Goal: Information Seeking & Learning: Learn about a topic

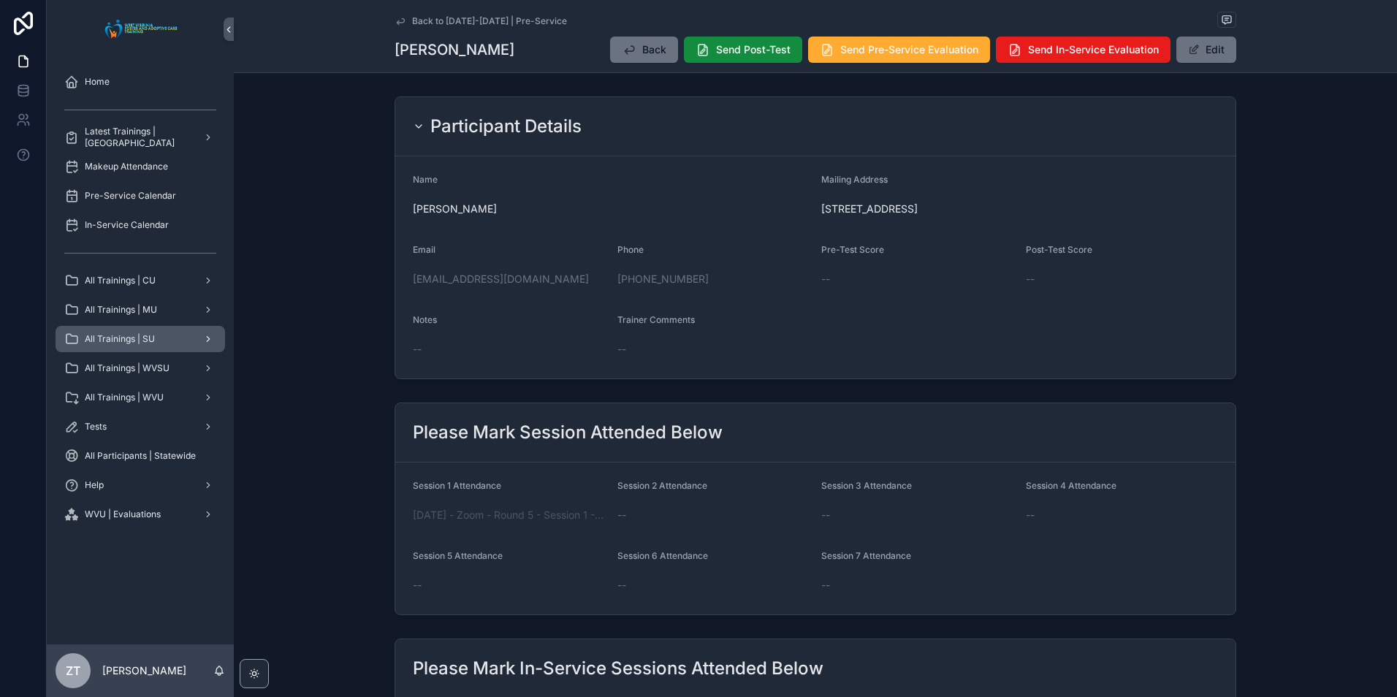
click at [145, 338] on span "All Trainings | SU" at bounding box center [120, 339] width 70 height 12
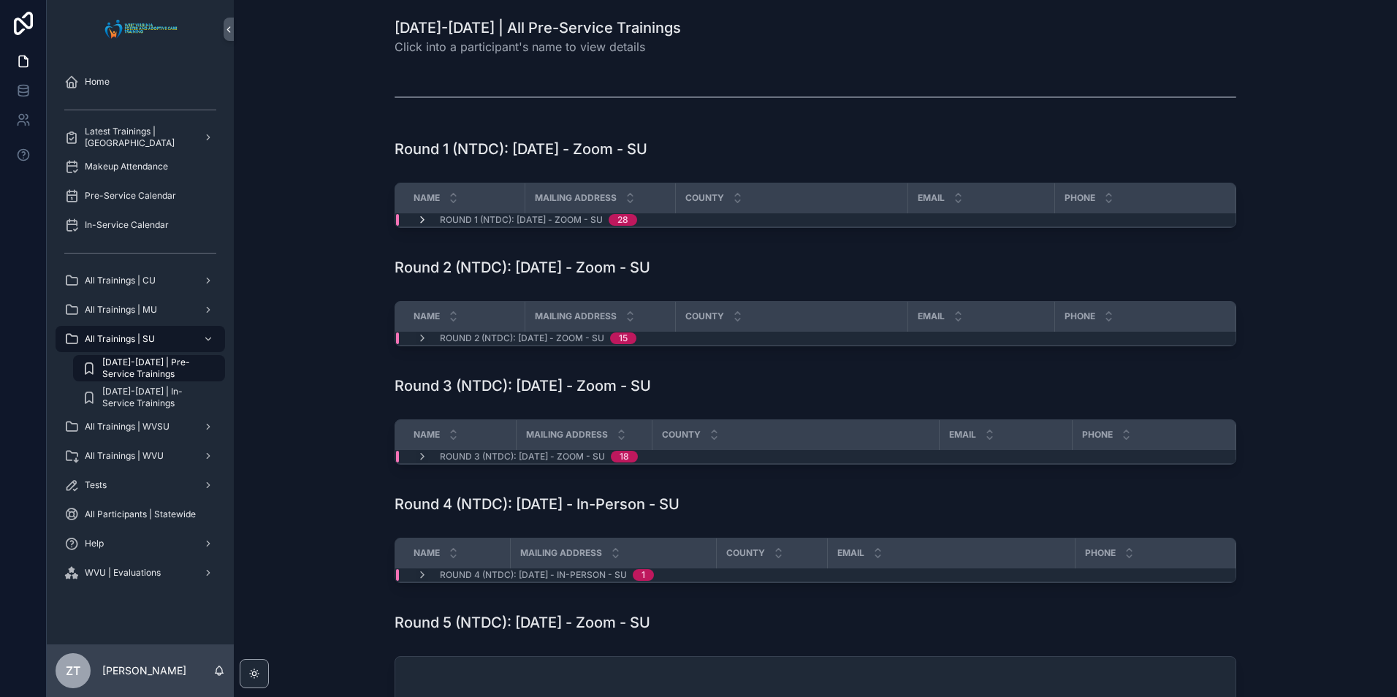
click at [420, 221] on icon "scrollable content" at bounding box center [422, 220] width 12 height 12
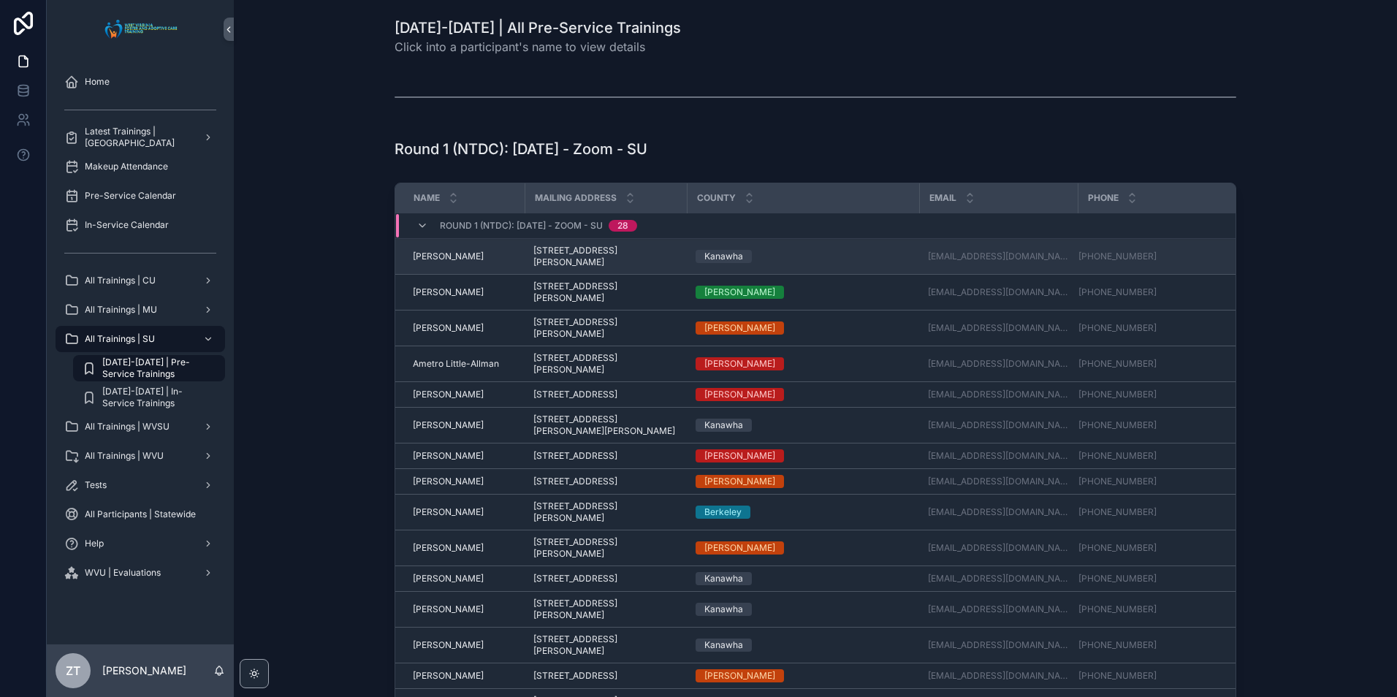
click at [440, 258] on span "[PERSON_NAME]" at bounding box center [448, 257] width 71 height 12
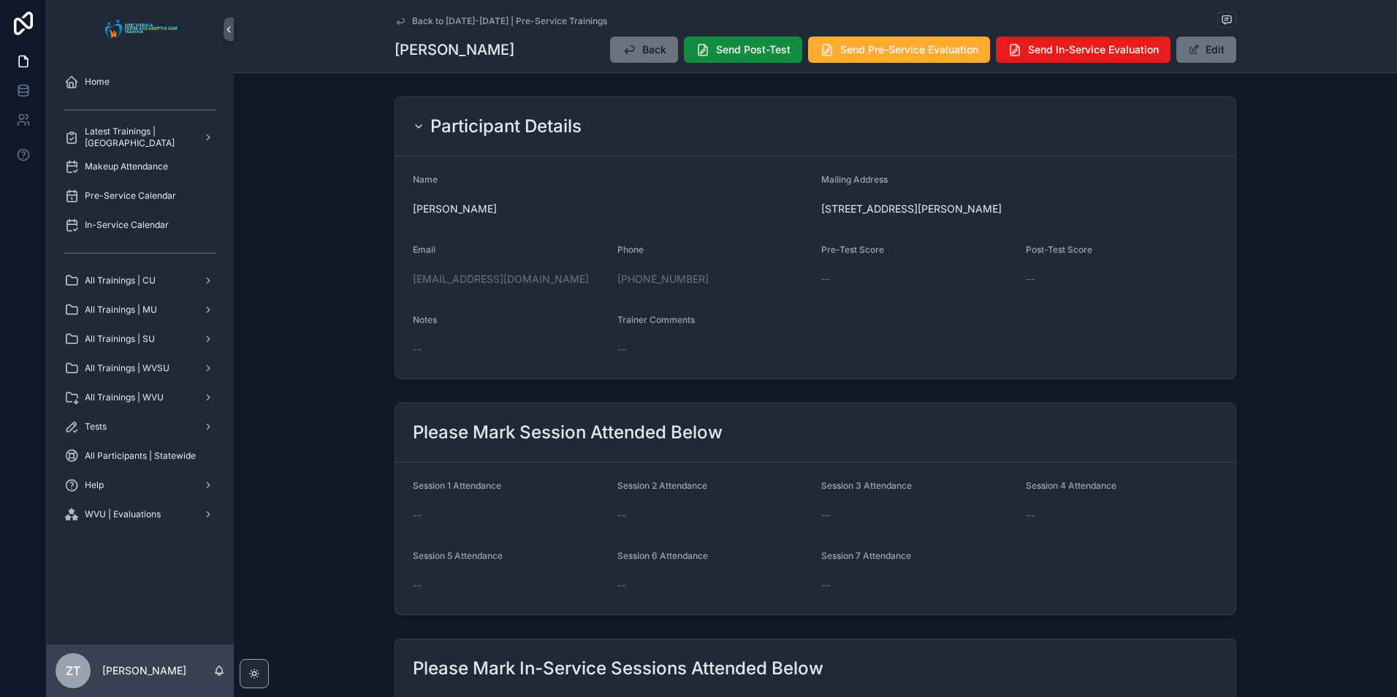
click at [400, 18] on icon "scrollable content" at bounding box center [400, 21] width 12 height 12
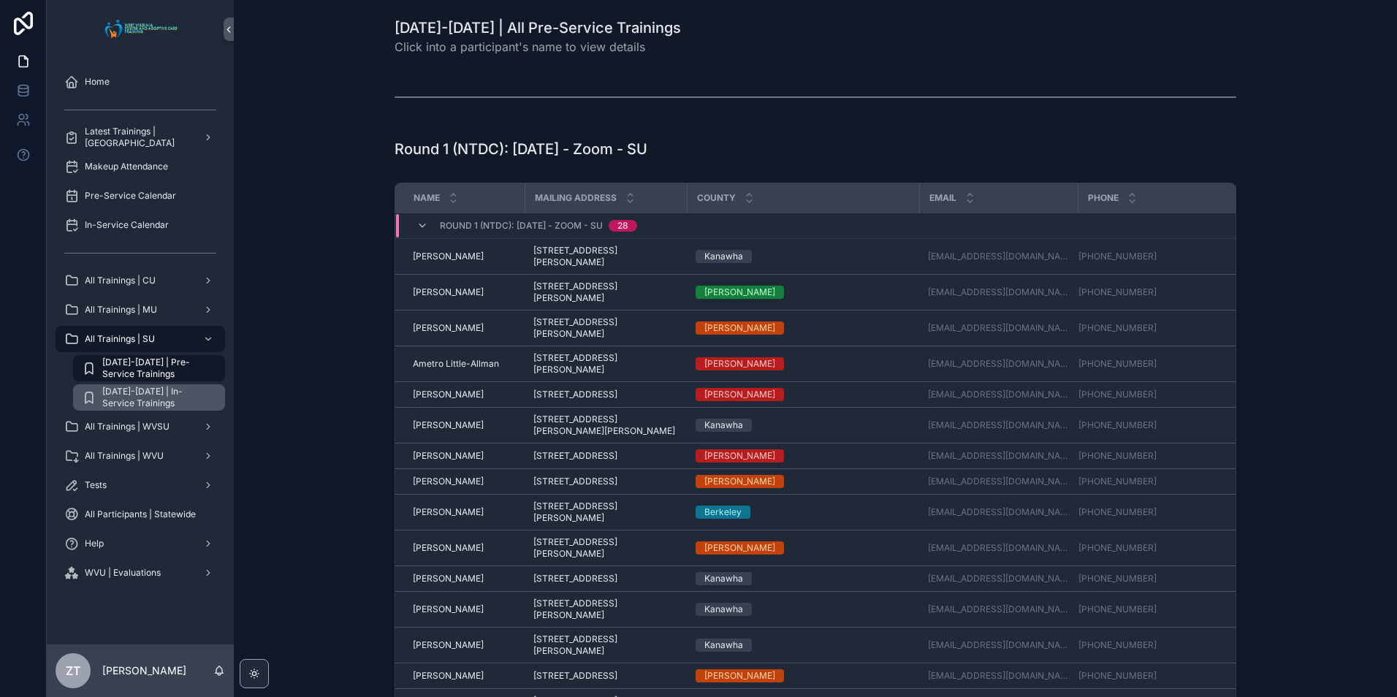
click at [133, 394] on span "[DATE]-[DATE] | In-Service Trainings" at bounding box center [156, 397] width 108 height 23
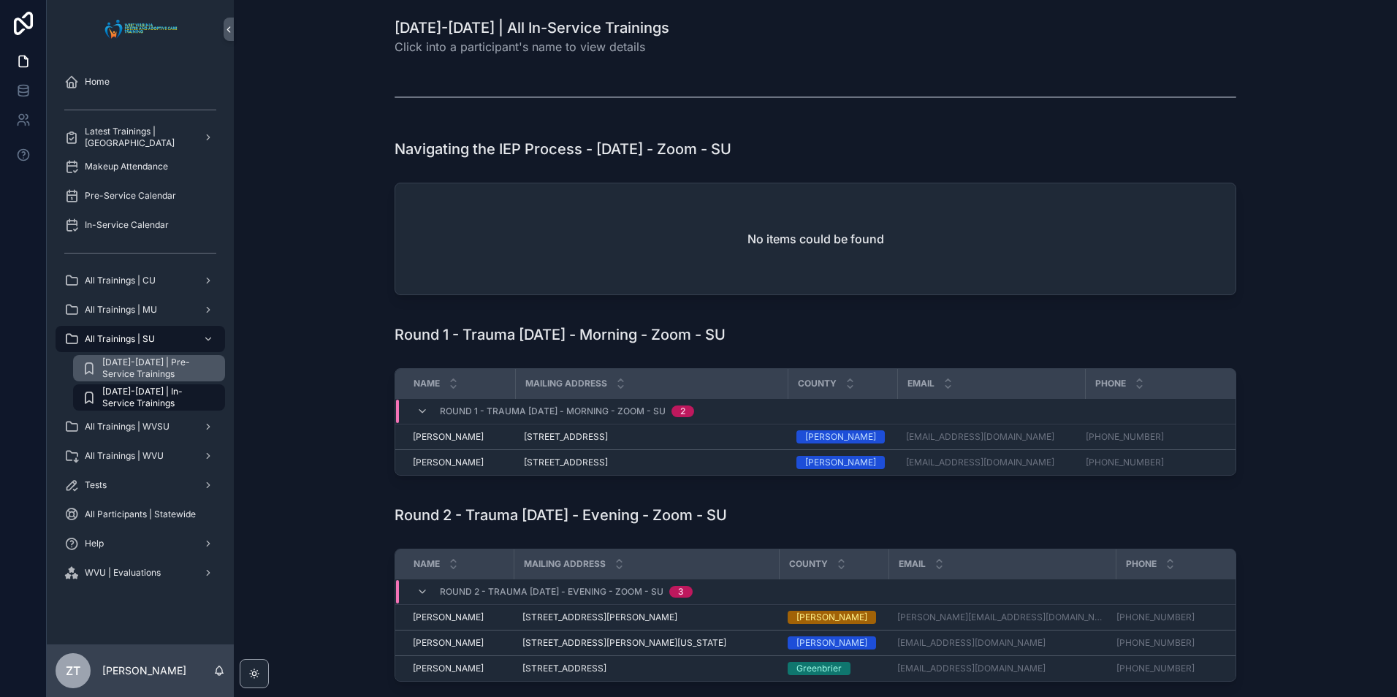
click at [149, 364] on span "[DATE]-[DATE] | Pre-Service Trainings" at bounding box center [156, 367] width 108 height 23
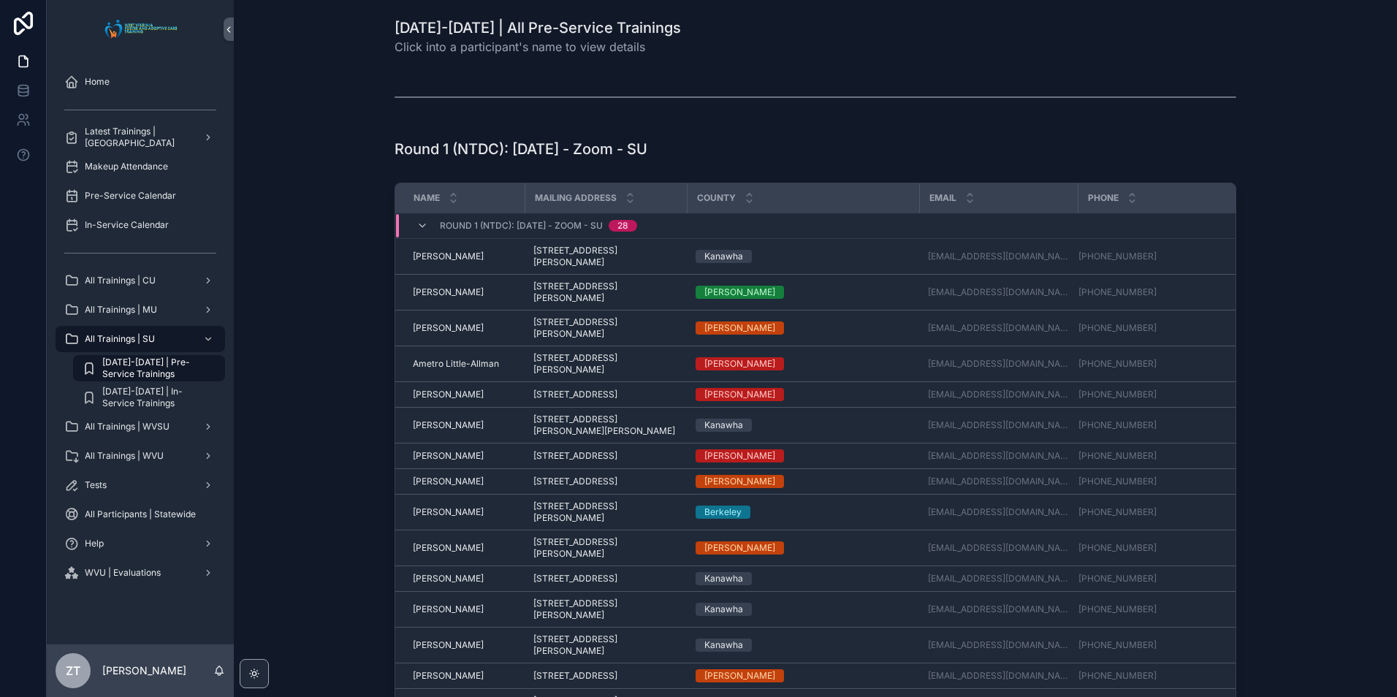
click at [411, 222] on div "Round 1 (NTDC): [DATE] - Zoom - SU 28" at bounding box center [527, 225] width 256 height 23
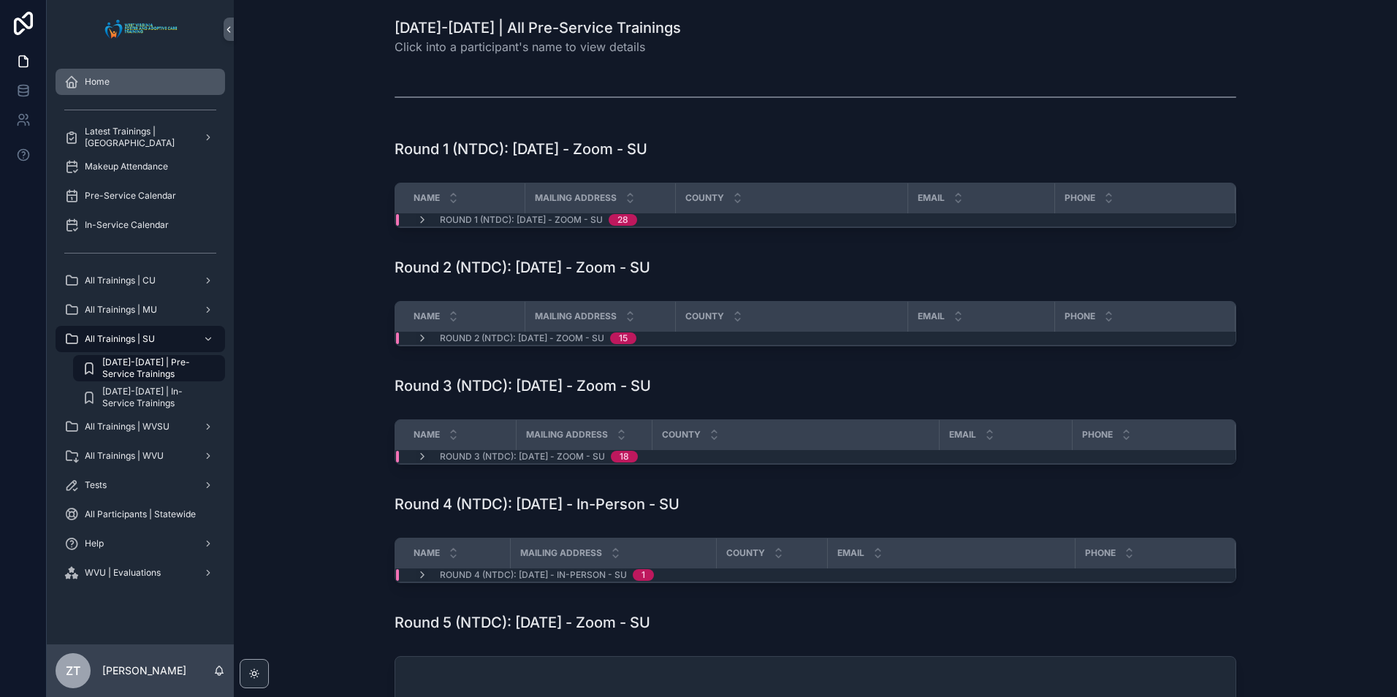
click at [136, 75] on div "Home" at bounding box center [140, 81] width 152 height 23
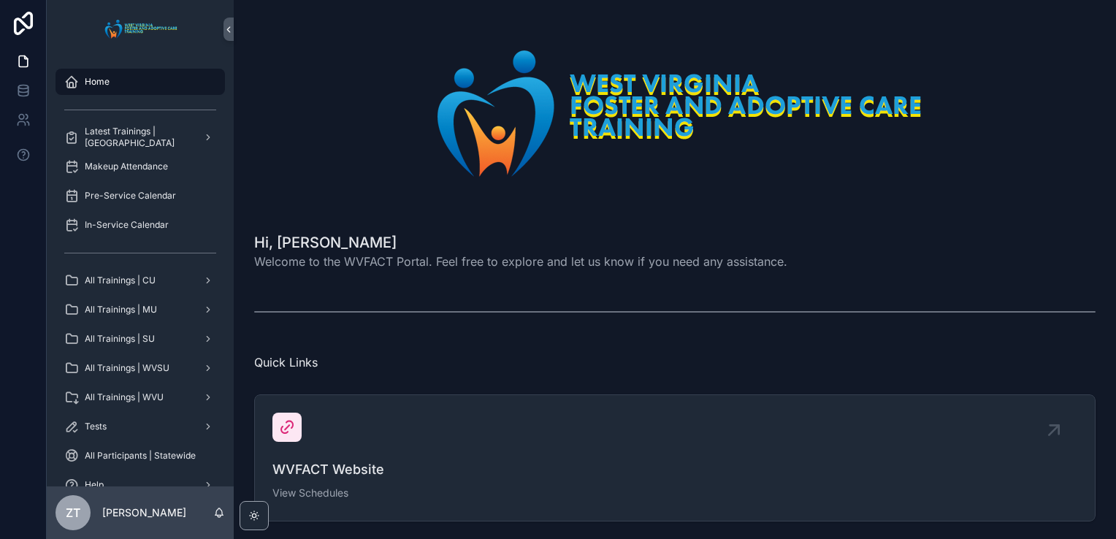
click at [690, 260] on span "Welcome to the WVFACT Portal. Feel free to explore and let us know if you need …" at bounding box center [520, 262] width 533 height 18
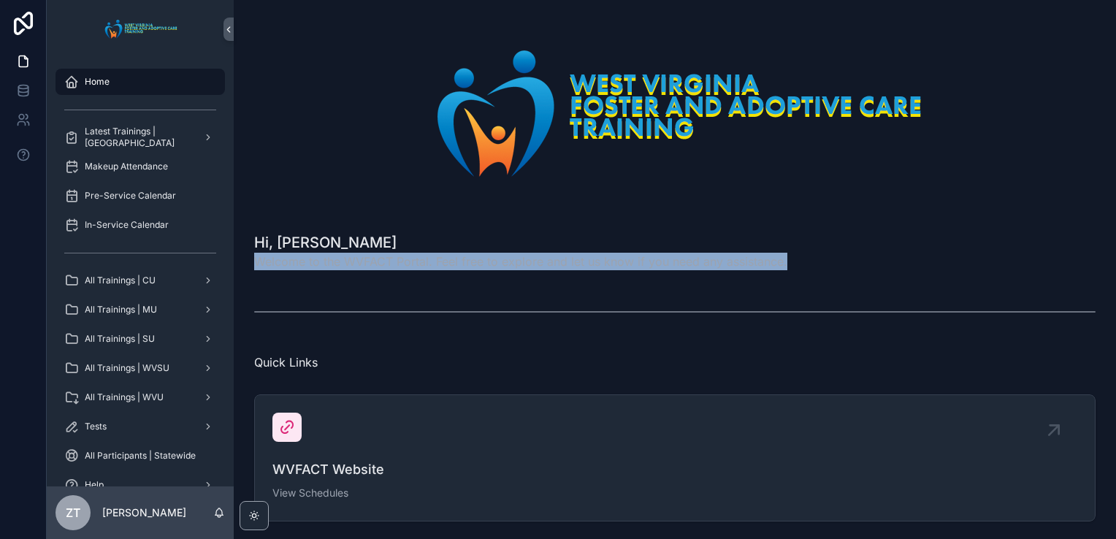
click at [690, 260] on span "Welcome to the WVFACT Portal. Feel free to explore and let us know if you need …" at bounding box center [520, 262] width 533 height 18
drag, startPoint x: 690, startPoint y: 260, endPoint x: 923, endPoint y: 185, distance: 244.9
click at [923, 185] on img "scrollable content" at bounding box center [675, 113] width 530 height 156
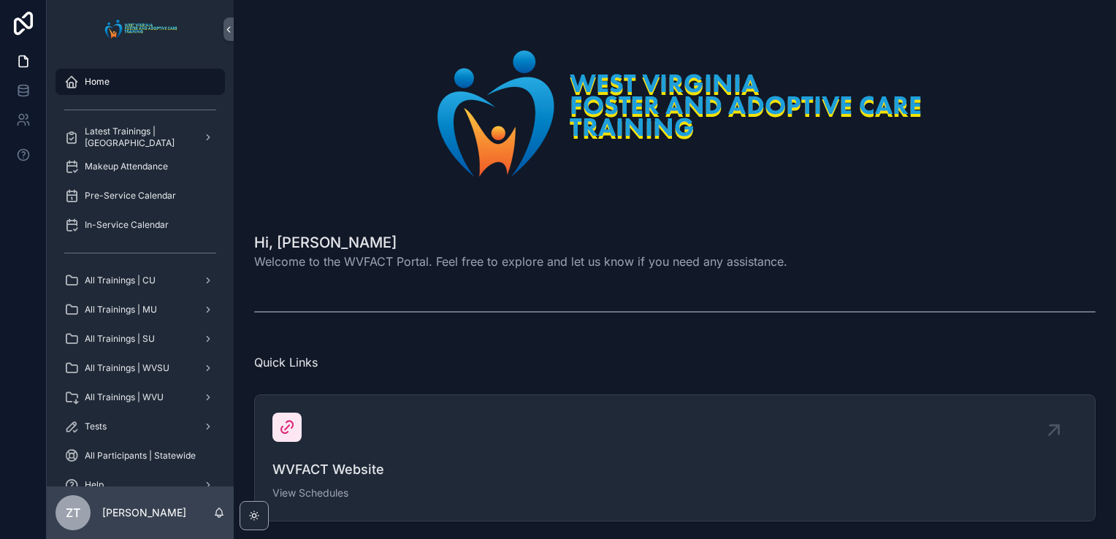
click at [562, 223] on div "Hi, [PERSON_NAME] Welcome to the WVFACT Portal. Feel free to explore and let us…" at bounding box center [675, 512] width 882 height 1025
click at [869, 327] on div "scrollable content" at bounding box center [674, 312] width 841 height 37
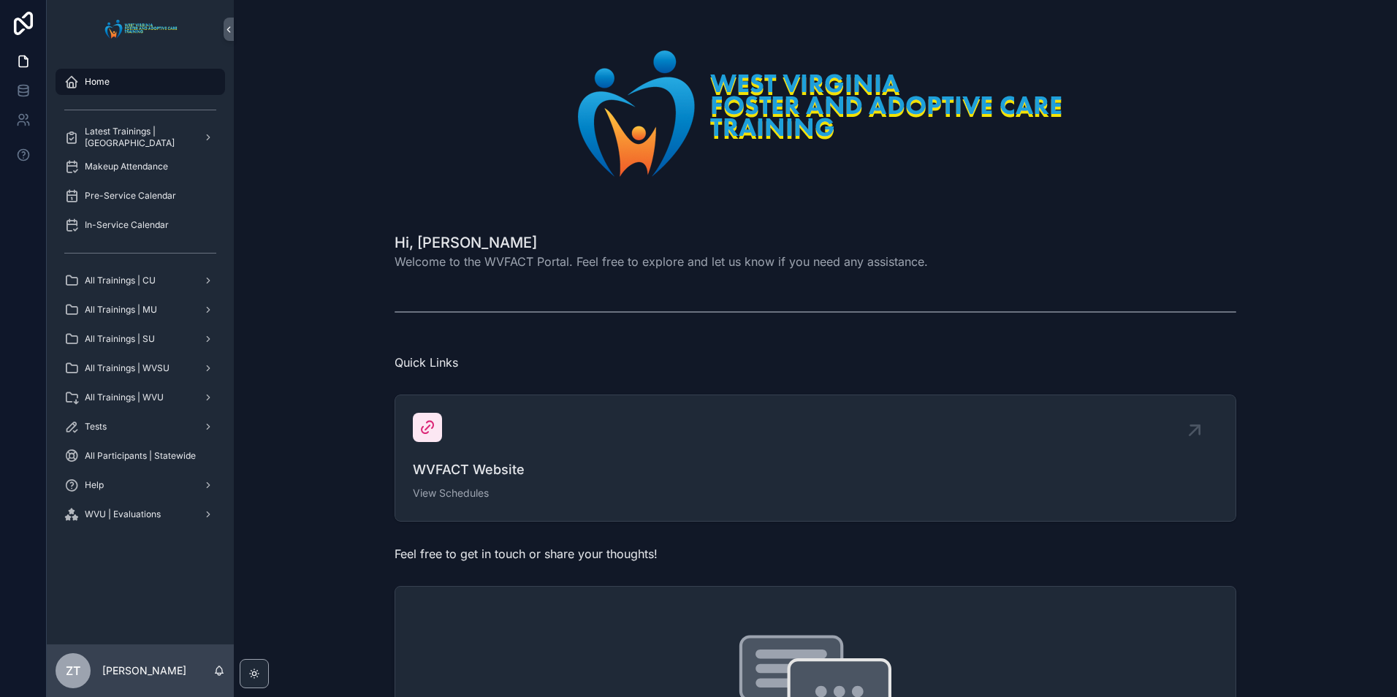
click at [390, 142] on div "scrollable content" at bounding box center [814, 113] width 1139 height 203
click at [421, 240] on h1 "Hi, [PERSON_NAME]" at bounding box center [660, 242] width 533 height 20
drag, startPoint x: 421, startPoint y: 240, endPoint x: 413, endPoint y: 79, distance: 161.7
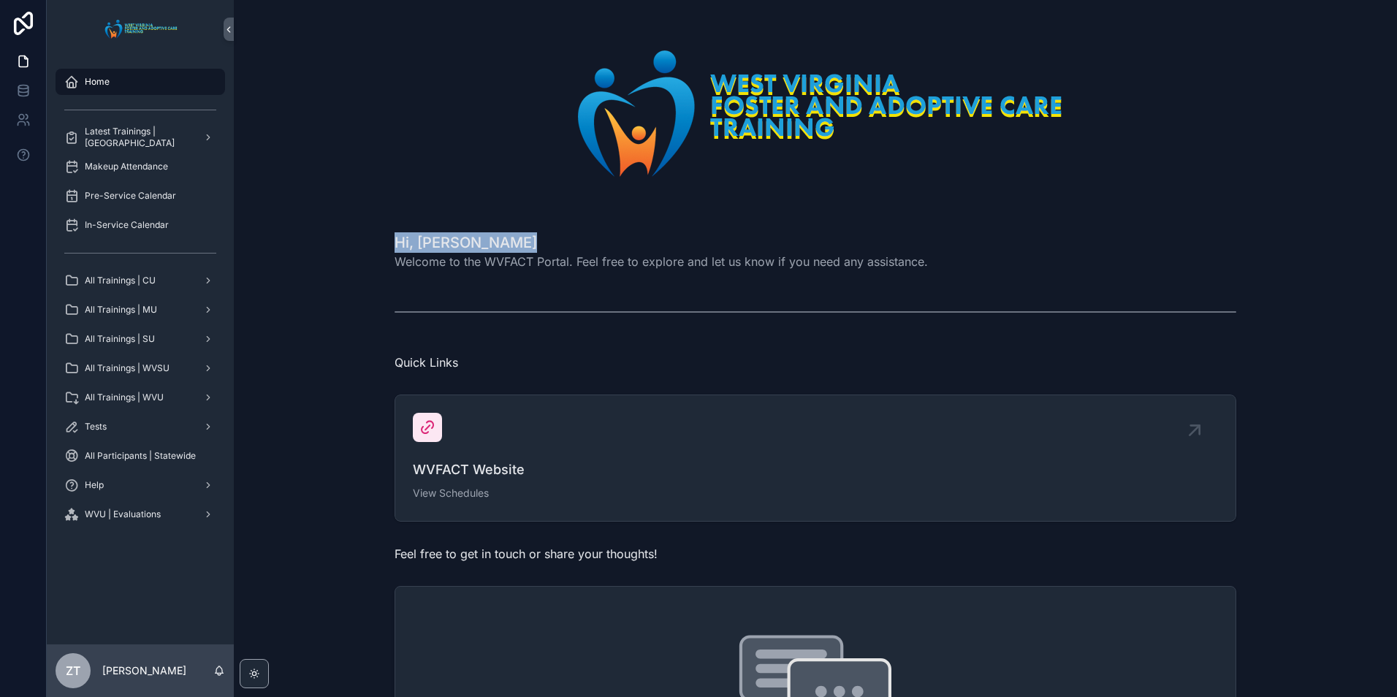
click at [413, 79] on div "scrollable content" at bounding box center [814, 113] width 841 height 191
drag, startPoint x: 393, startPoint y: 245, endPoint x: 443, endPoint y: 251, distance: 50.7
click at [443, 251] on h1 "Hi, [PERSON_NAME]" at bounding box center [660, 242] width 533 height 20
drag, startPoint x: 443, startPoint y: 251, endPoint x: 382, endPoint y: 124, distance: 140.5
click at [382, 124] on div "scrollable content" at bounding box center [814, 113] width 1139 height 203
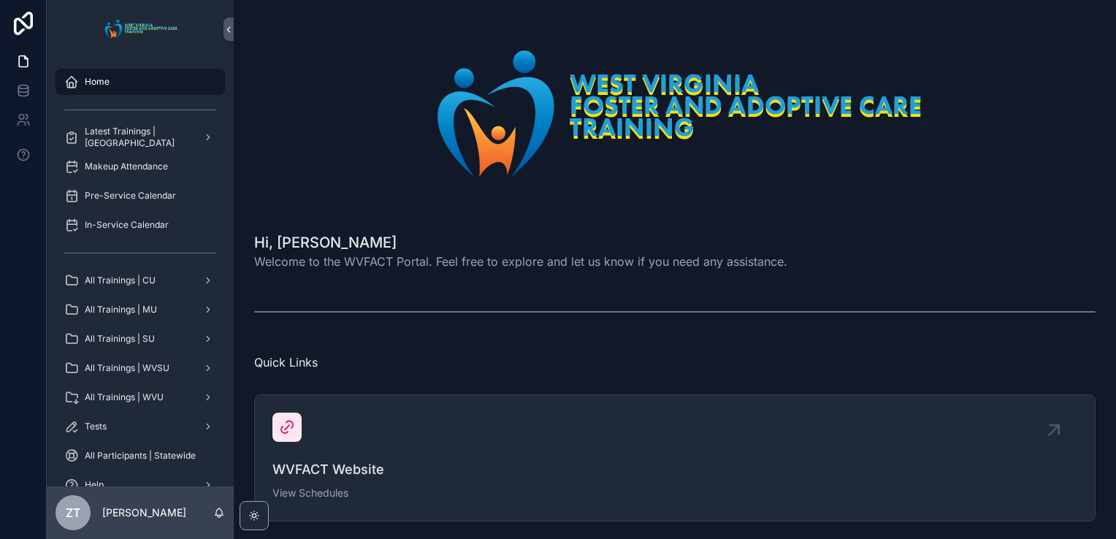
click at [704, 270] on div "Hi, [PERSON_NAME] Welcome to the WVFACT Portal. Feel free to explore and let us…" at bounding box center [674, 251] width 859 height 50
click at [707, 259] on span "Welcome to the WVFACT Portal. Feel free to explore and let us know if you need …" at bounding box center [520, 262] width 533 height 18
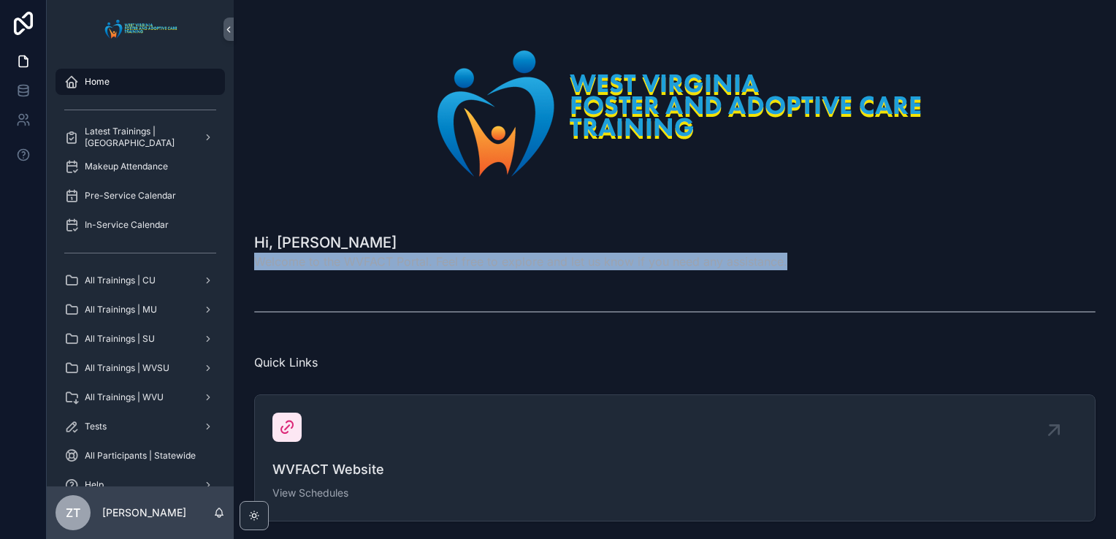
drag, startPoint x: 707, startPoint y: 259, endPoint x: 924, endPoint y: 229, distance: 219.0
click at [933, 222] on div "Hi, [PERSON_NAME] Welcome to the WVFACT Portal. Feel free to explore and let us…" at bounding box center [675, 512] width 882 height 1025
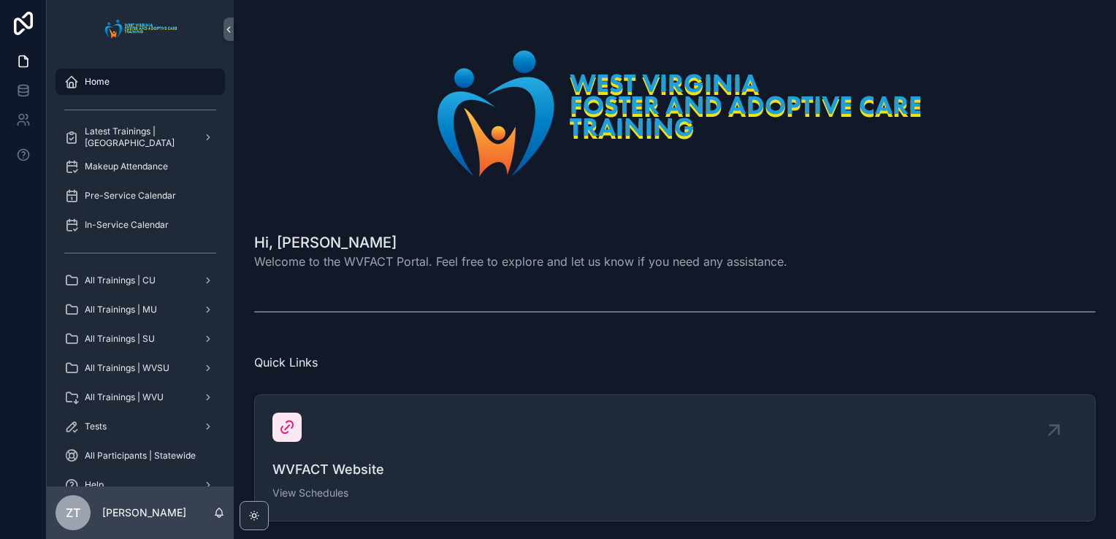
click at [532, 256] on span "Welcome to the WVFACT Portal. Feel free to explore and let us know if you need …" at bounding box center [520, 262] width 533 height 18
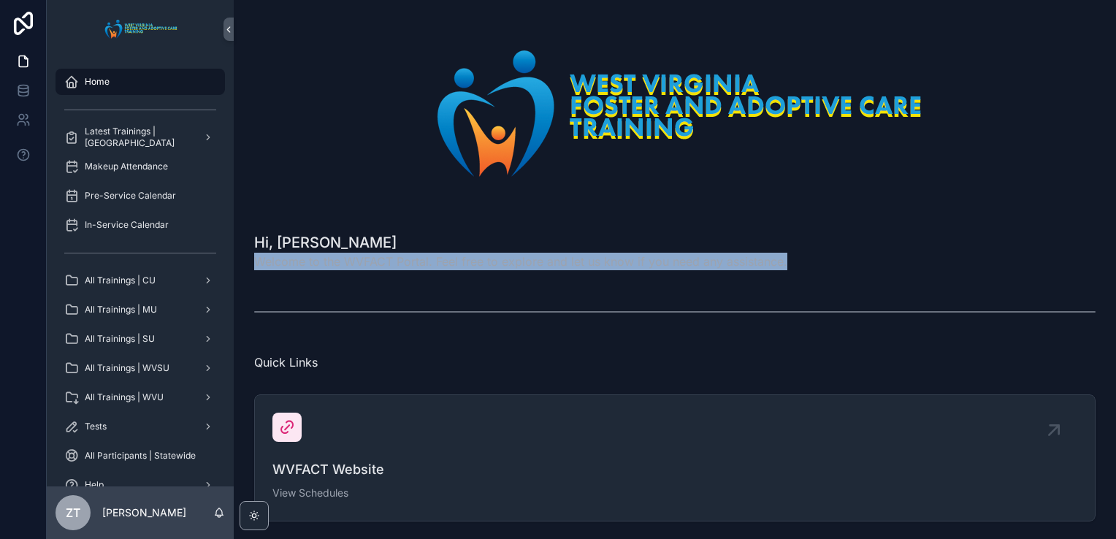
click at [533, 256] on span "Welcome to the WVFACT Portal. Feel free to explore and let us know if you need …" at bounding box center [520, 262] width 533 height 18
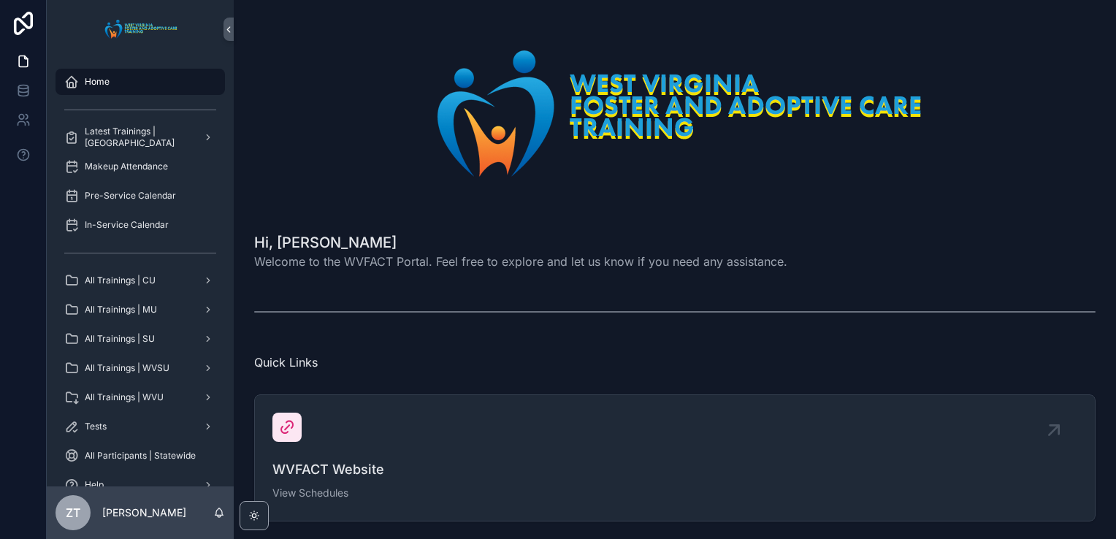
click at [970, 243] on div "Hi, [PERSON_NAME] Welcome to the WVFACT Portal. Feel free to explore and let us…" at bounding box center [674, 251] width 841 height 38
click at [362, 262] on span "Welcome to the WVFACT Portal. Feel free to explore and let us know if you need …" at bounding box center [520, 262] width 533 height 18
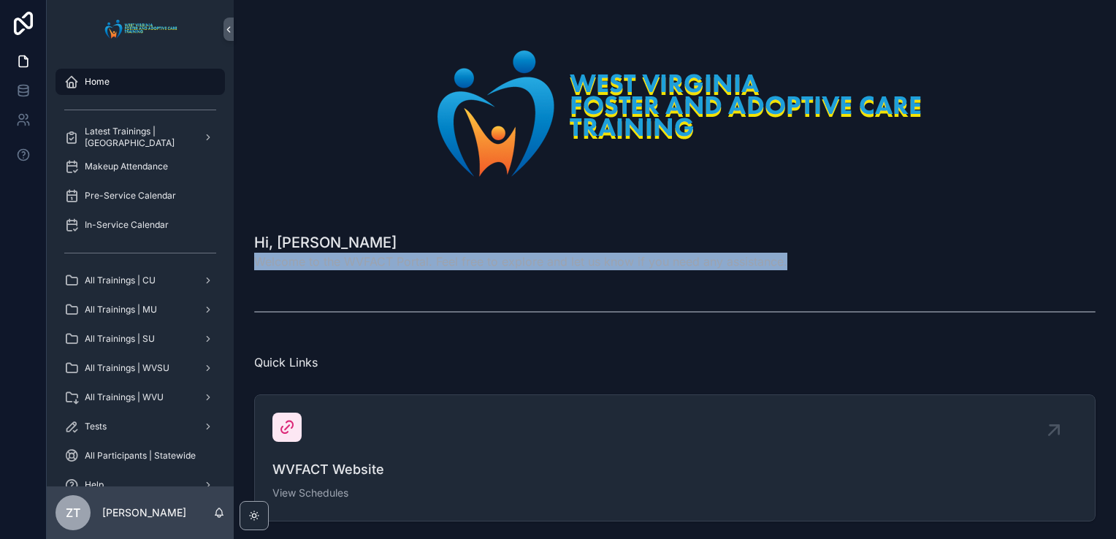
click at [362, 262] on span "Welcome to the WVFACT Portal. Feel free to explore and let us know if you need …" at bounding box center [520, 262] width 533 height 18
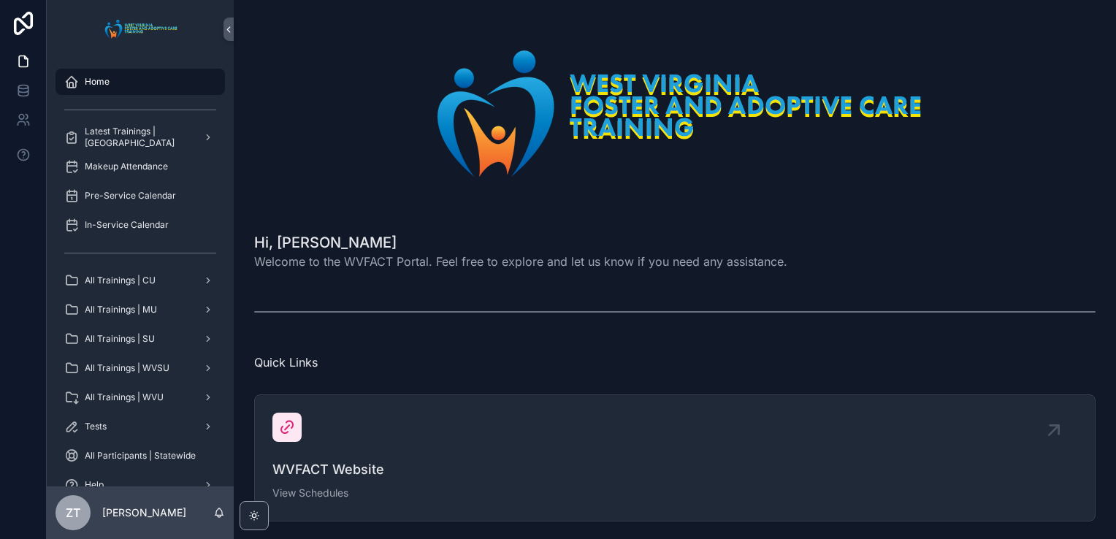
click at [945, 210] on div "scrollable content" at bounding box center [674, 113] width 859 height 203
drag, startPoint x: 252, startPoint y: 243, endPoint x: 330, endPoint y: 243, distance: 78.2
click at [330, 243] on div "Hi, [PERSON_NAME] Welcome to the WVFACT Portal. Feel free to explore and let us…" at bounding box center [674, 251] width 859 height 50
drag, startPoint x: 330, startPoint y: 243, endPoint x: 407, endPoint y: 75, distance: 184.7
click at [410, 75] on img "scrollable content" at bounding box center [675, 113] width 530 height 156
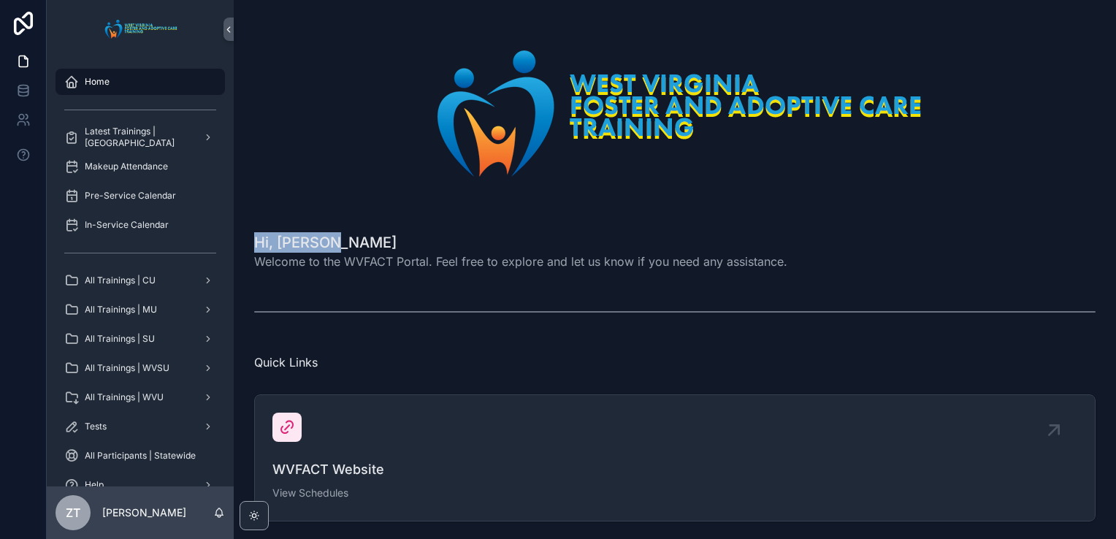
click at [381, 221] on div "Hi, [PERSON_NAME] Welcome to the WVFACT Portal. Feel free to explore and let us…" at bounding box center [675, 512] width 882 height 1025
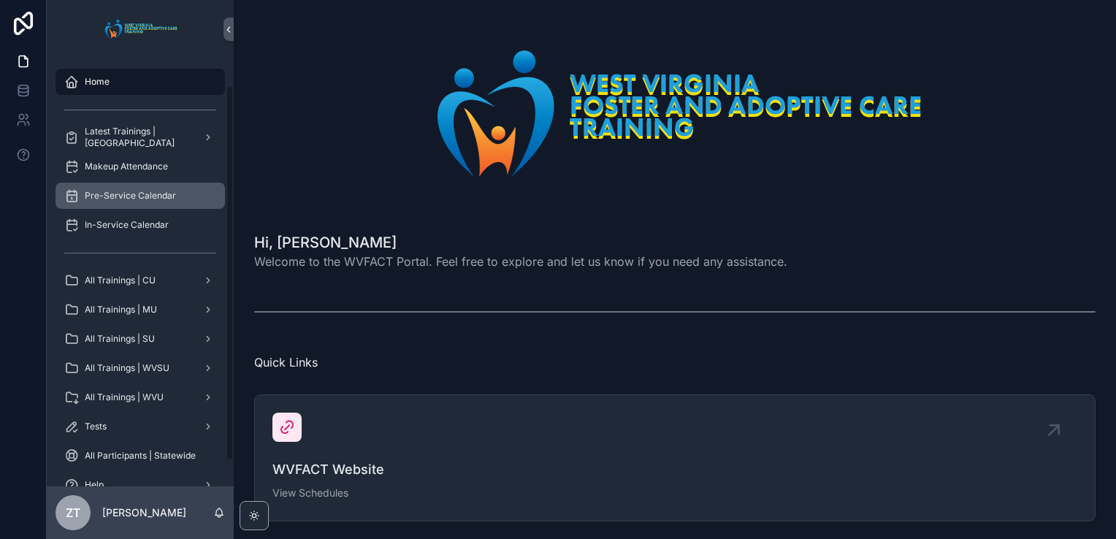
scroll to position [59, 0]
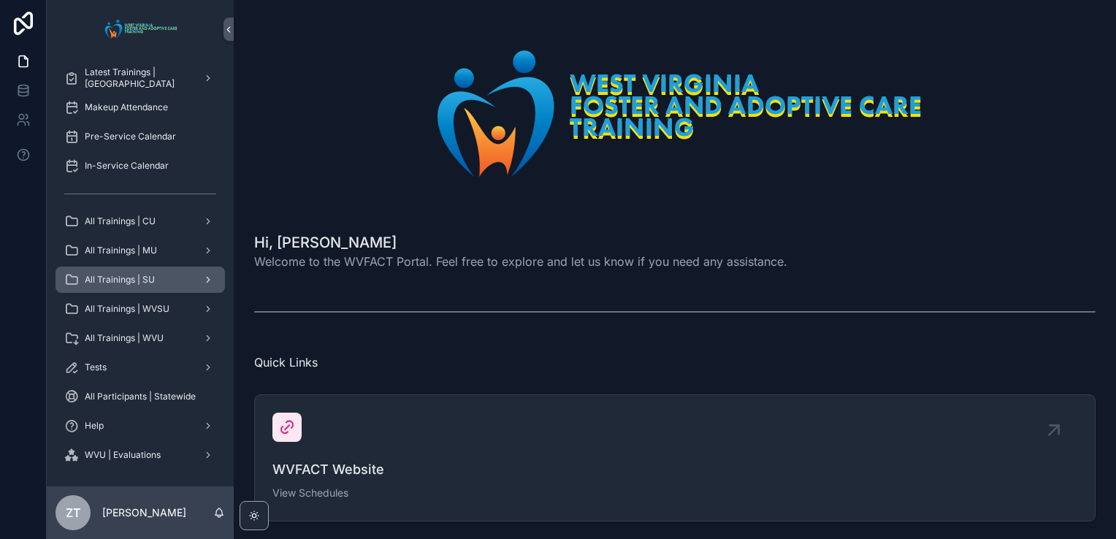
click at [127, 280] on span "All Trainings | SU" at bounding box center [120, 280] width 70 height 12
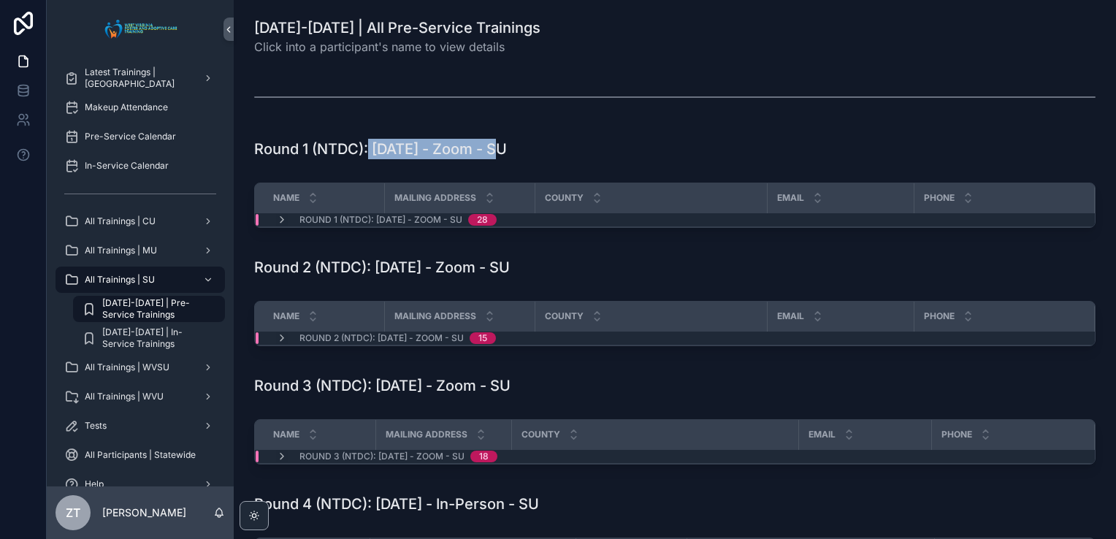
drag, startPoint x: 371, startPoint y: 150, endPoint x: 508, endPoint y: 148, distance: 137.4
click at [507, 148] on h1 "Round 1 (NTDC): [DATE] - Zoom - SU" at bounding box center [380, 149] width 253 height 20
drag, startPoint x: 508, startPoint y: 148, endPoint x: 399, endPoint y: 112, distance: 115.0
click at [399, 112] on div "scrollable content" at bounding box center [674, 97] width 841 height 37
click at [280, 220] on icon "scrollable content" at bounding box center [282, 220] width 12 height 12
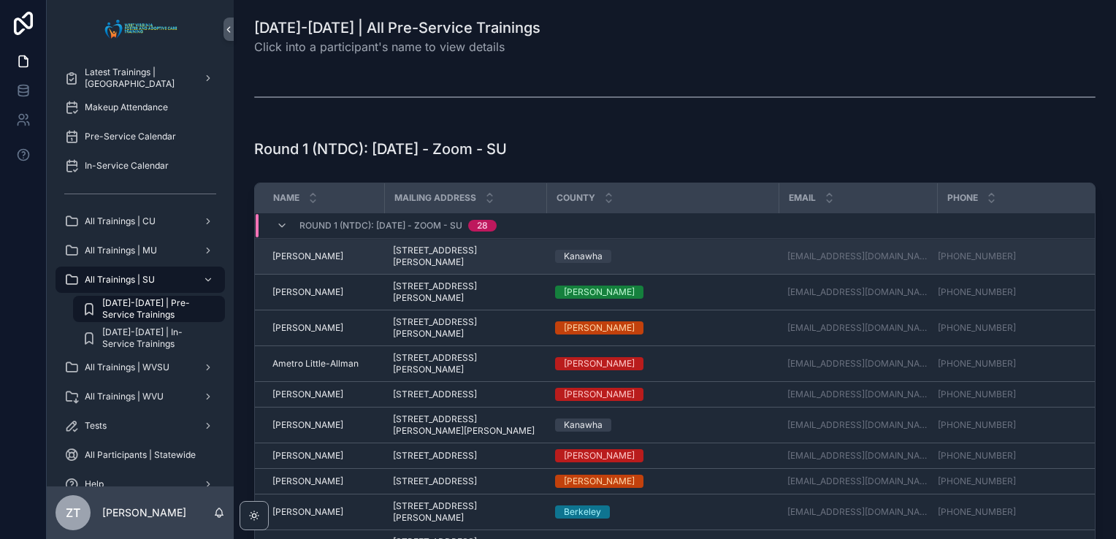
click at [316, 259] on span "[PERSON_NAME]" at bounding box center [307, 257] width 71 height 12
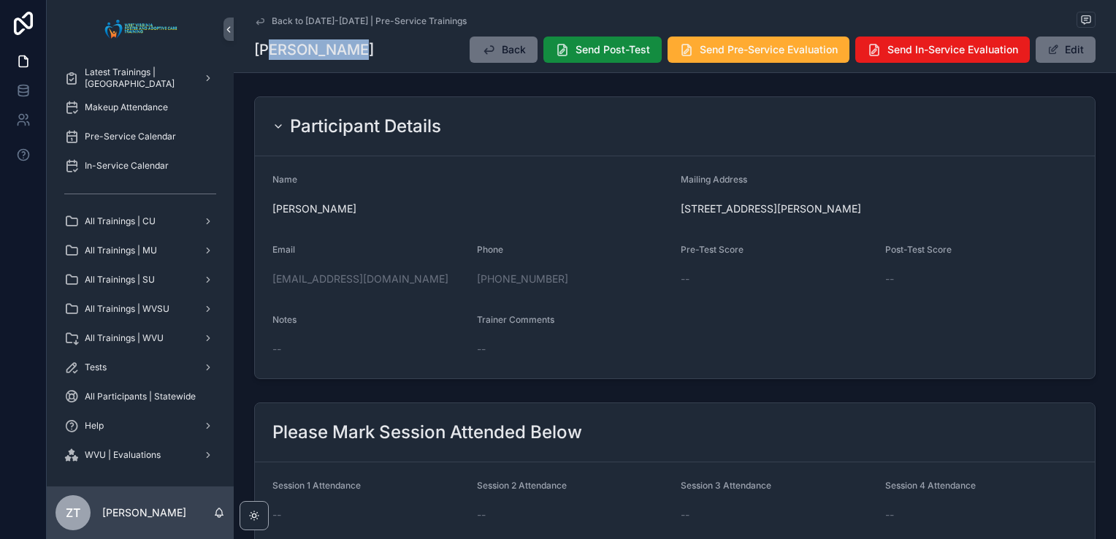
drag, startPoint x: 351, startPoint y: 50, endPoint x: 267, endPoint y: 52, distance: 83.3
click at [267, 52] on div "[PERSON_NAME] Back Send Post-Test Send Pre-Service Evaluation Send In-Service E…" at bounding box center [674, 50] width 841 height 28
drag, startPoint x: 267, startPoint y: 52, endPoint x: 429, endPoint y: 57, distance: 162.2
click at [429, 57] on div "[PERSON_NAME] Back Send Post-Test Send Pre-Service Evaluation Send In-Service E…" at bounding box center [674, 50] width 841 height 28
click at [1060, 52] on button "Edit" at bounding box center [1066, 50] width 60 height 26
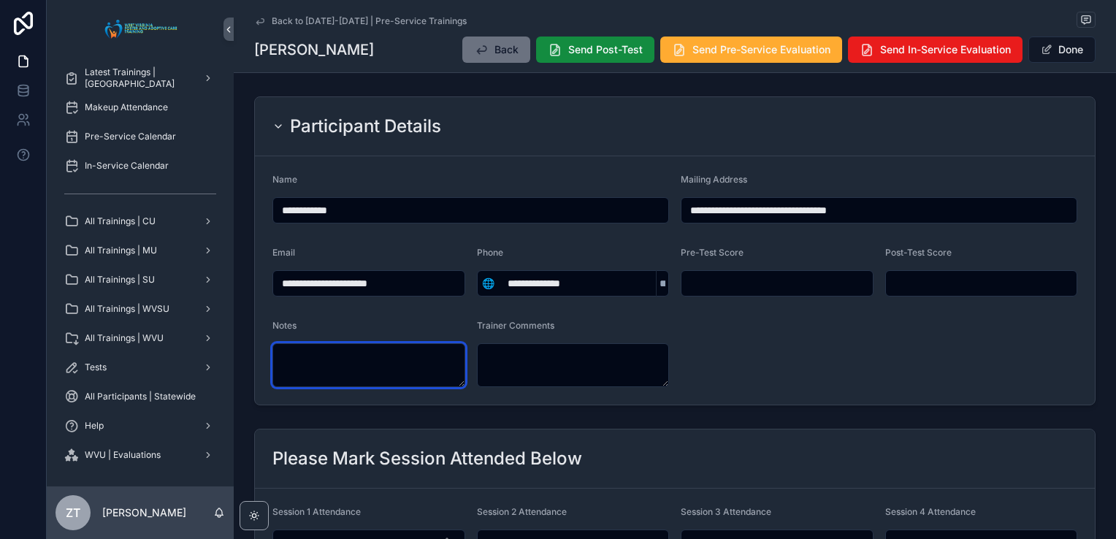
click at [322, 367] on textarea "scrollable content" at bounding box center [368, 365] width 193 height 44
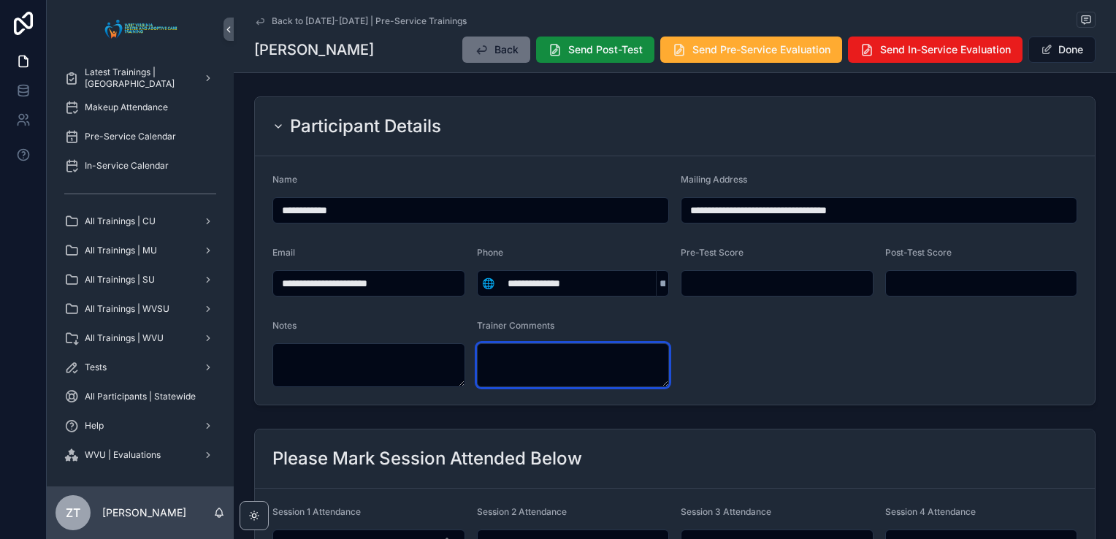
click at [515, 356] on textarea "scrollable content" at bounding box center [573, 365] width 193 height 44
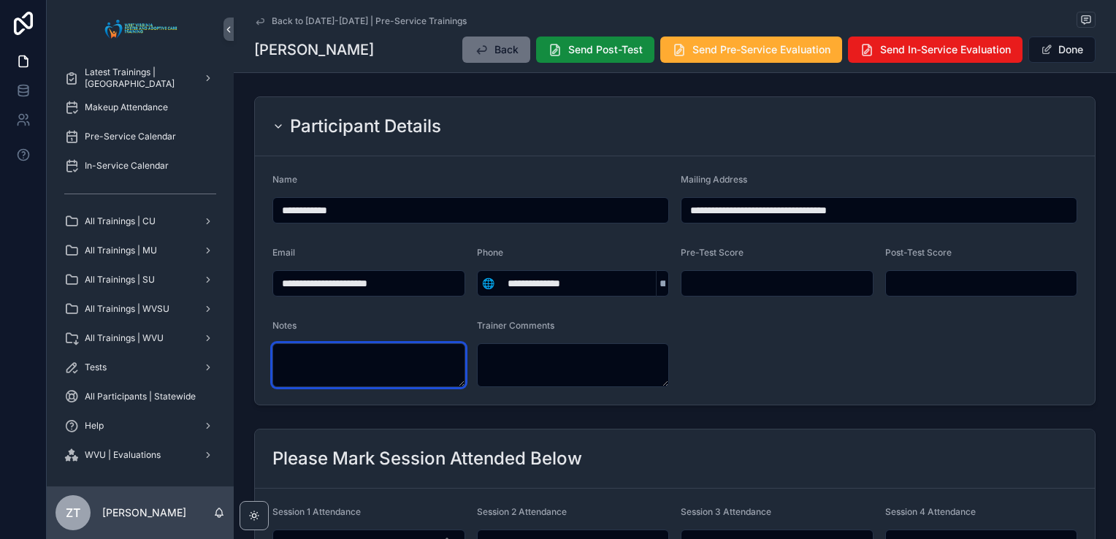
click at [313, 346] on textarea "scrollable content" at bounding box center [368, 365] width 193 height 44
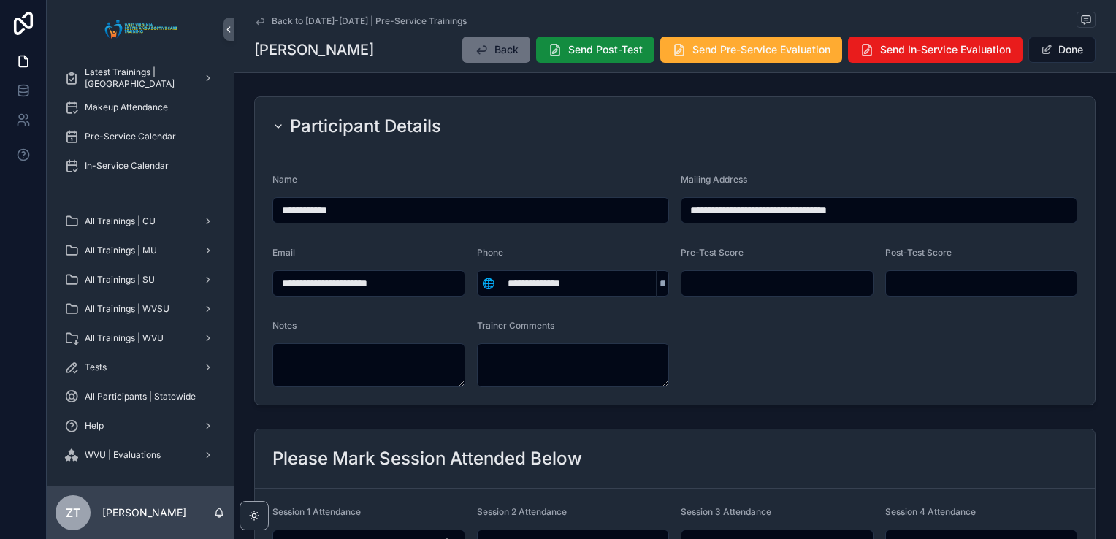
click at [328, 314] on form "**********" at bounding box center [675, 280] width 840 height 248
click at [733, 286] on input "scrollable content" at bounding box center [776, 283] width 191 height 20
click at [786, 248] on div "Pre-Test Score" at bounding box center [777, 256] width 193 height 18
click at [1052, 54] on button "Done" at bounding box center [1061, 50] width 67 height 26
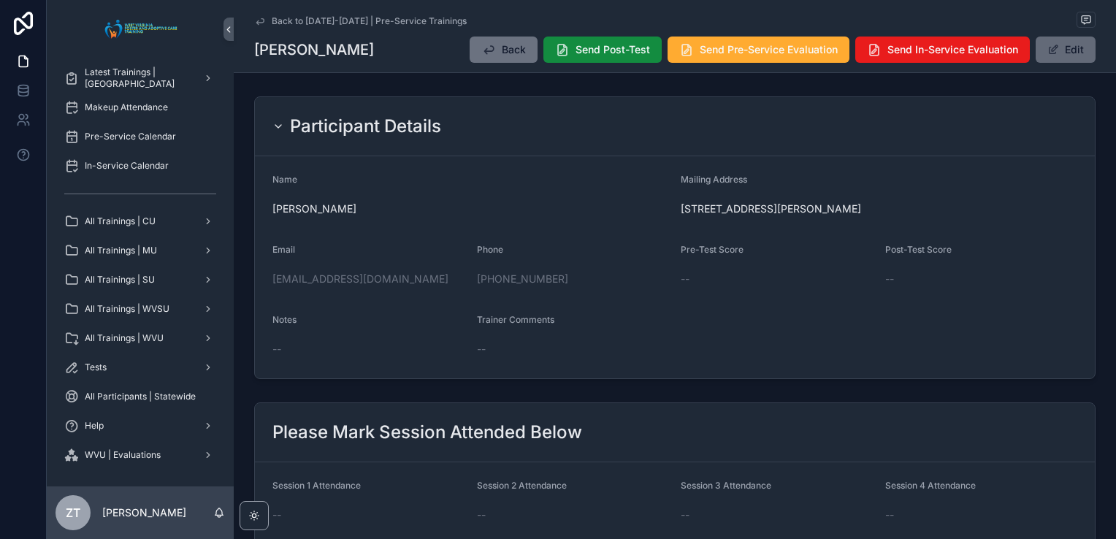
click at [1073, 51] on button "Edit" at bounding box center [1066, 50] width 60 height 26
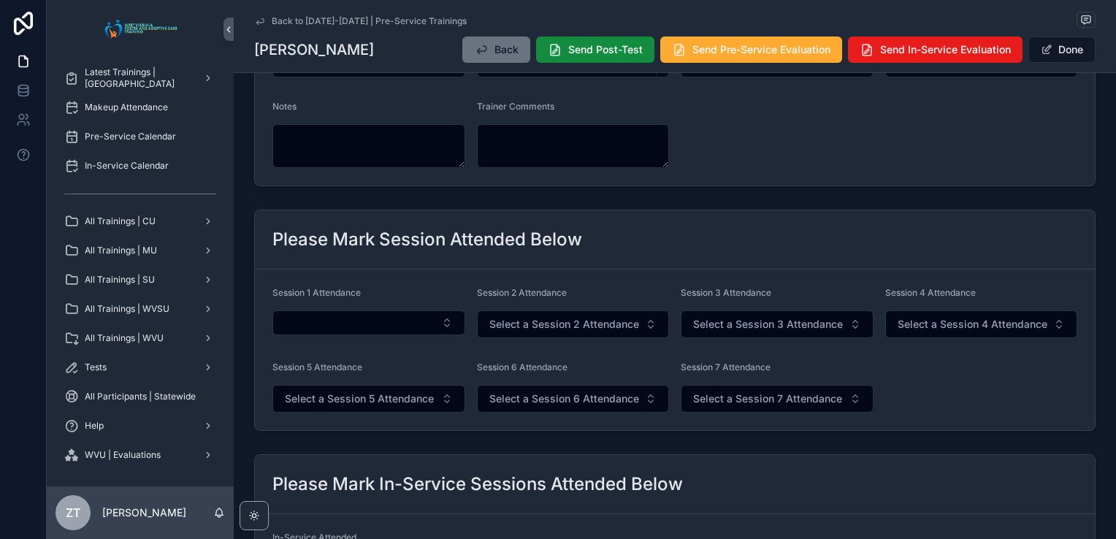
scroll to position [292, 0]
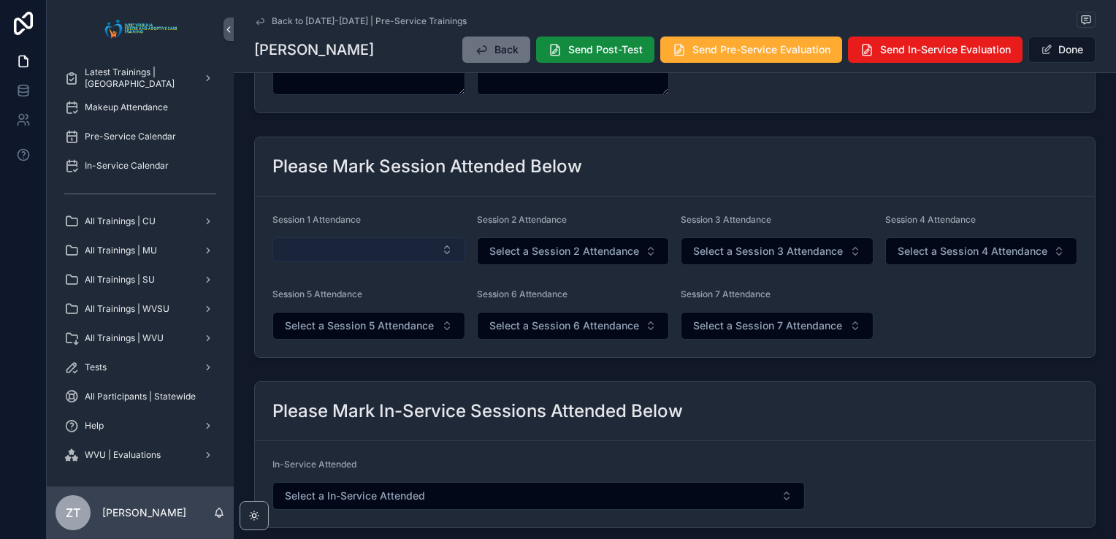
click at [438, 250] on button "Select Button" at bounding box center [368, 249] width 193 height 25
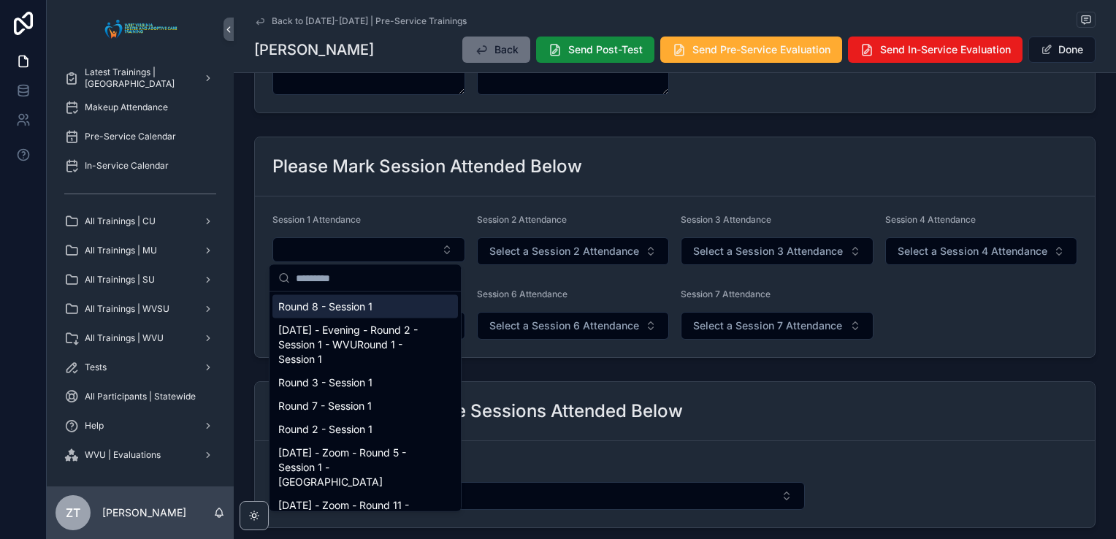
click at [603, 209] on form "Session 1 Attendance Session 2 Attendance Select a Session 2 Attendance Session…" at bounding box center [675, 276] width 840 height 161
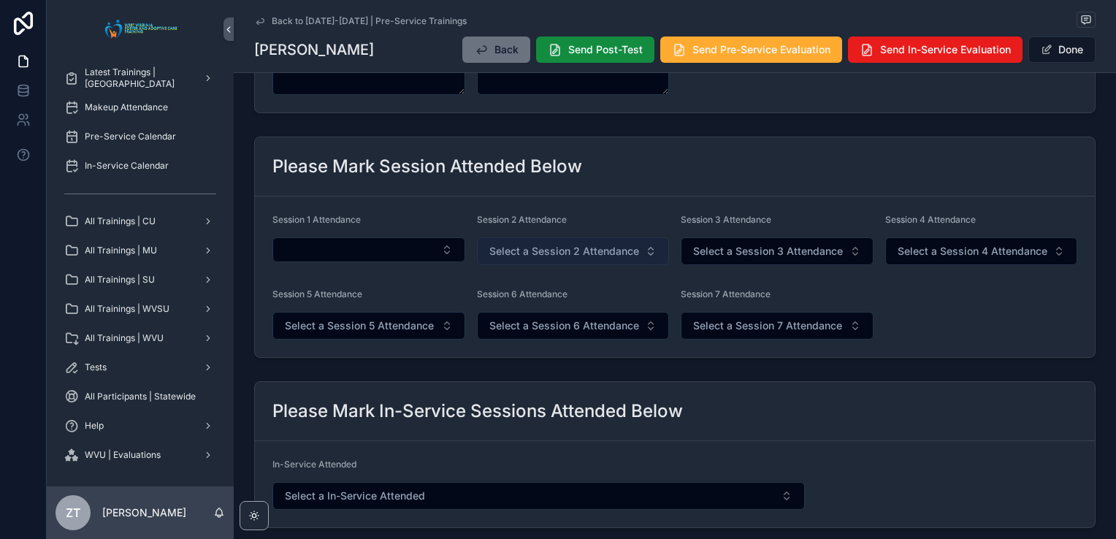
click at [557, 247] on span "Select a Session 2 Attendance" at bounding box center [564, 251] width 150 height 15
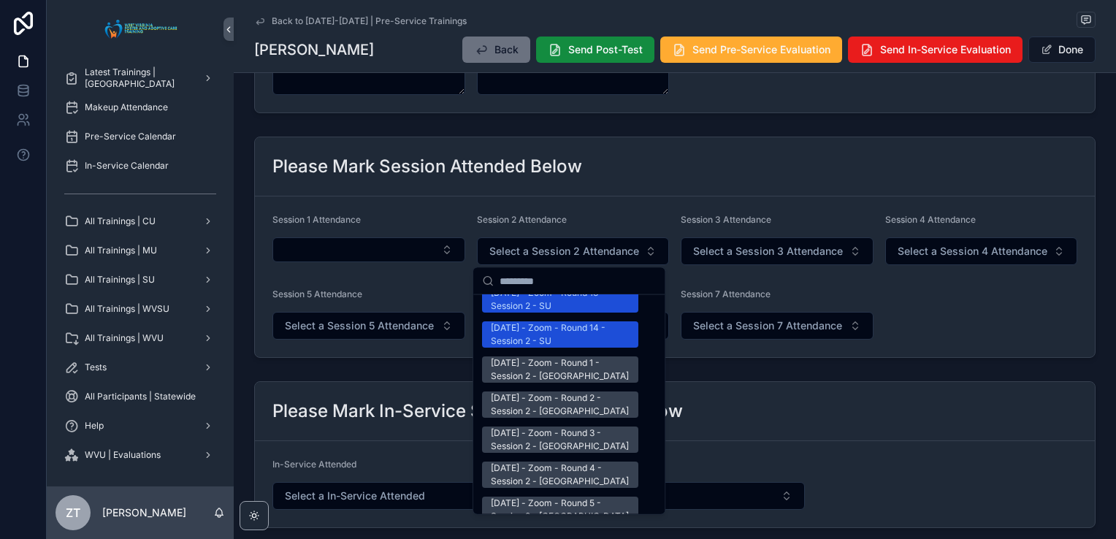
scroll to position [1826, 0]
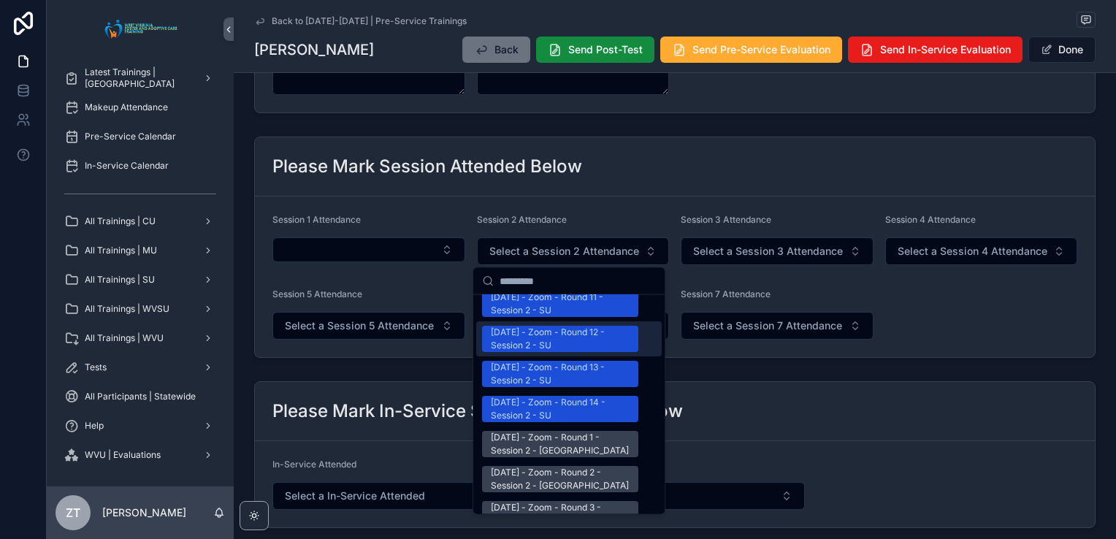
click at [608, 188] on div "Please Mark Session Attended Below" at bounding box center [675, 166] width 840 height 59
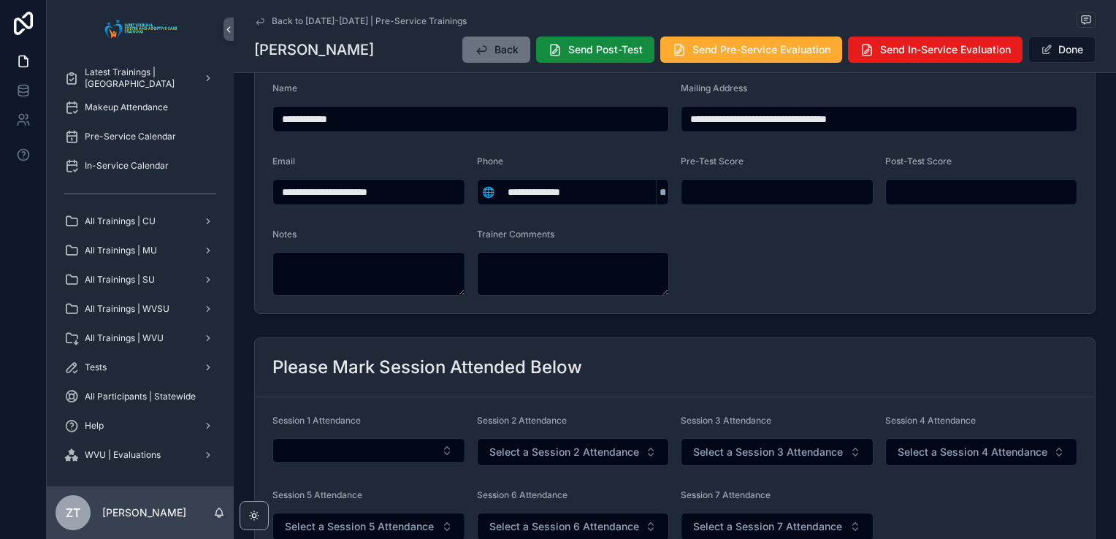
scroll to position [0, 0]
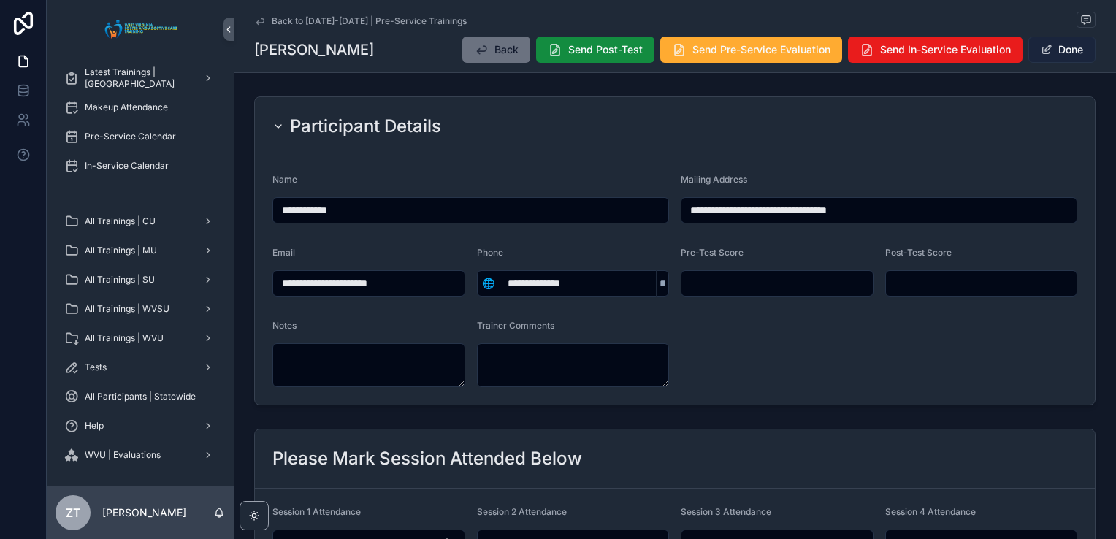
click at [1066, 49] on button "Done" at bounding box center [1061, 50] width 67 height 26
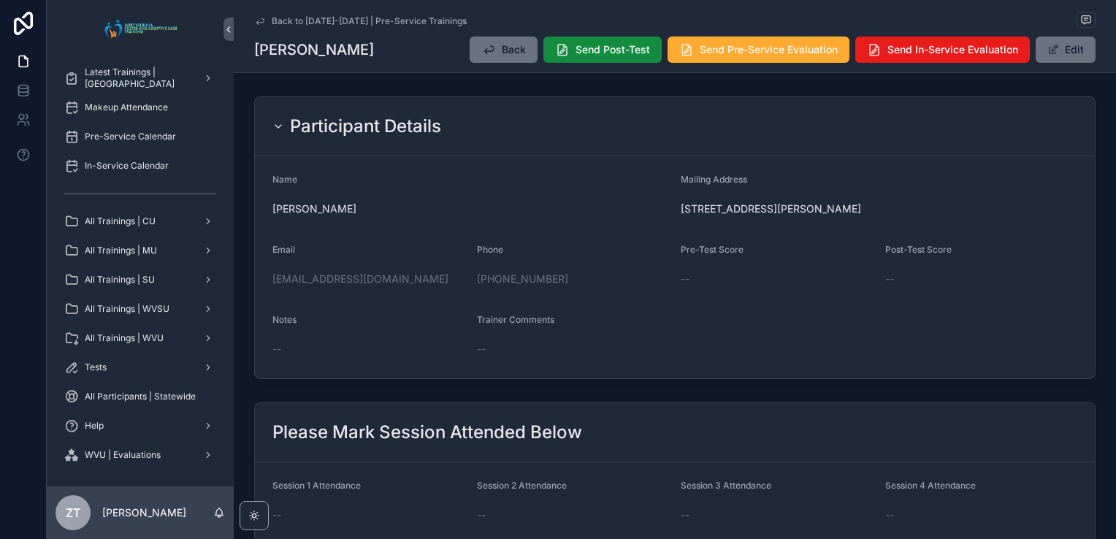
click at [255, 19] on icon "scrollable content" at bounding box center [260, 21] width 12 height 12
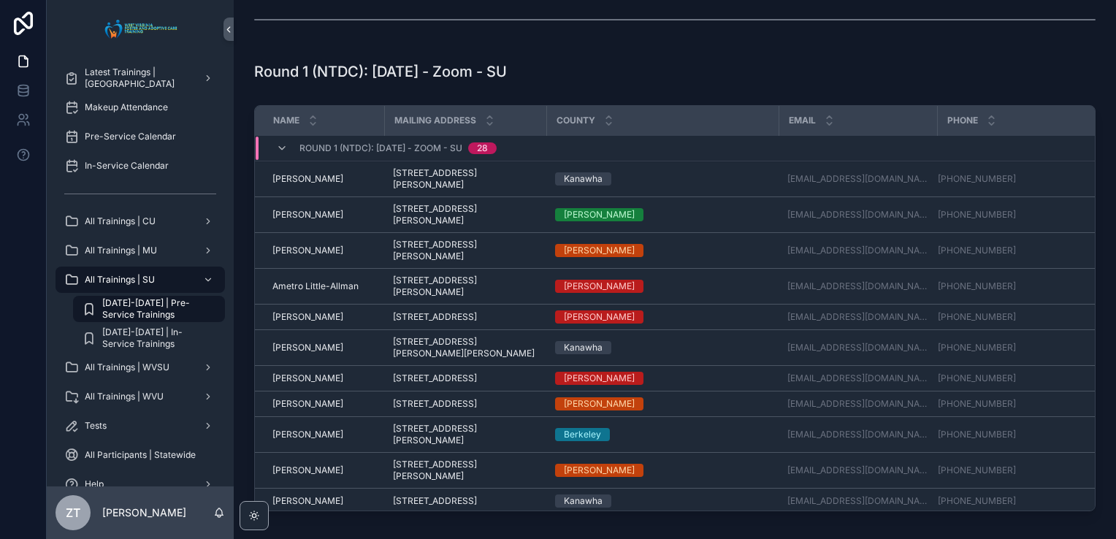
scroll to position [146, 0]
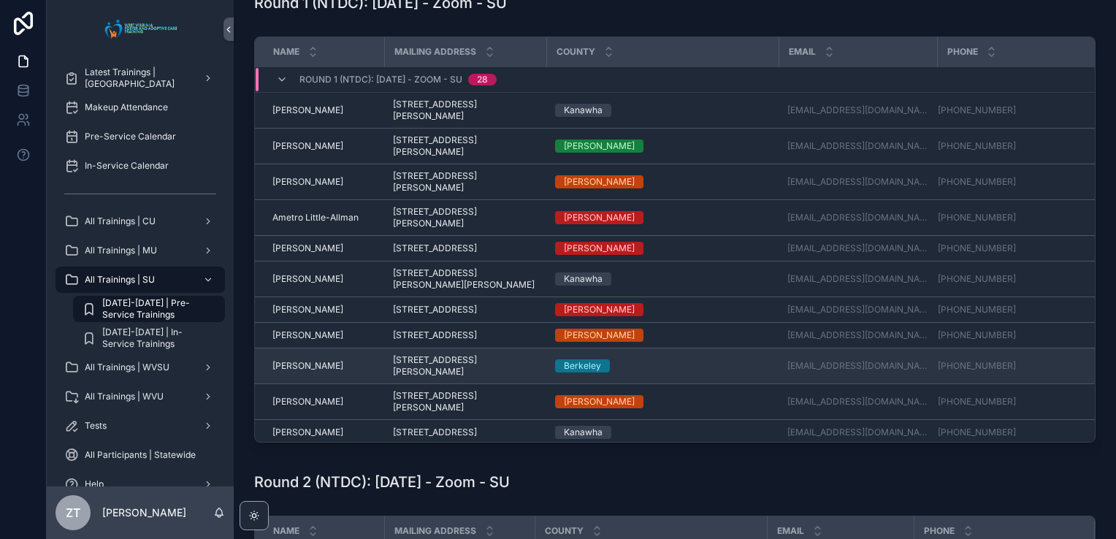
click at [311, 362] on span "[PERSON_NAME]" at bounding box center [307, 366] width 71 height 12
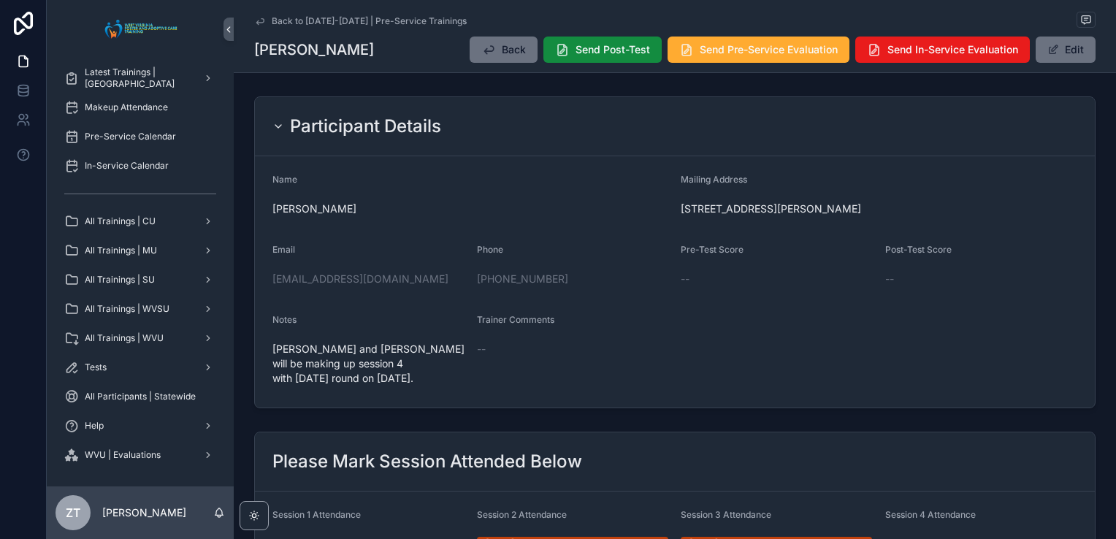
click at [256, 23] on icon "scrollable content" at bounding box center [259, 21] width 7 height 6
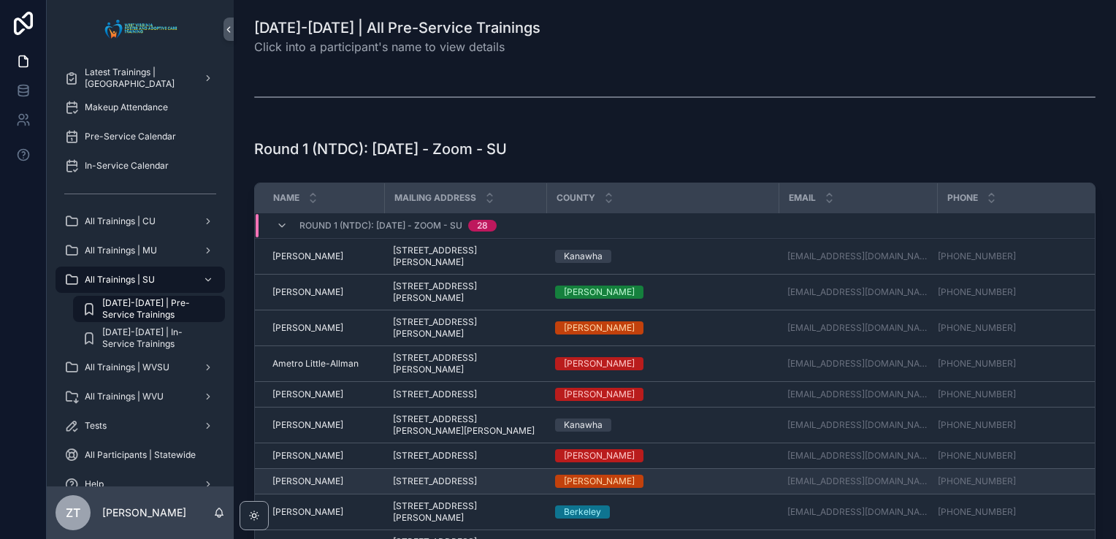
scroll to position [146, 0]
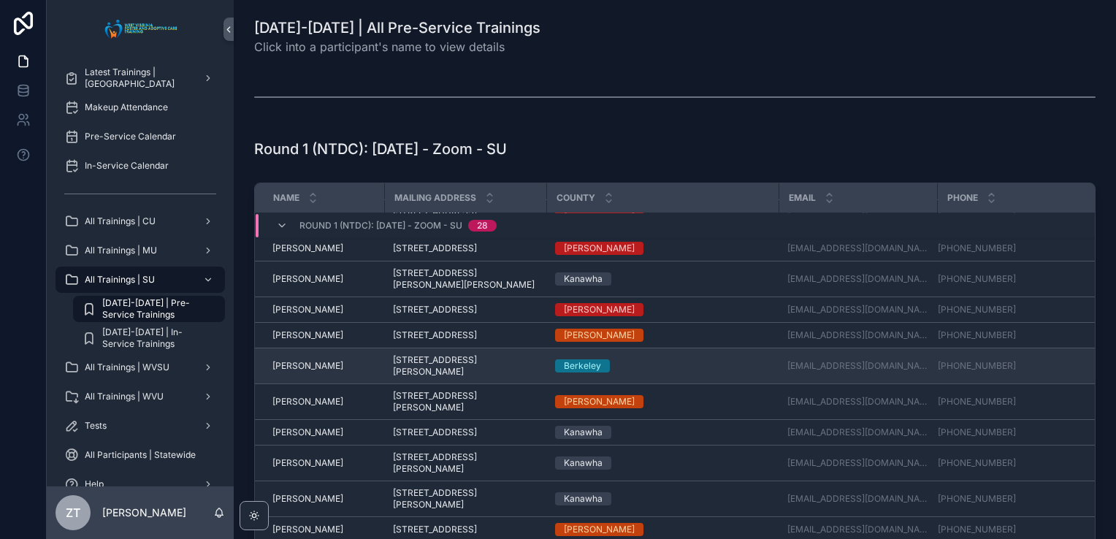
click at [321, 362] on span "[PERSON_NAME]" at bounding box center [307, 366] width 71 height 12
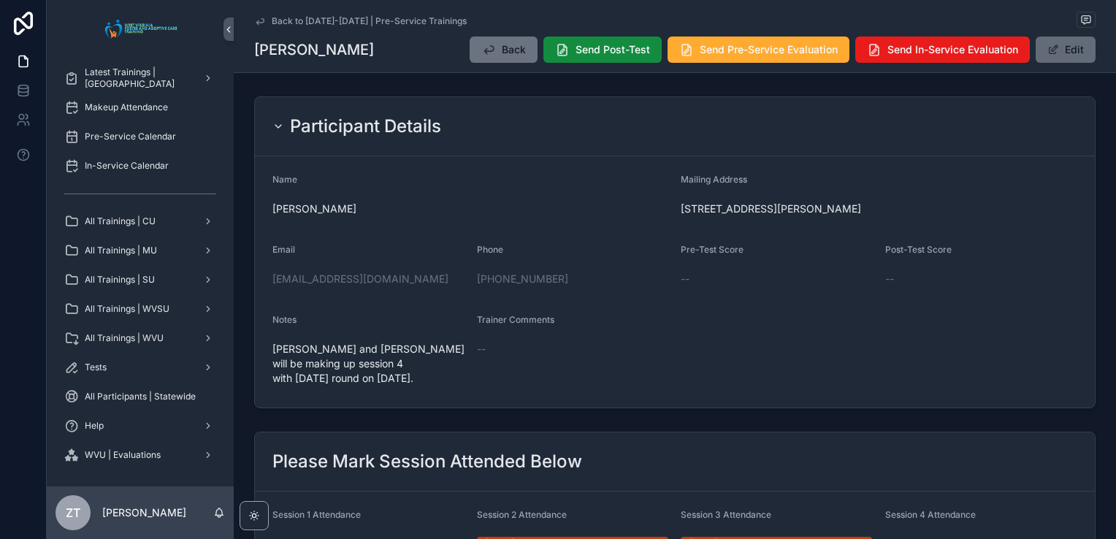
click at [1069, 51] on button "Edit" at bounding box center [1066, 50] width 60 height 26
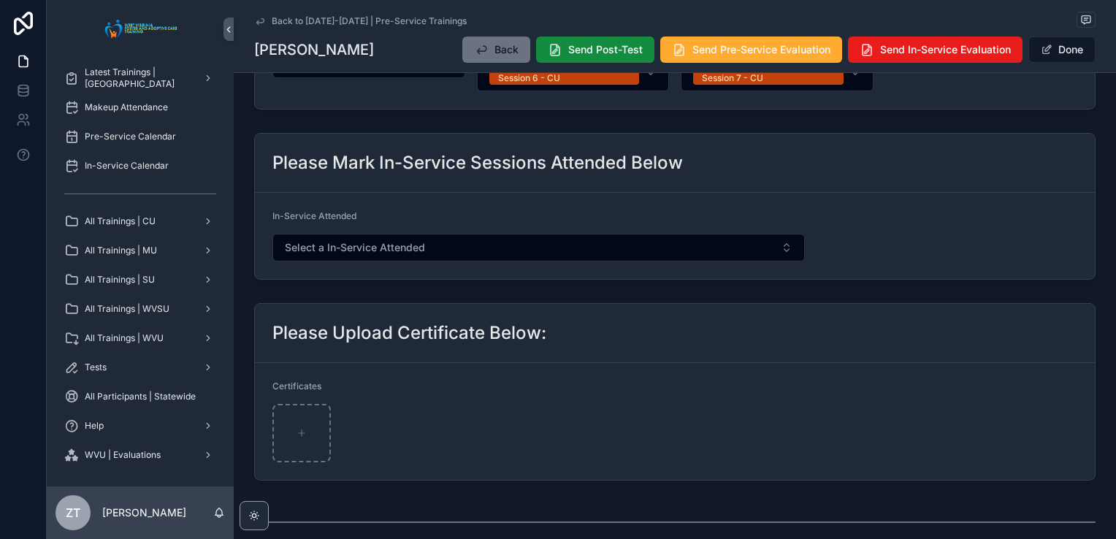
scroll to position [584, 0]
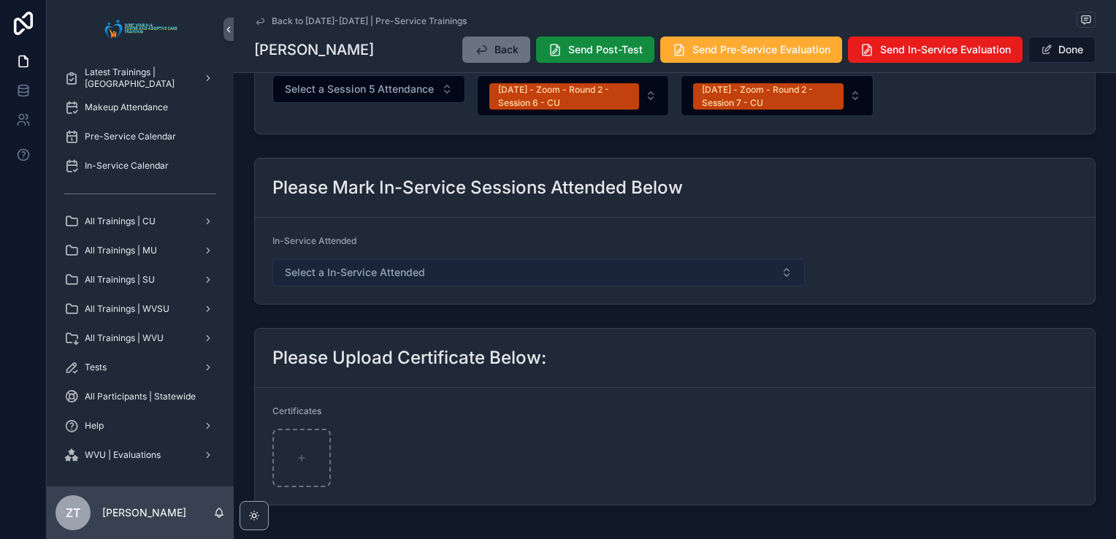
click at [460, 278] on button "Select a In-Service Attended" at bounding box center [538, 273] width 532 height 28
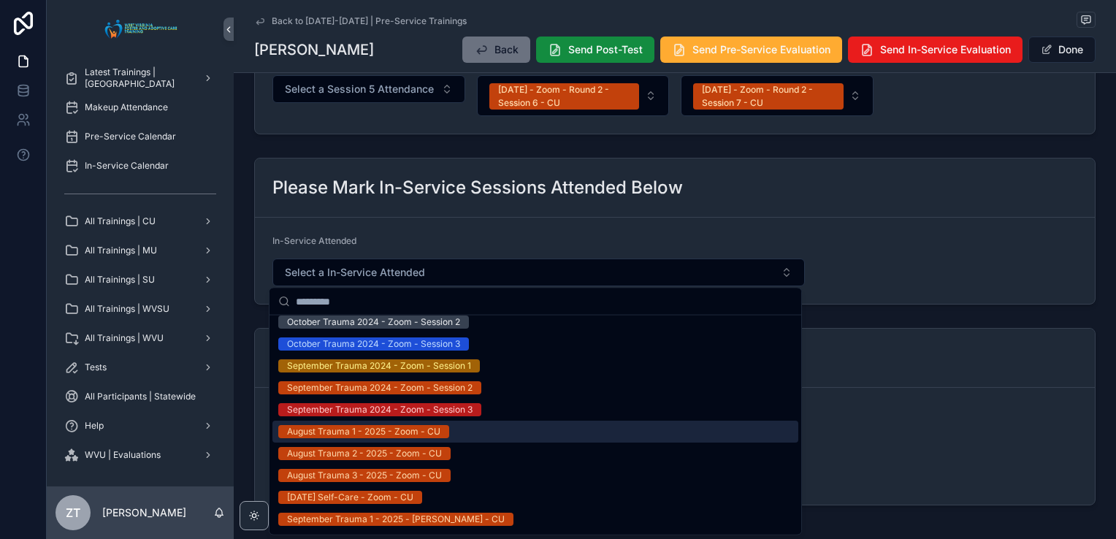
scroll to position [1461, 0]
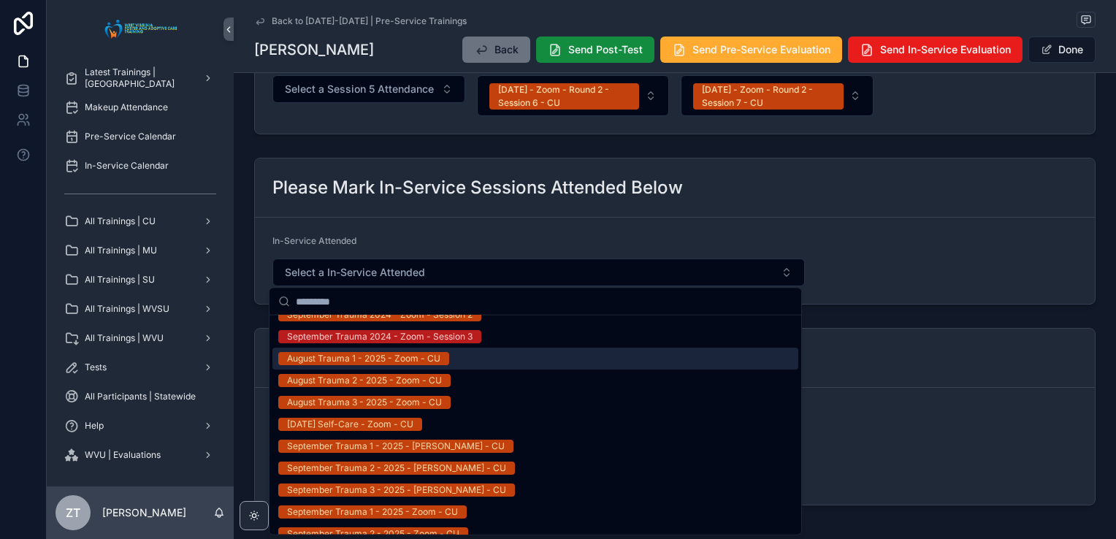
click at [347, 358] on div "August Trauma 1 - 2025 - Zoom - CU" at bounding box center [363, 358] width 153 height 13
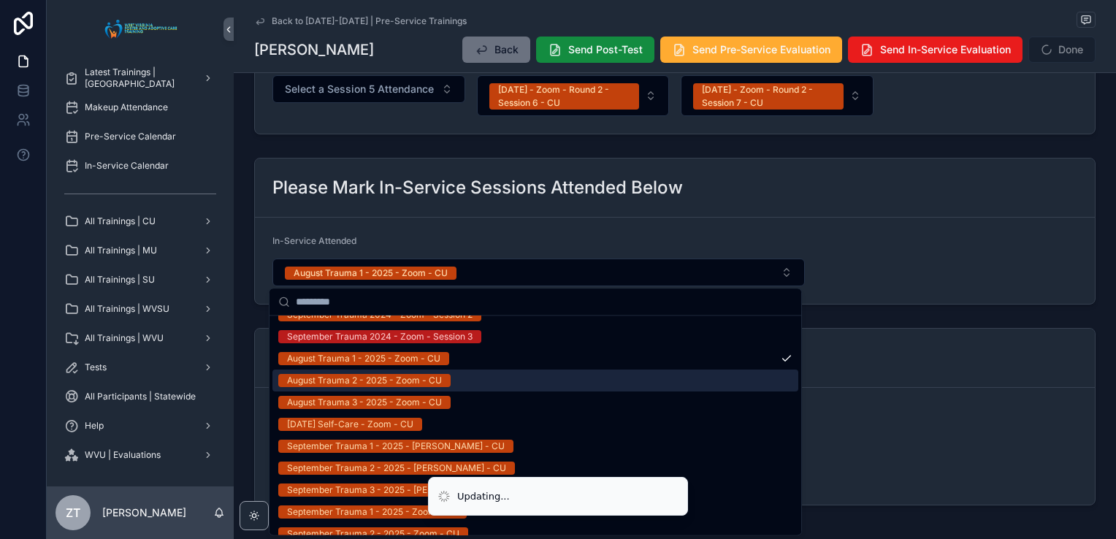
click at [365, 378] on div "August Trauma 2 - 2025 - Zoom - CU" at bounding box center [364, 380] width 155 height 13
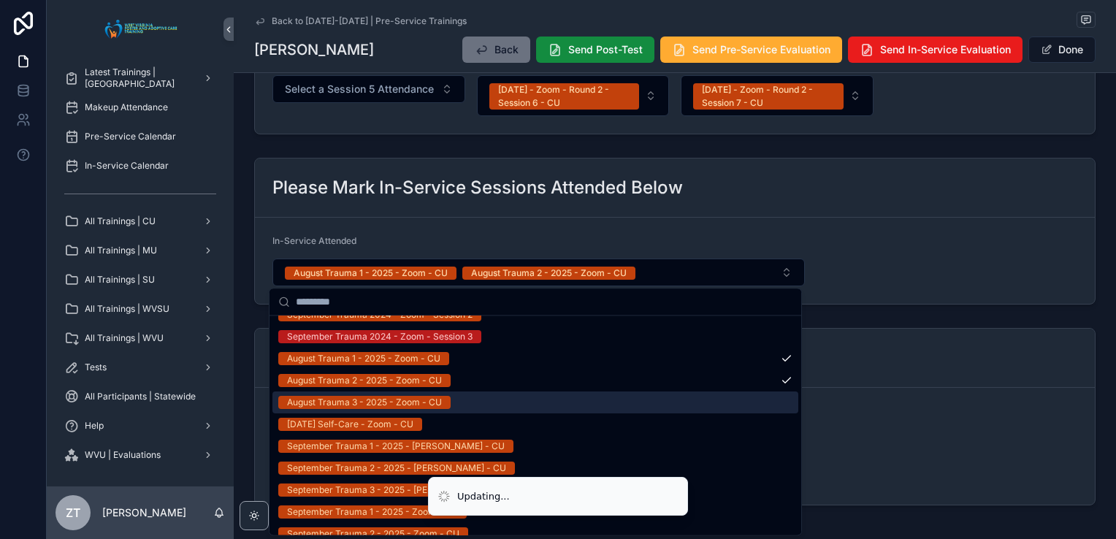
click at [365, 399] on div "August Trauma 3 - 2025 - Zoom - CU" at bounding box center [364, 402] width 155 height 13
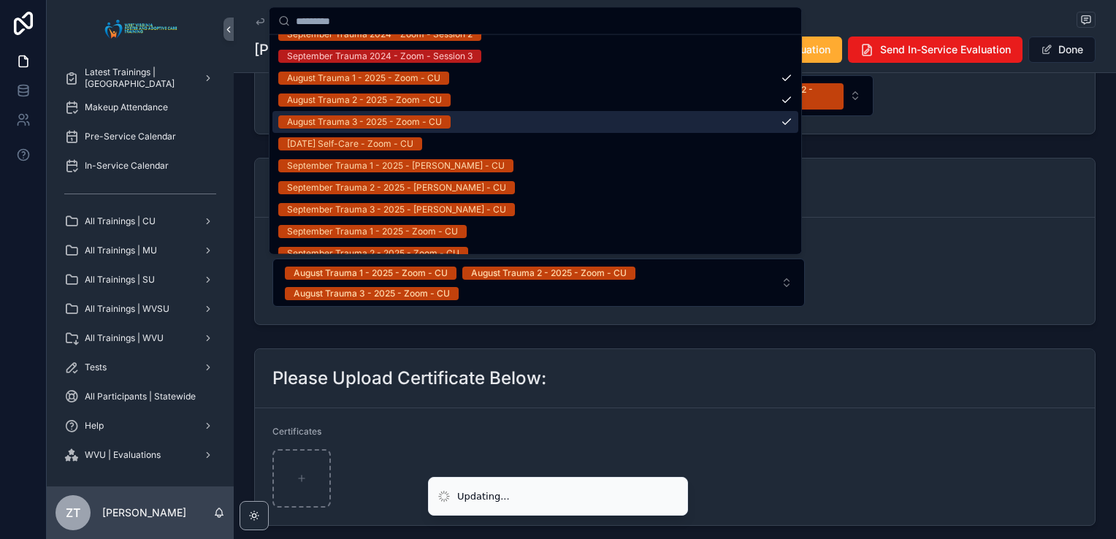
click at [896, 283] on form "In-Service Attended August Trauma 1 - 2025 - Zoom - CU August Trauma 2 - 2025 -…" at bounding box center [675, 271] width 840 height 107
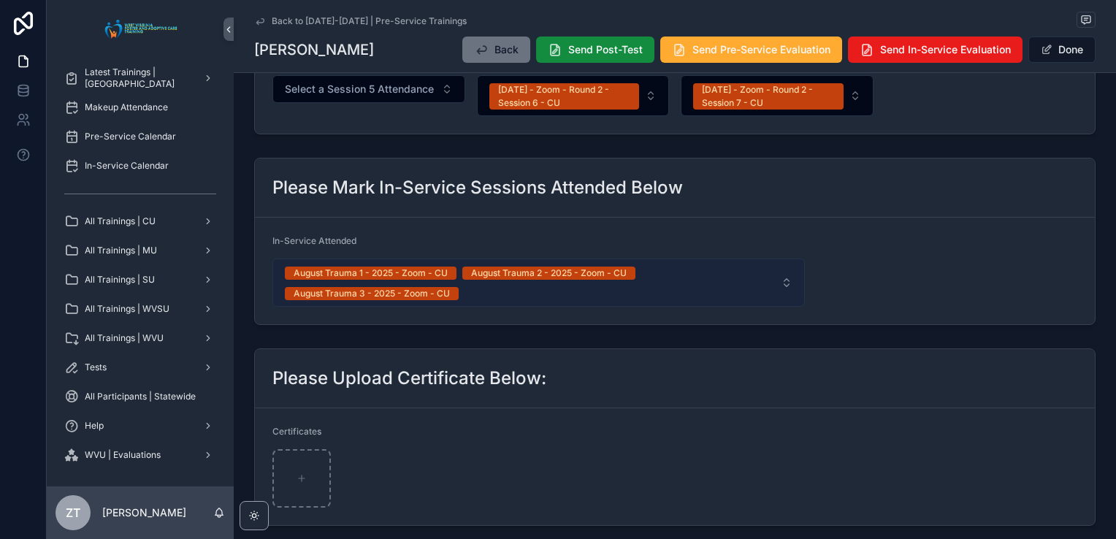
click at [669, 279] on span "August Trauma 1 - 2025 - Zoom - CU August Trauma 2 - 2025 - Zoom - CU August Tr…" at bounding box center [530, 282] width 490 height 35
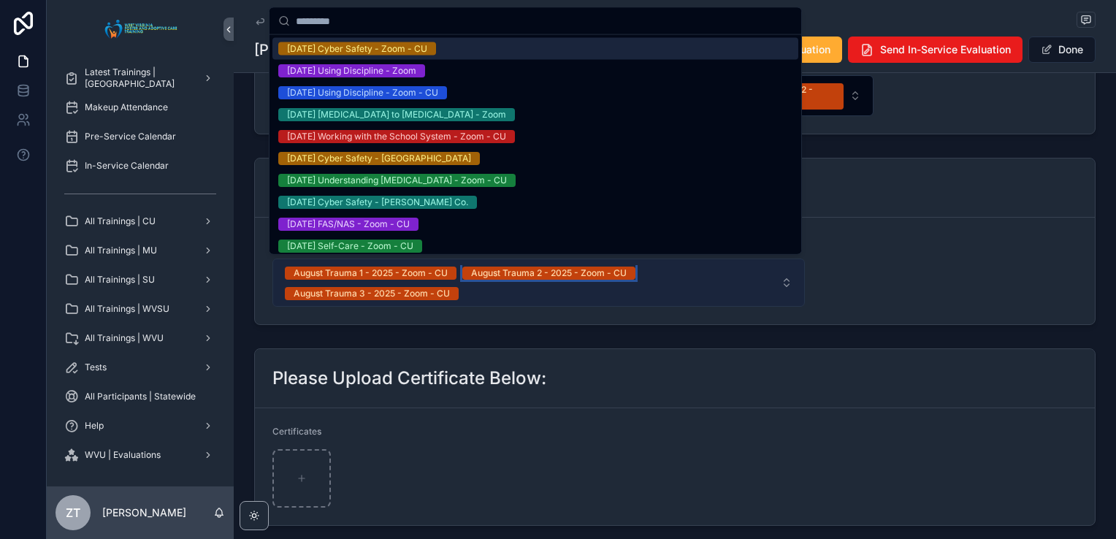
click at [514, 273] on div "August Trauma 2 - 2025 - Zoom - CU" at bounding box center [549, 273] width 156 height 13
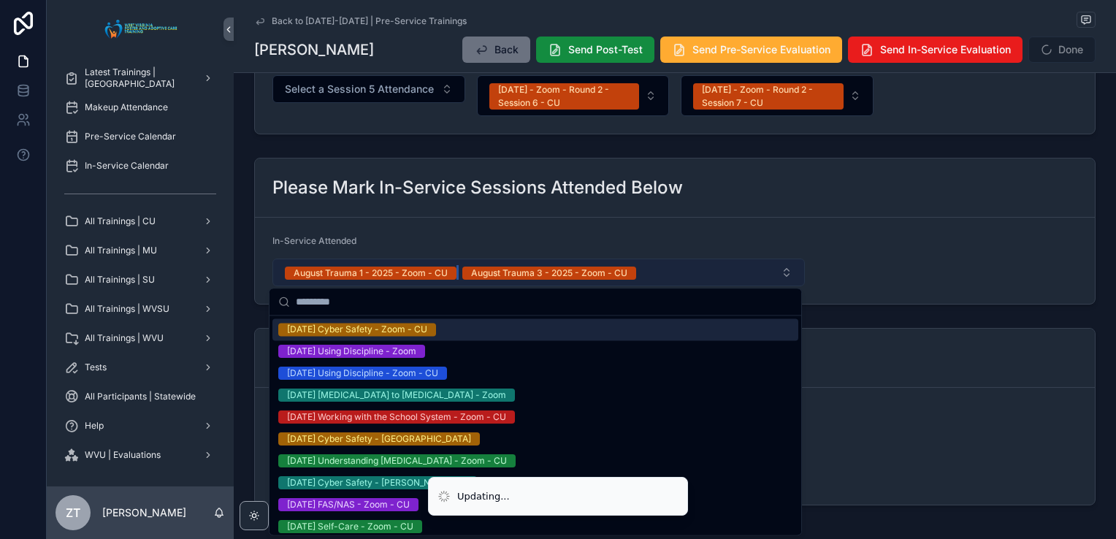
click at [413, 274] on div "August Trauma 1 - 2025 - Zoom - CU" at bounding box center [371, 273] width 154 height 13
click at [421, 271] on div "August Trauma 3 - 2025 - Zoom - CU" at bounding box center [372, 273] width 156 height 13
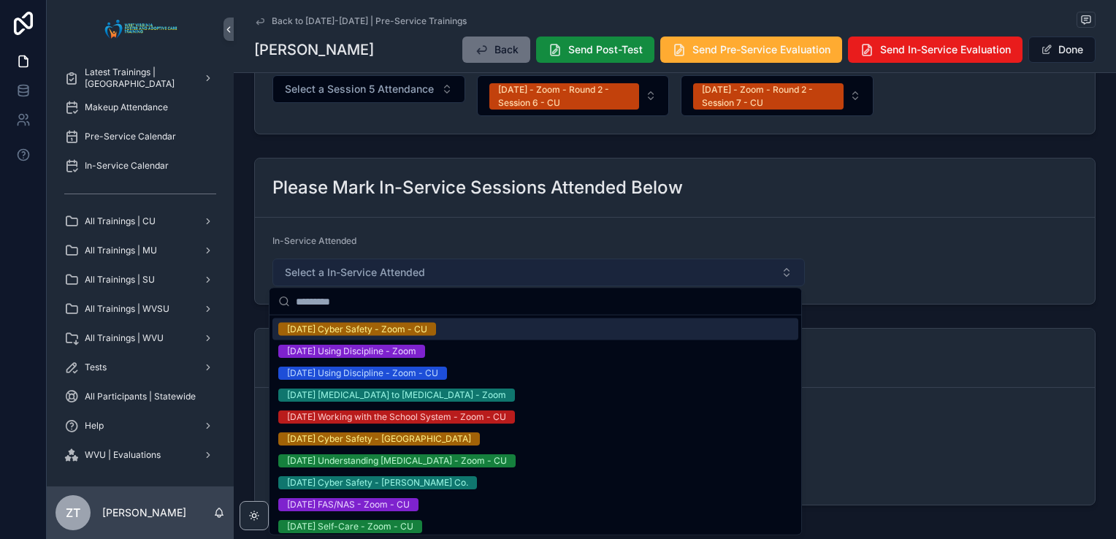
click at [966, 240] on form "In-Service Attended Select a In-Service Attended" at bounding box center [675, 261] width 840 height 86
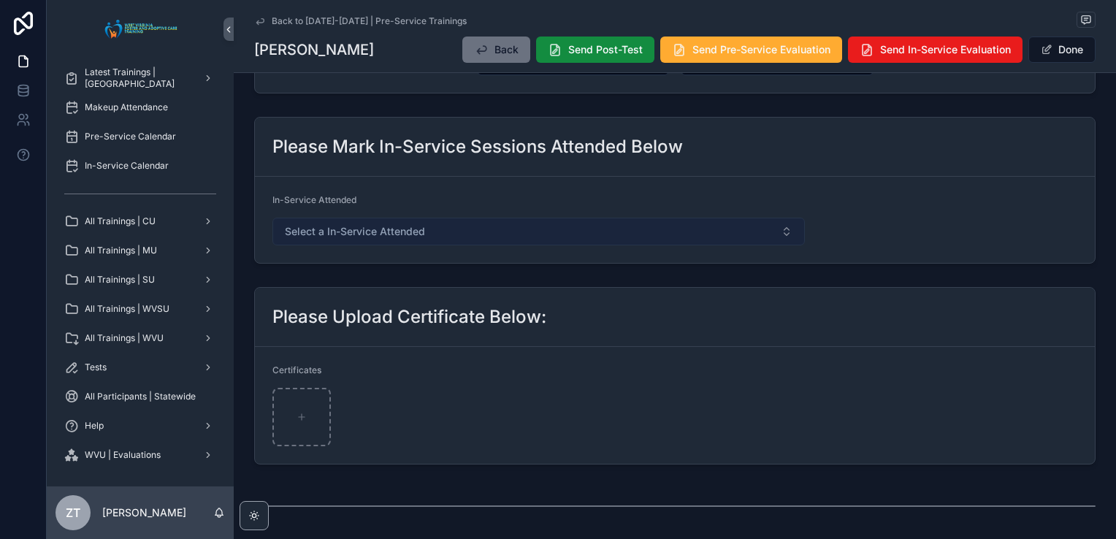
scroll to position [657, 0]
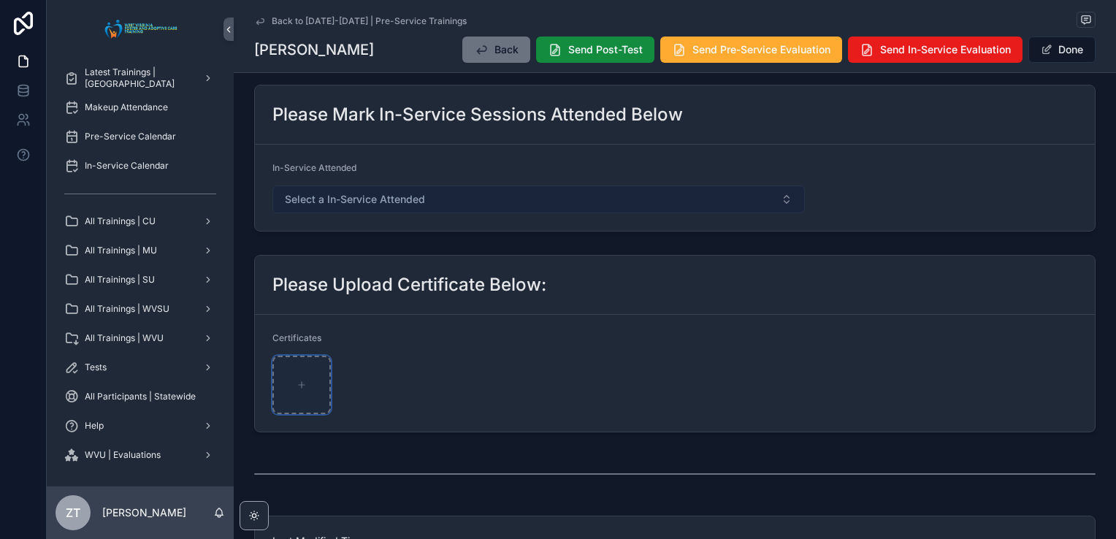
click at [298, 372] on div "scrollable content" at bounding box center [301, 385] width 58 height 58
click at [1054, 50] on button "Done" at bounding box center [1061, 50] width 67 height 26
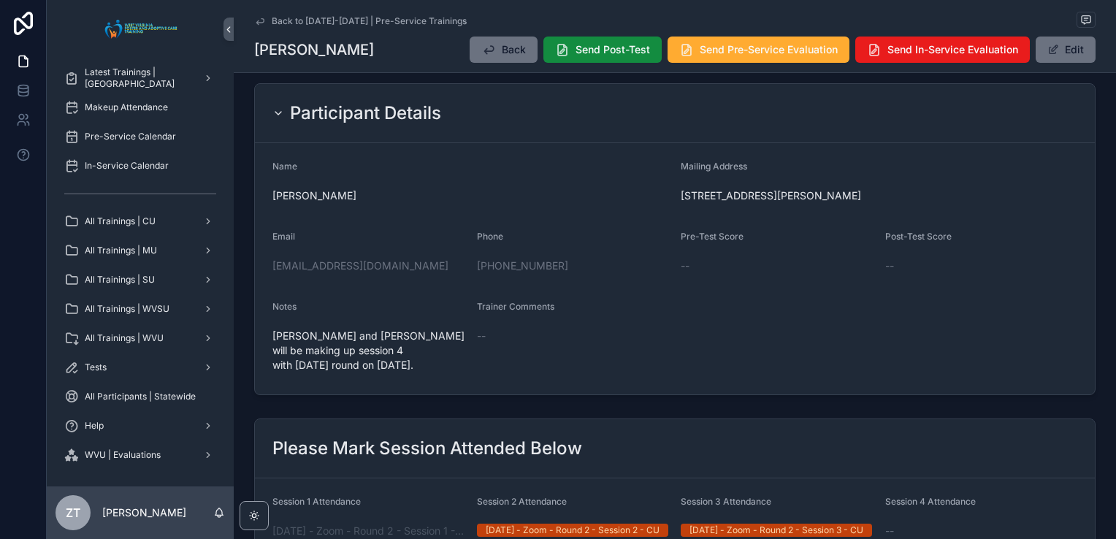
scroll to position [0, 0]
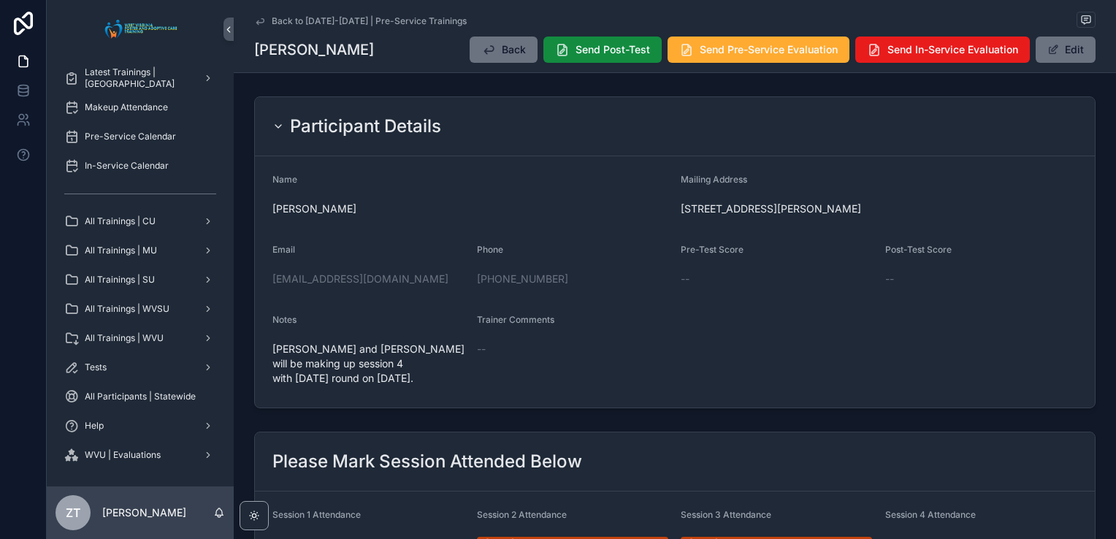
click at [256, 23] on icon "scrollable content" at bounding box center [260, 21] width 12 height 12
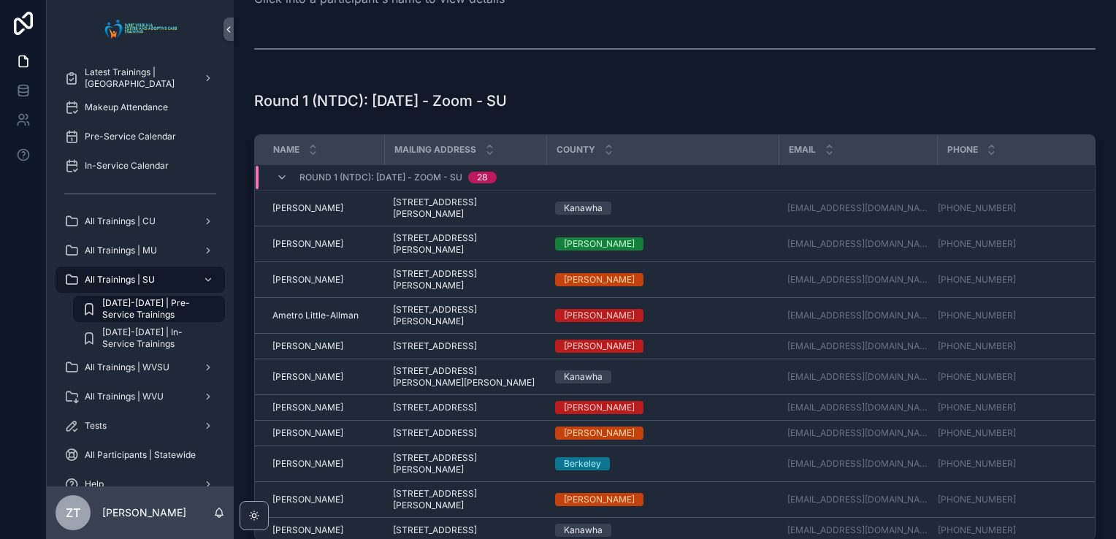
scroll to position [73, 0]
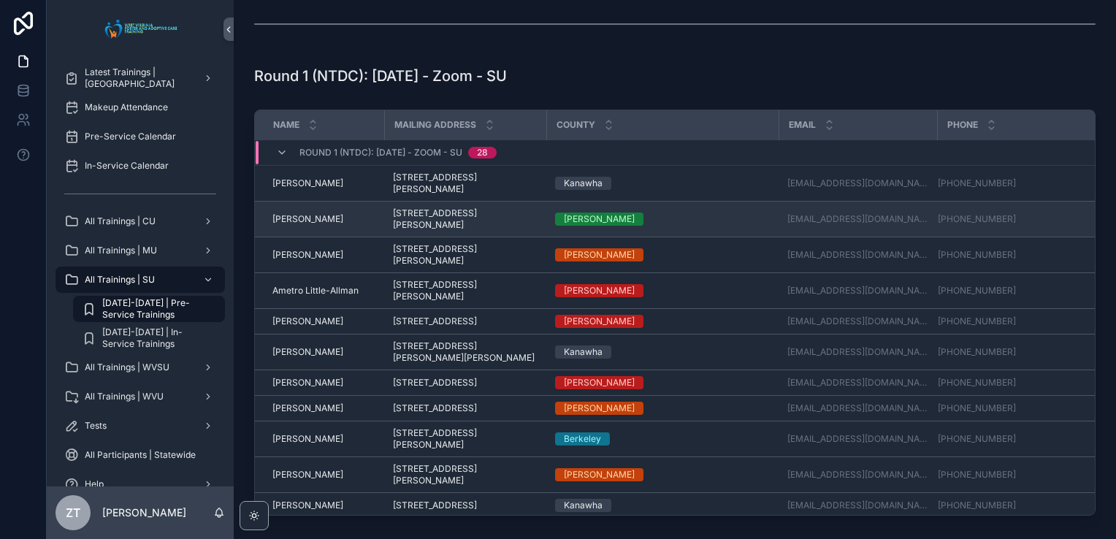
click at [321, 215] on span "[PERSON_NAME]" at bounding box center [307, 219] width 71 height 12
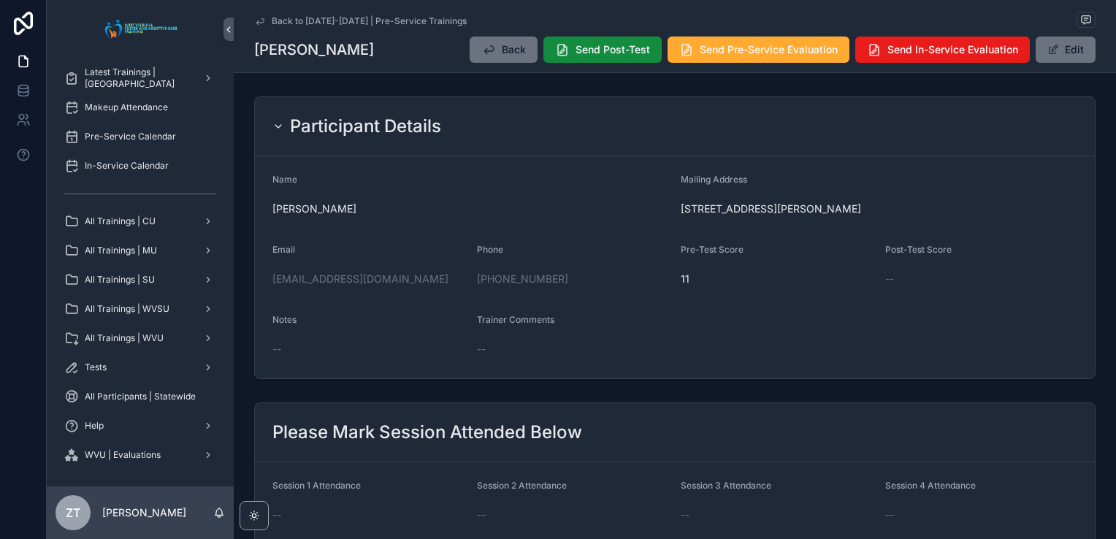
click at [256, 17] on icon "scrollable content" at bounding box center [260, 21] width 12 height 12
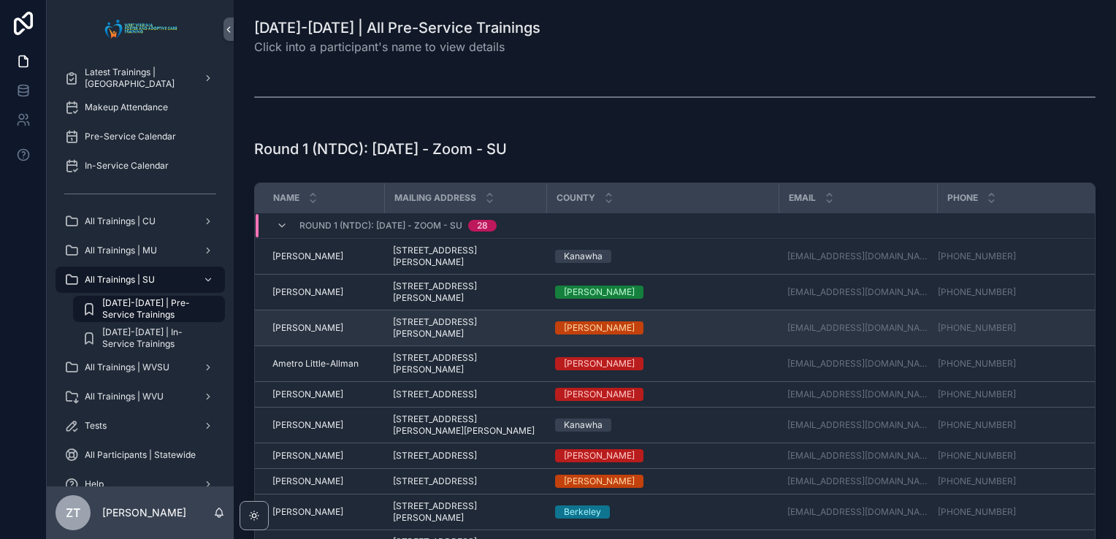
click at [313, 322] on span "[PERSON_NAME]" at bounding box center [307, 328] width 71 height 12
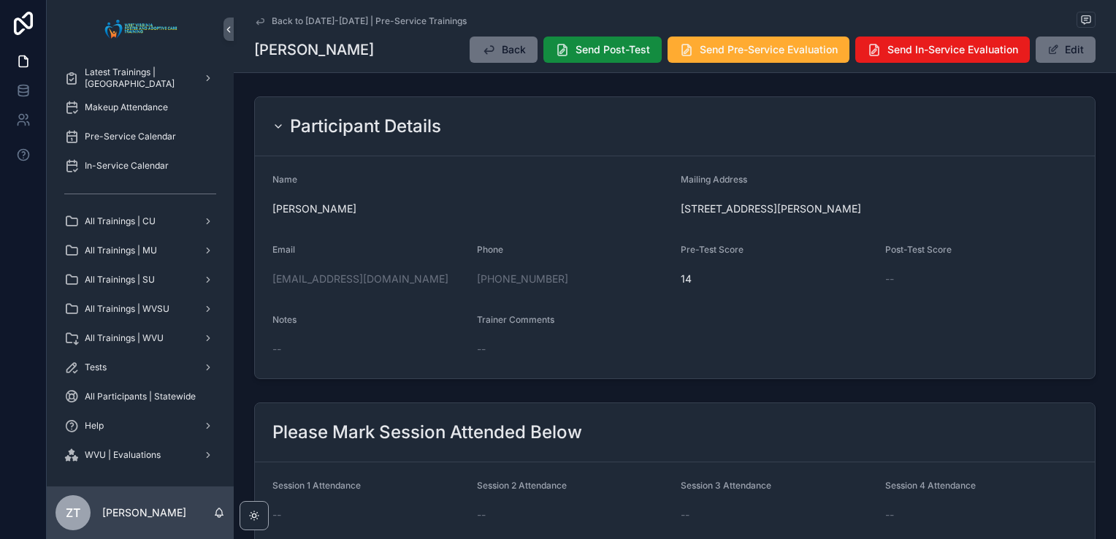
click at [685, 279] on span "14" at bounding box center [777, 279] width 193 height 15
drag, startPoint x: 685, startPoint y: 279, endPoint x: 666, endPoint y: 250, distance: 34.8
click at [666, 250] on form "Name [PERSON_NAME] Mailing Address [STREET_ADDRESS][PERSON_NAME] Email [EMAIL_A…" at bounding box center [675, 267] width 840 height 222
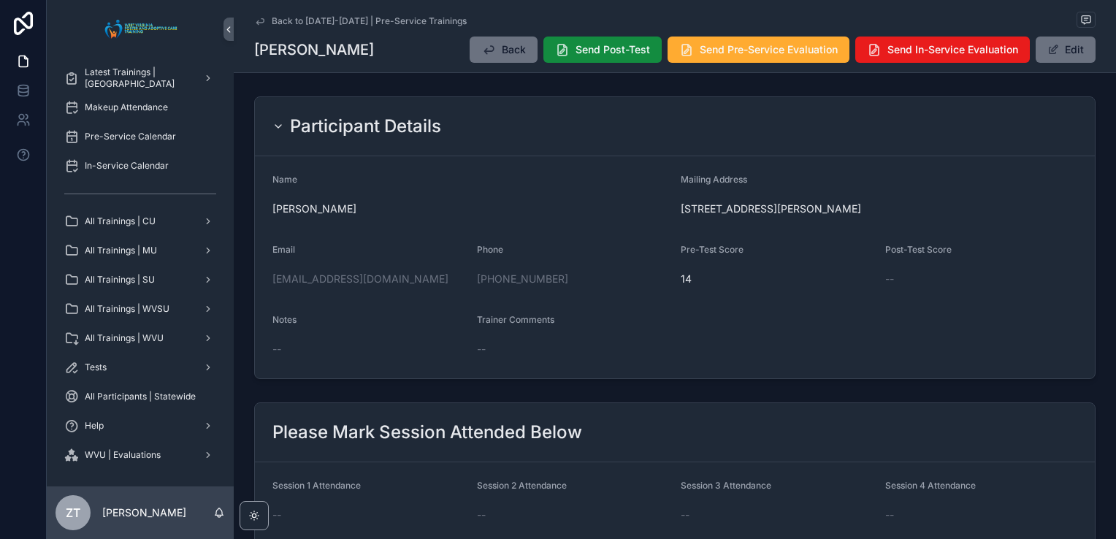
click at [256, 22] on icon "scrollable content" at bounding box center [259, 21] width 7 height 6
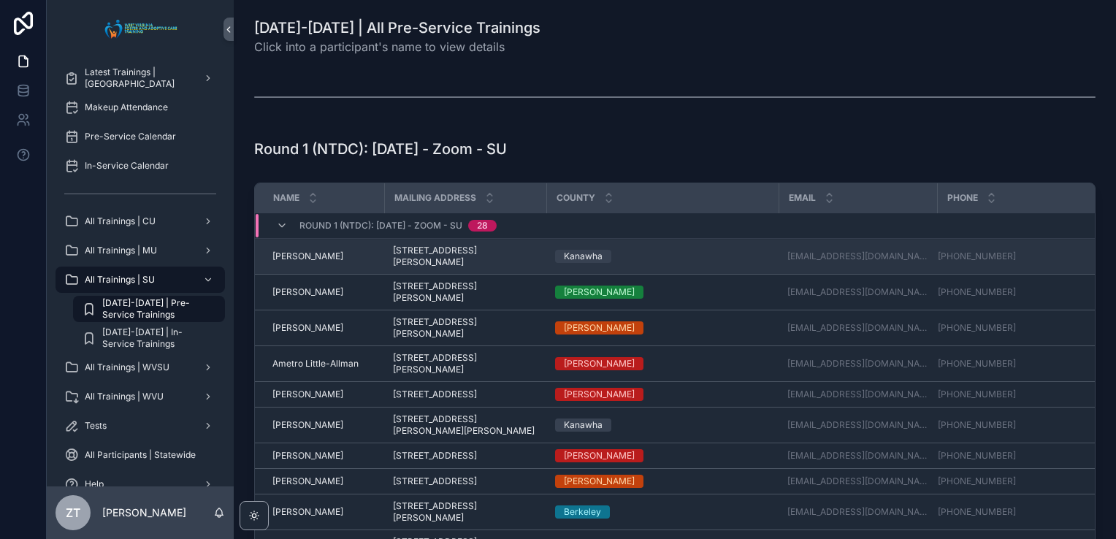
click at [316, 257] on span "[PERSON_NAME]" at bounding box center [307, 257] width 71 height 12
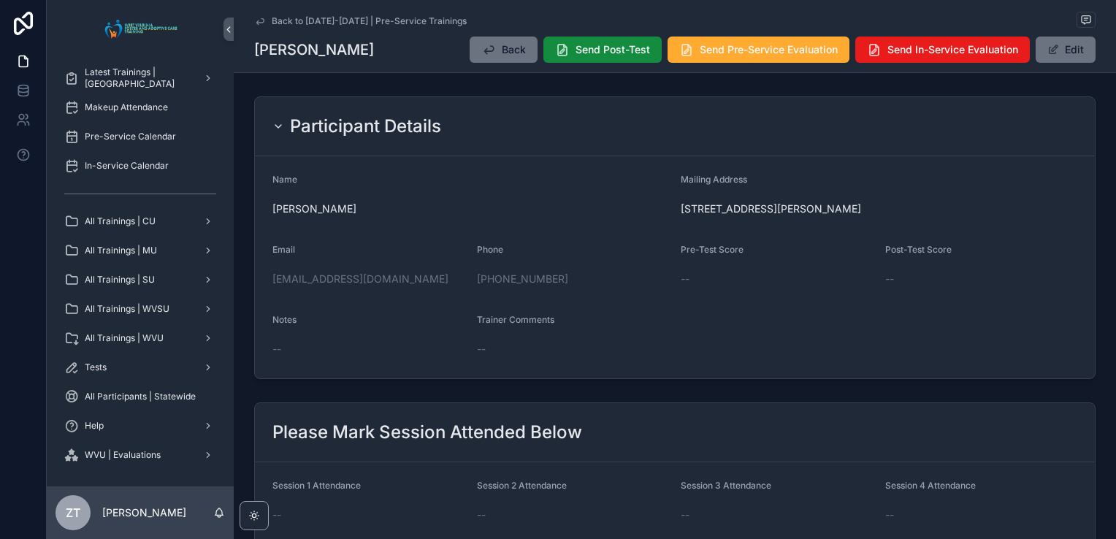
click at [255, 21] on icon "scrollable content" at bounding box center [260, 21] width 12 height 12
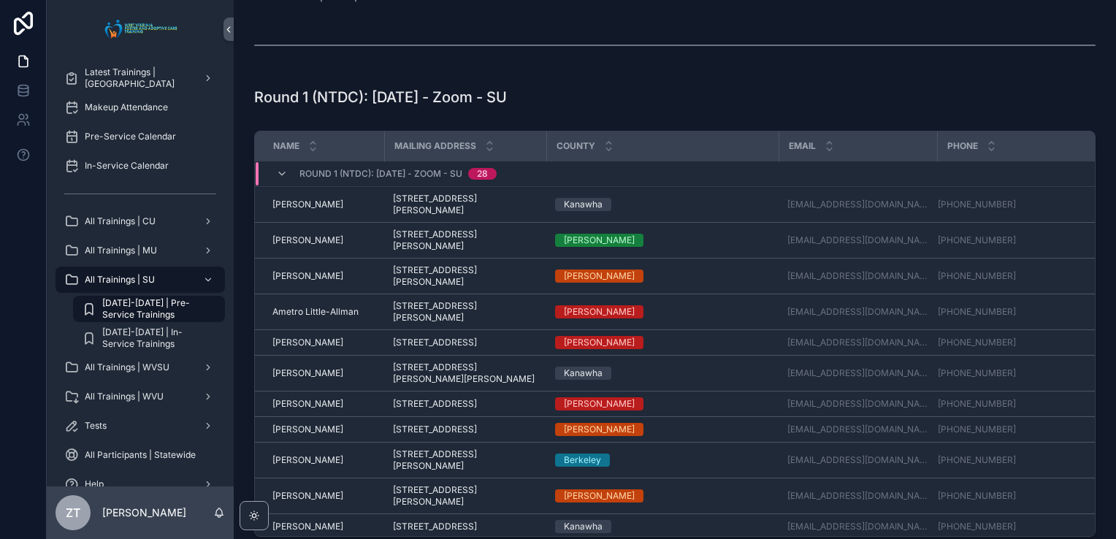
scroll to position [73, 0]
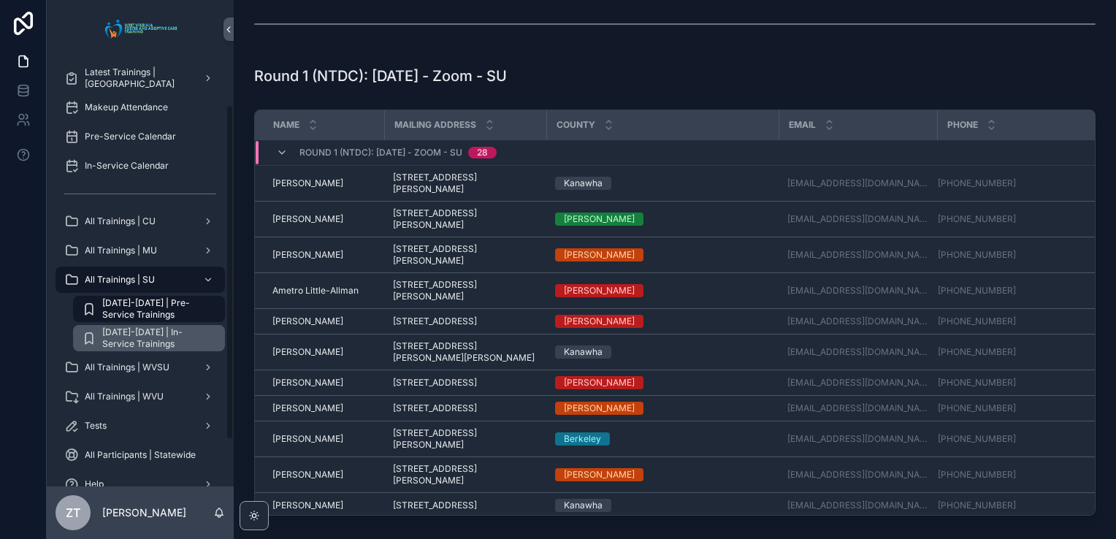
click at [168, 335] on span "[DATE]-[DATE] | In-Service Trainings" at bounding box center [156, 338] width 108 height 23
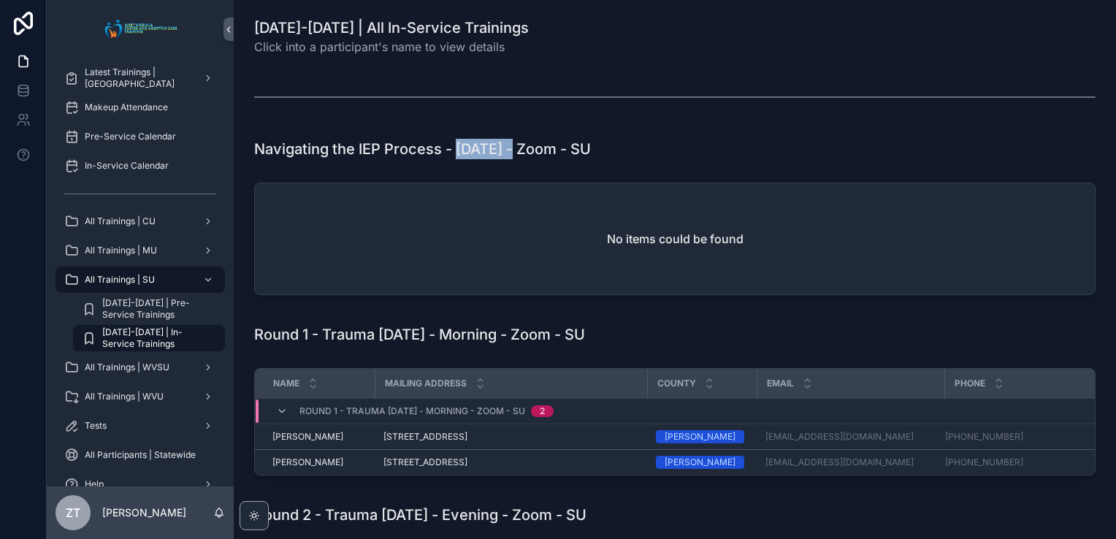
drag, startPoint x: 457, startPoint y: 149, endPoint x: 524, endPoint y: 149, distance: 67.2
click at [524, 149] on h1 "Navigating the IEP Process - [DATE] - Zoom - SU" at bounding box center [422, 149] width 337 height 20
click at [712, 164] on div "Navigating the IEP Process - [DATE] - Zoom - SU" at bounding box center [674, 149] width 859 height 32
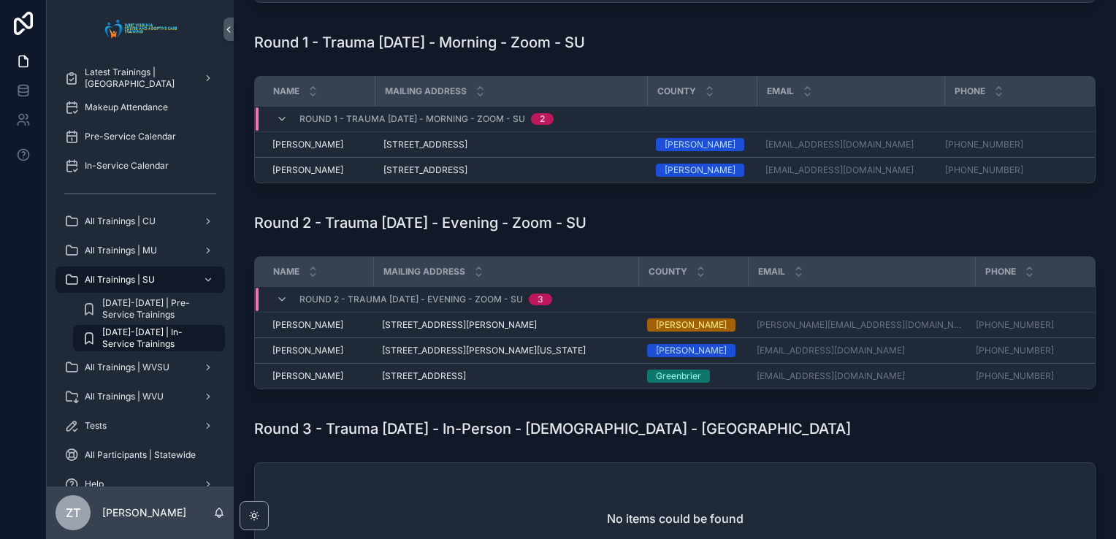
scroll to position [219, 0]
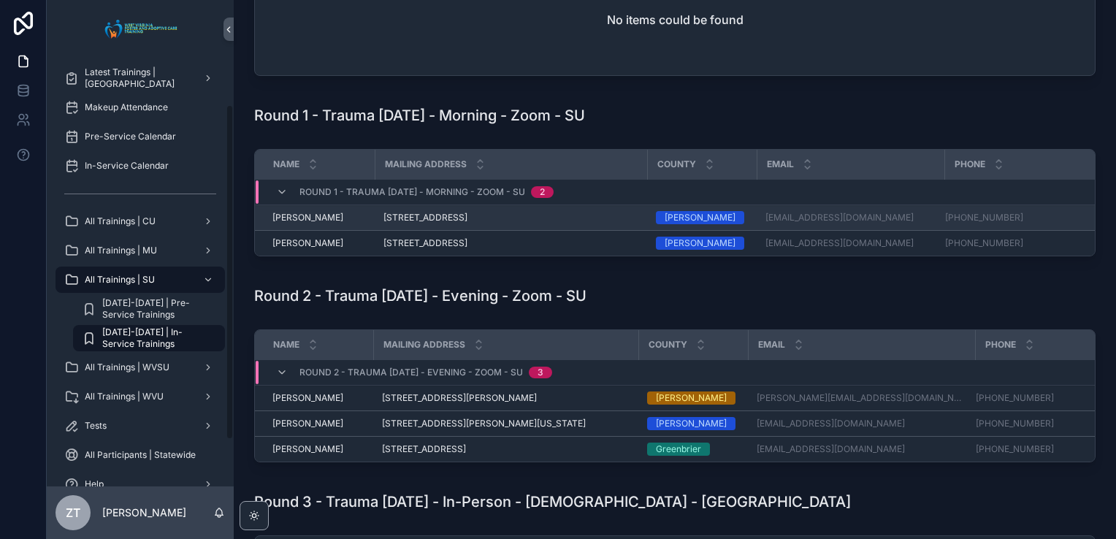
click at [310, 217] on span "[PERSON_NAME]" at bounding box center [307, 218] width 71 height 12
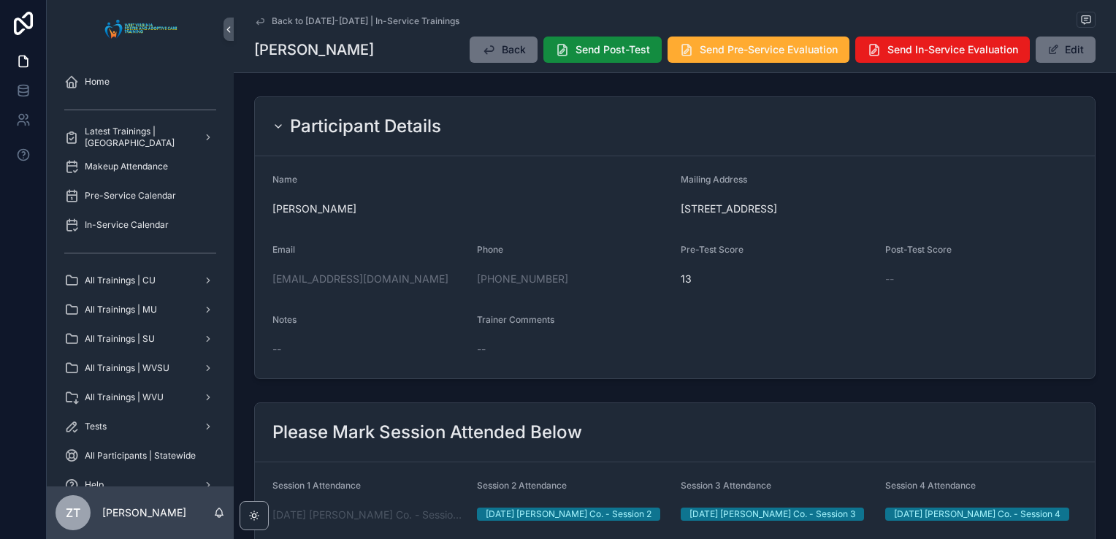
click at [254, 21] on icon "scrollable content" at bounding box center [260, 21] width 12 height 12
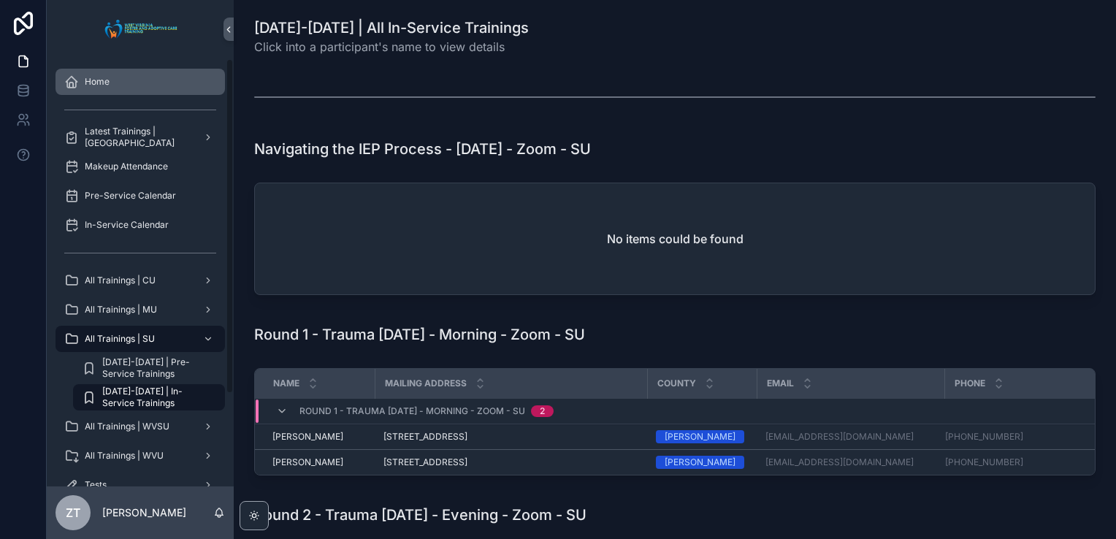
click at [140, 88] on div "Home" at bounding box center [140, 81] width 152 height 23
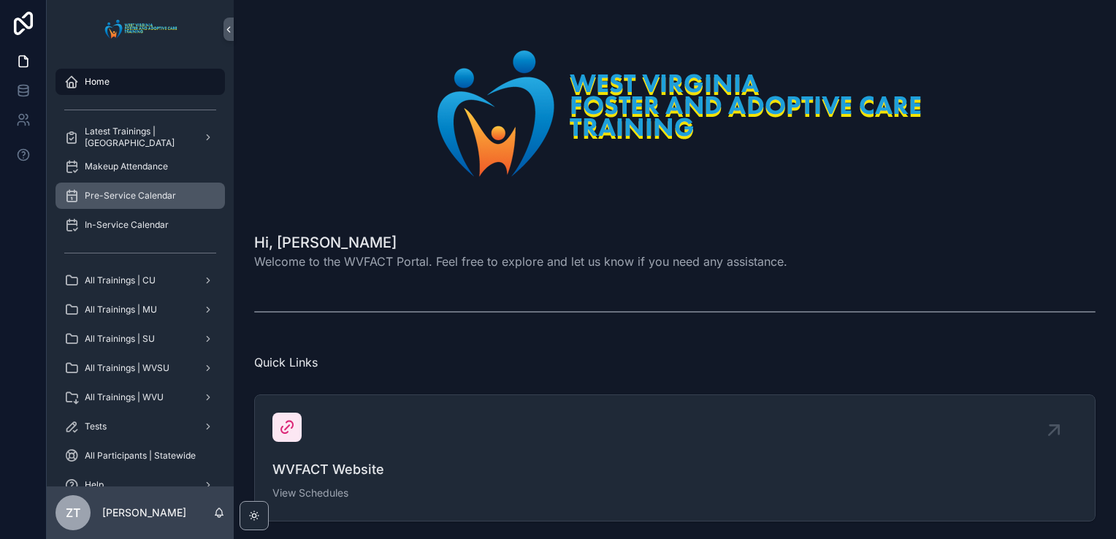
click at [129, 196] on span "Pre-Service Calendar" at bounding box center [130, 196] width 91 height 12
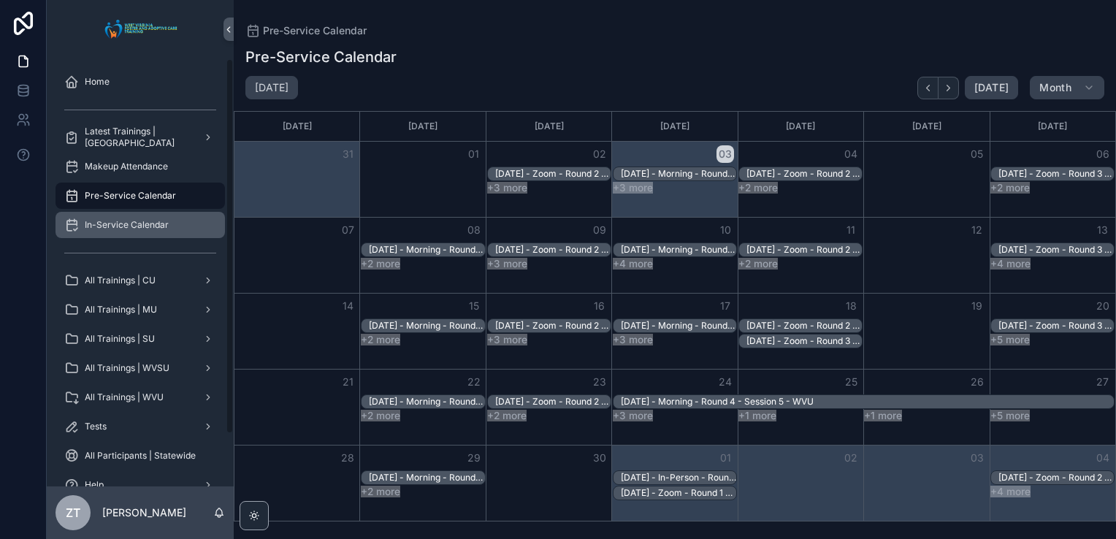
click at [134, 230] on span "In-Service Calendar" at bounding box center [127, 225] width 84 height 12
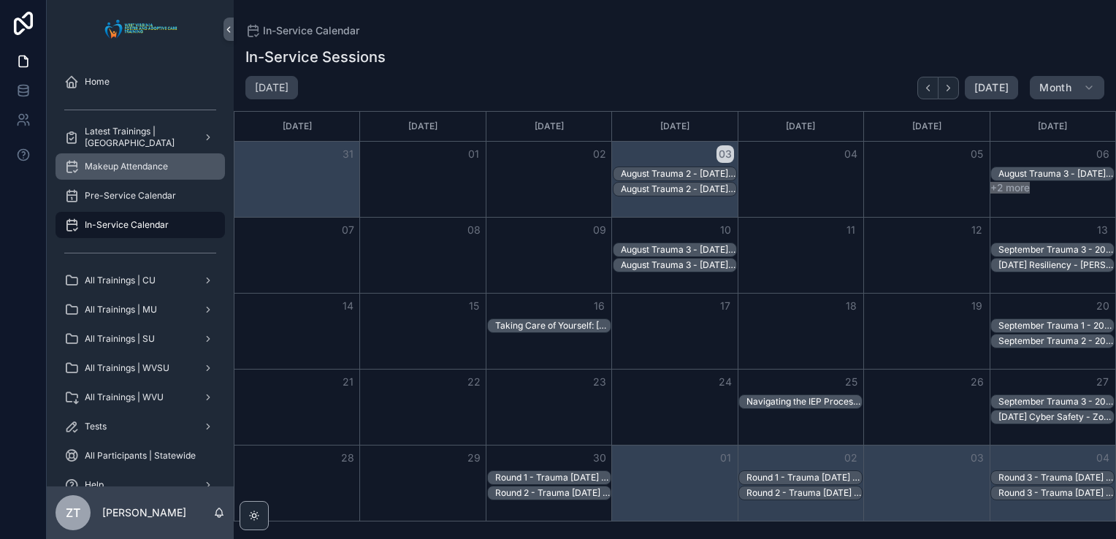
click at [149, 171] on span "Makeup Attendance" at bounding box center [126, 167] width 83 height 12
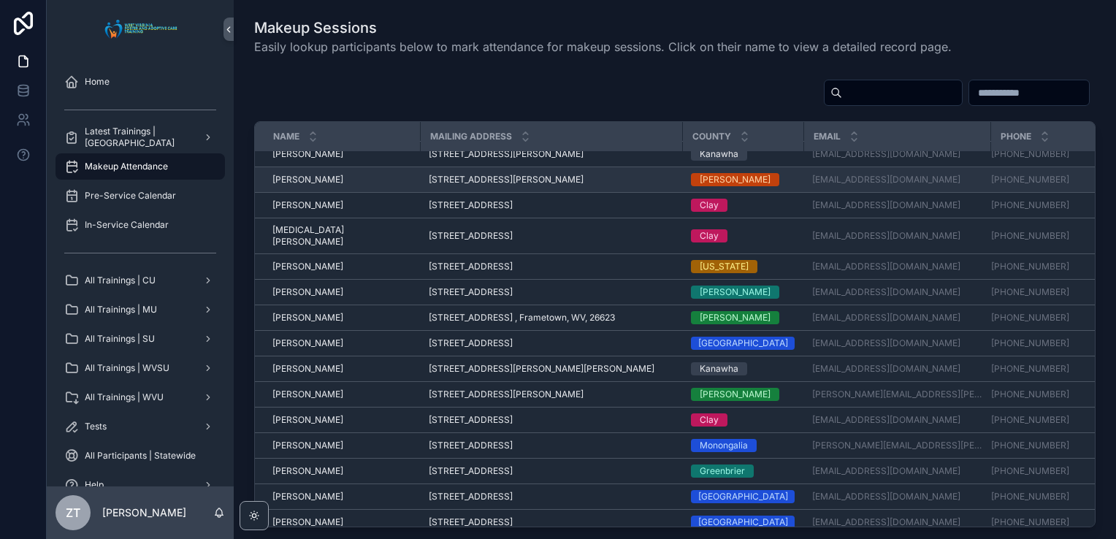
scroll to position [439, 0]
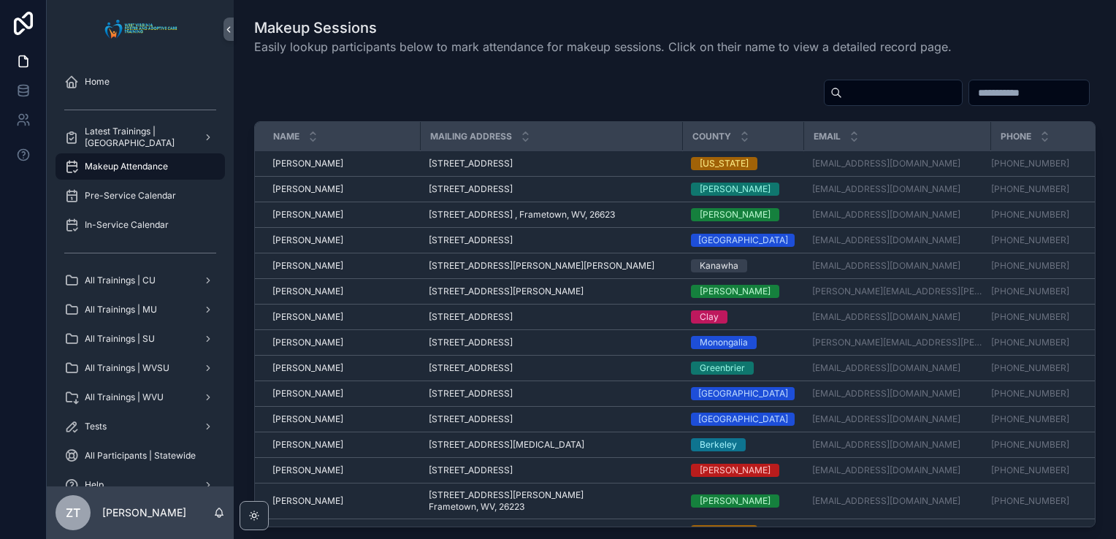
click at [842, 91] on input "scrollable content" at bounding box center [902, 93] width 120 height 20
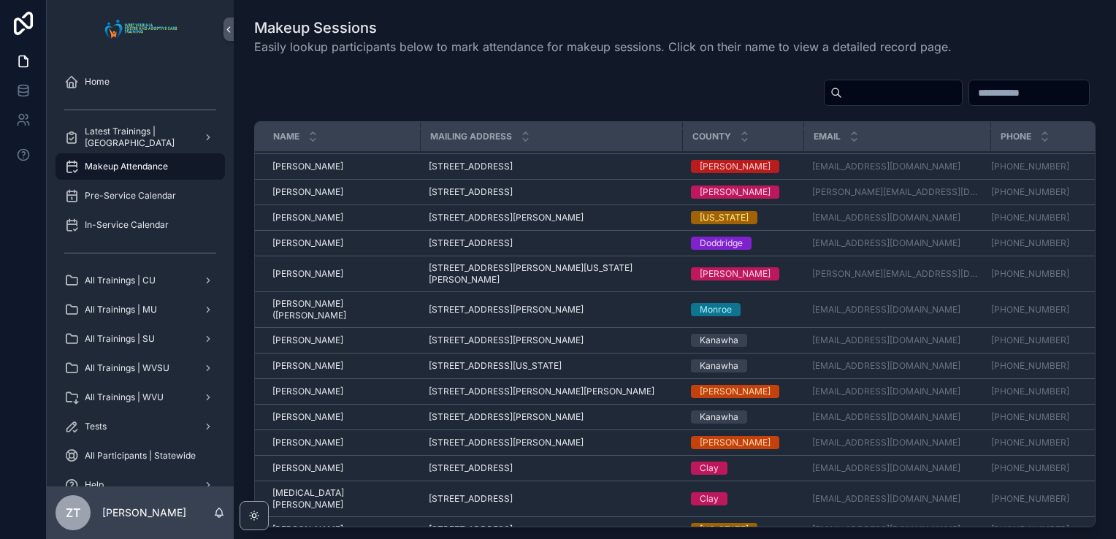
scroll to position [0, 0]
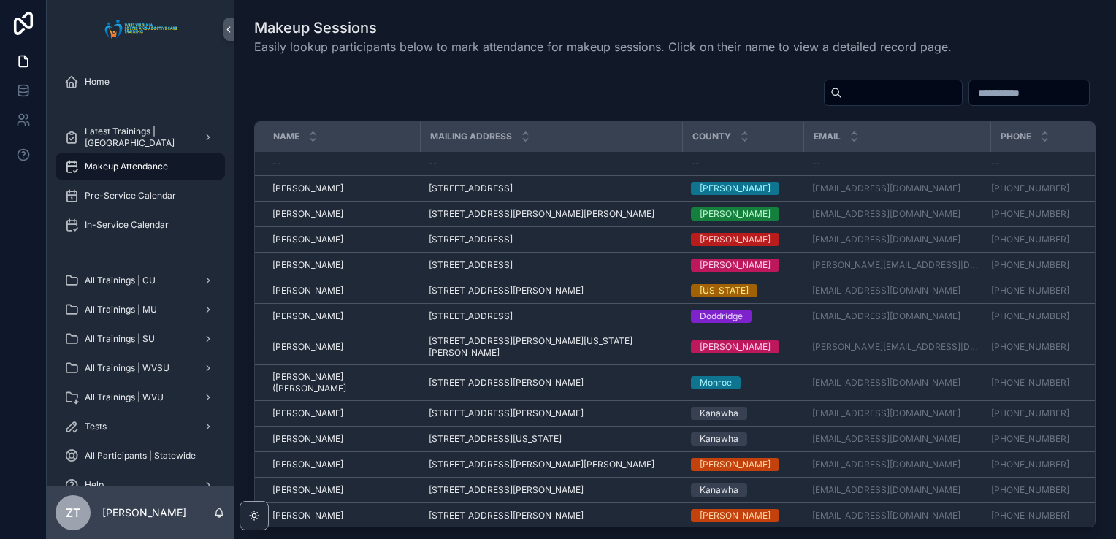
click at [370, 79] on div "scrollable content" at bounding box center [674, 96] width 841 height 34
click at [842, 95] on input "scrollable content" at bounding box center [902, 93] width 120 height 20
click at [649, 82] on div "scrollable content" at bounding box center [674, 96] width 841 height 34
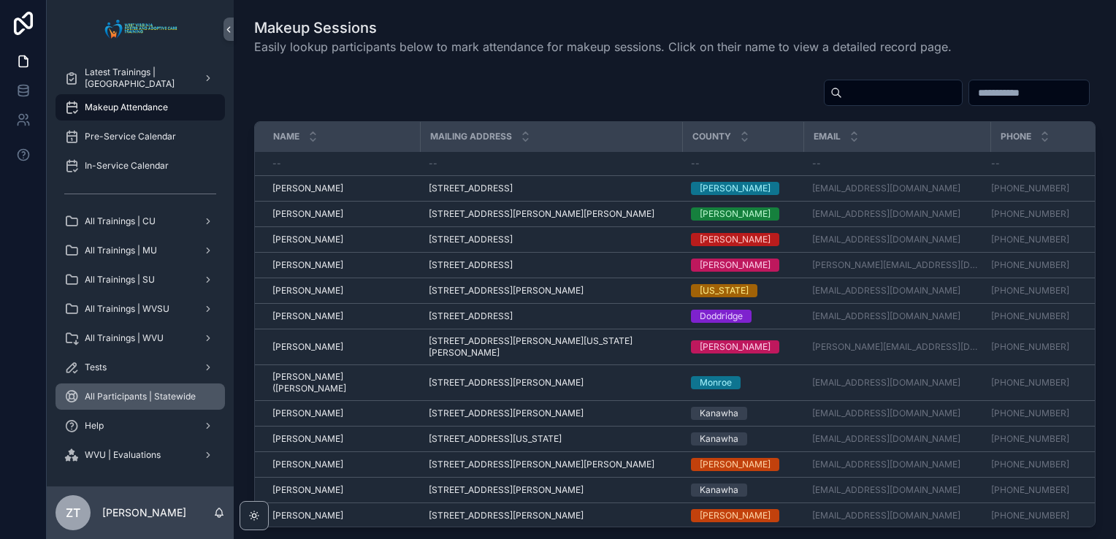
click at [124, 391] on span "All Participants | Statewide" at bounding box center [140, 397] width 111 height 12
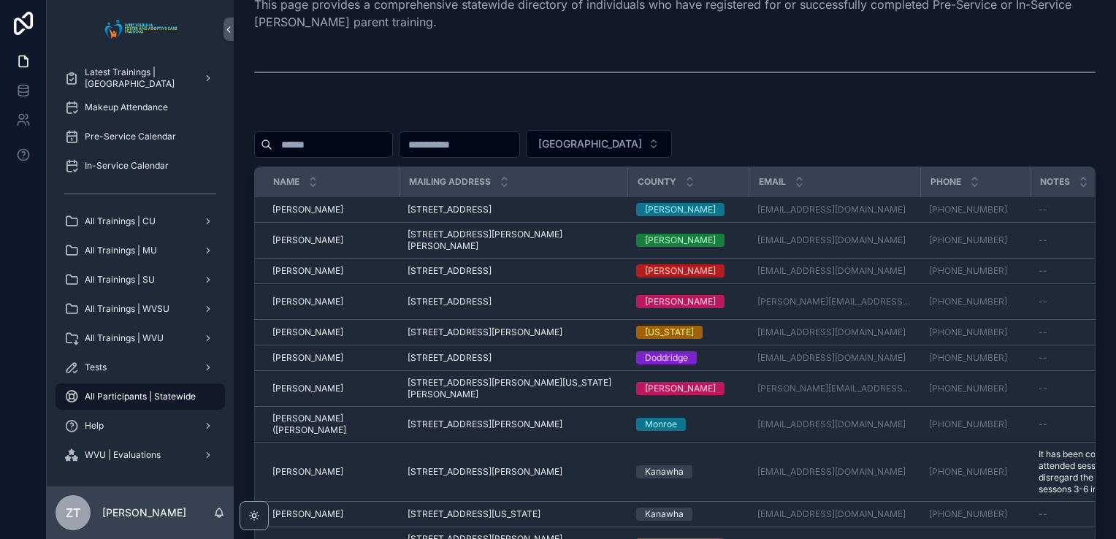
scroll to position [292, 0]
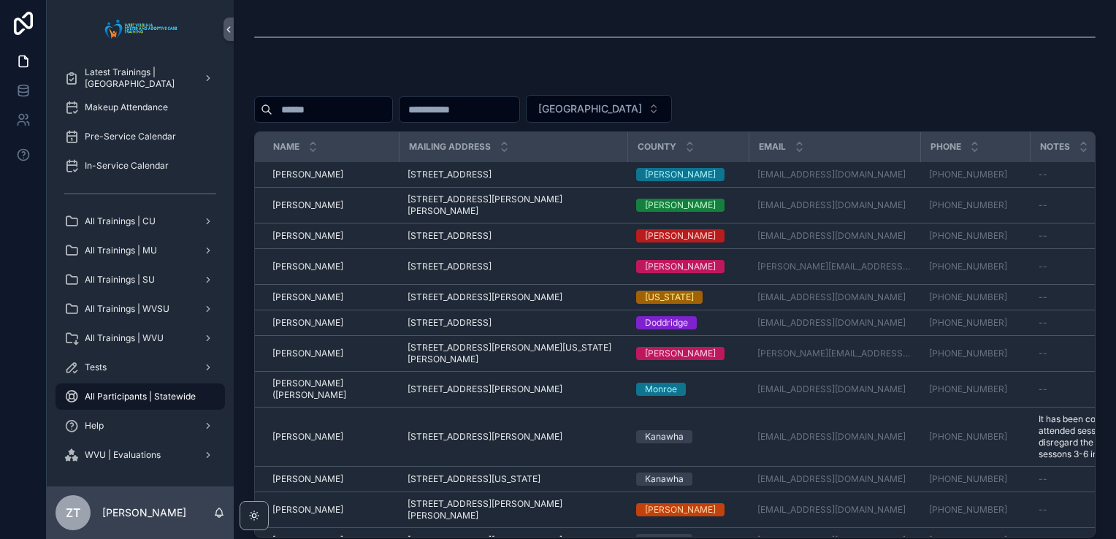
click at [373, 109] on input "scrollable content" at bounding box center [332, 109] width 120 height 20
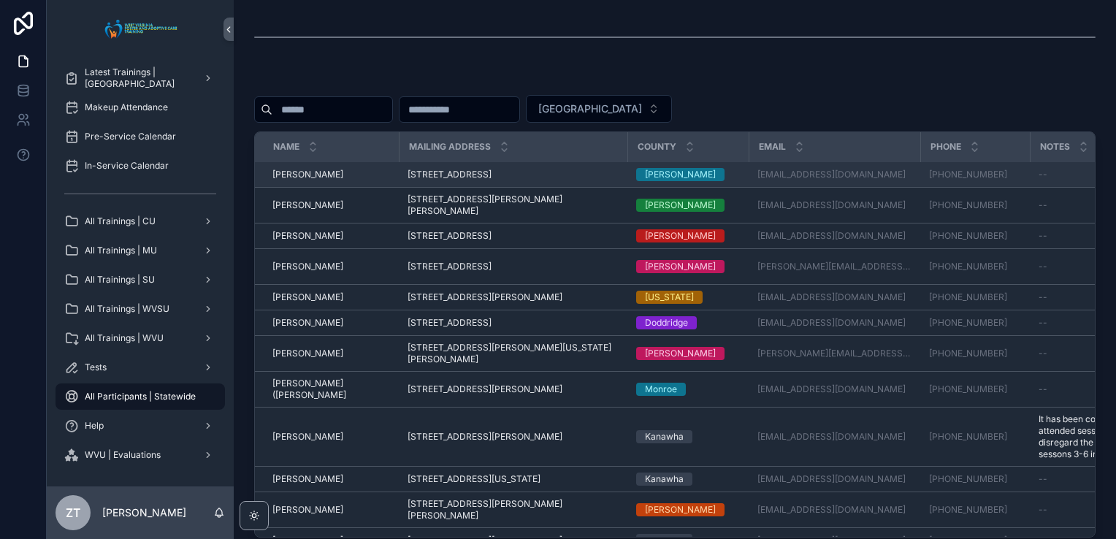
click at [313, 177] on span "Aaron Higgins" at bounding box center [307, 175] width 71 height 12
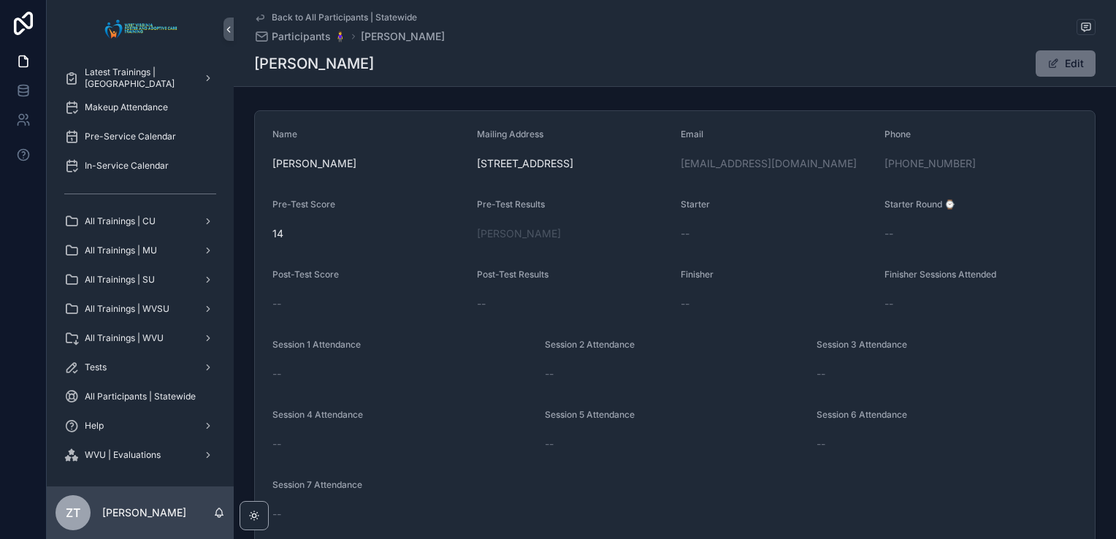
click at [255, 19] on icon "scrollable content" at bounding box center [260, 18] width 12 height 12
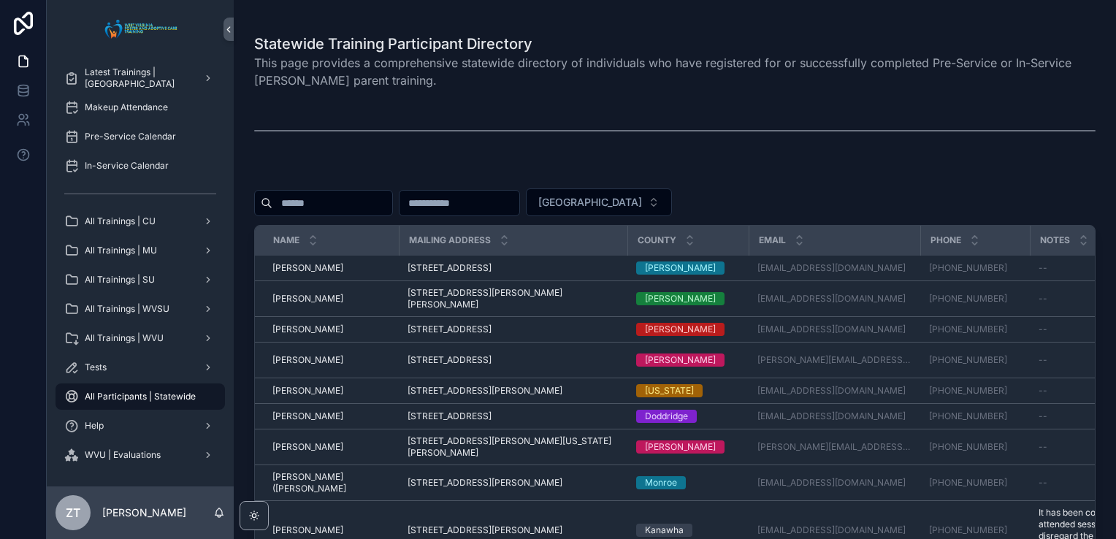
scroll to position [219, 0]
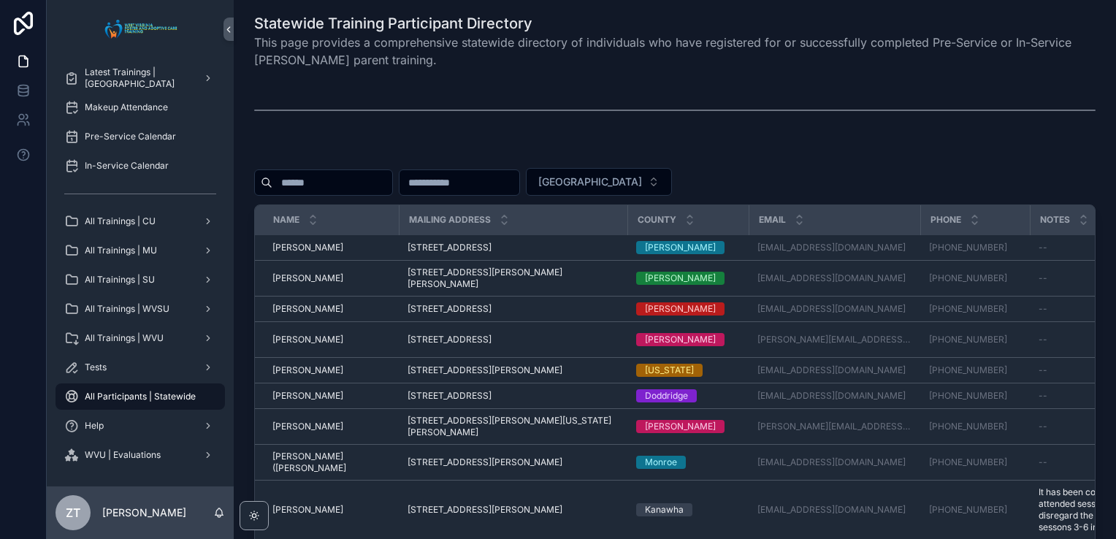
click at [362, 186] on input "scrollable content" at bounding box center [332, 182] width 120 height 20
click at [365, 118] on div "scrollable content" at bounding box center [674, 110] width 841 height 37
click at [126, 370] on div "Tests" at bounding box center [140, 367] width 152 height 23
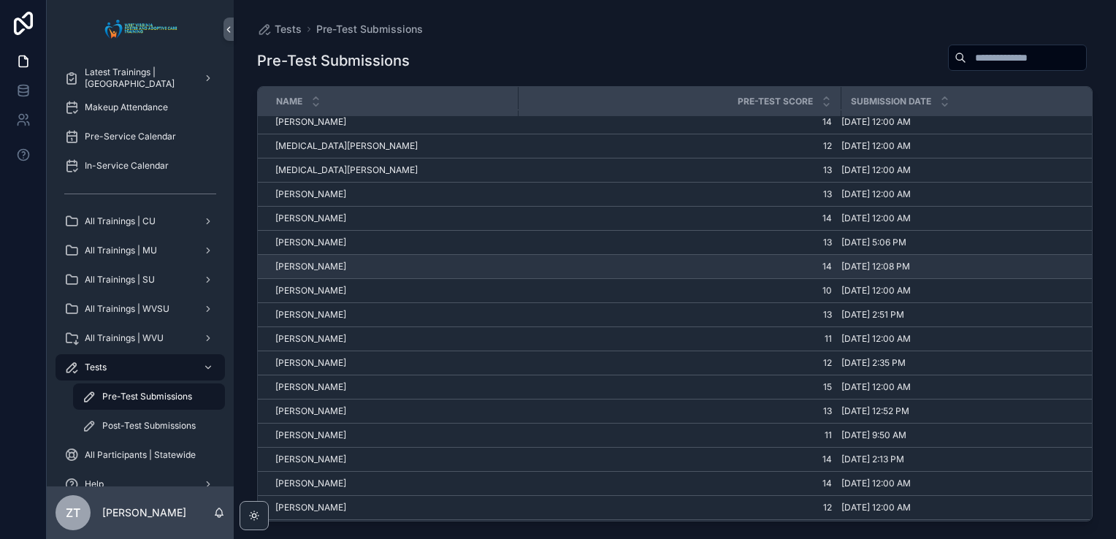
scroll to position [73, 0]
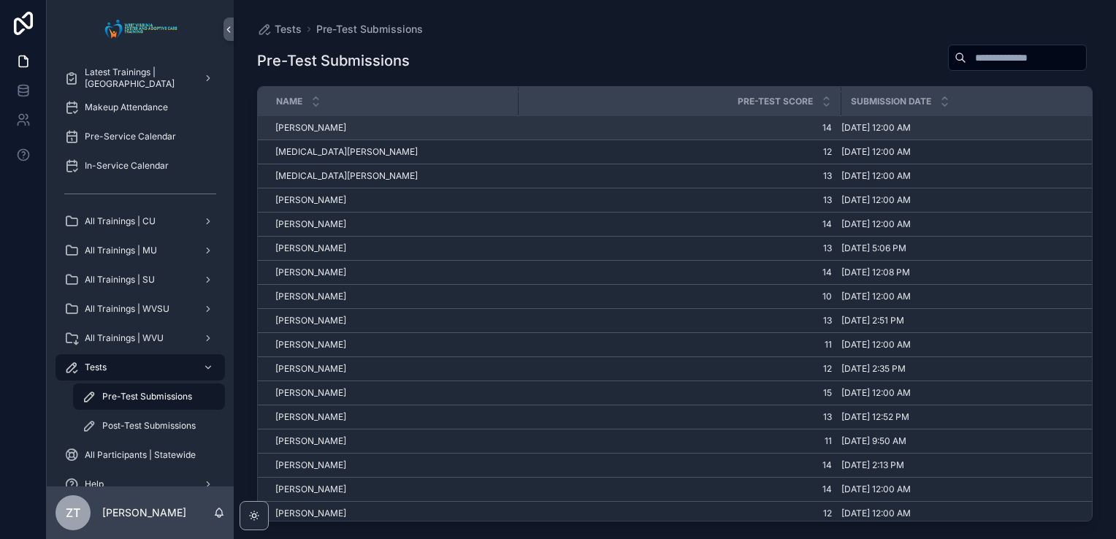
click at [316, 129] on span "Adam Short" at bounding box center [310, 128] width 71 height 12
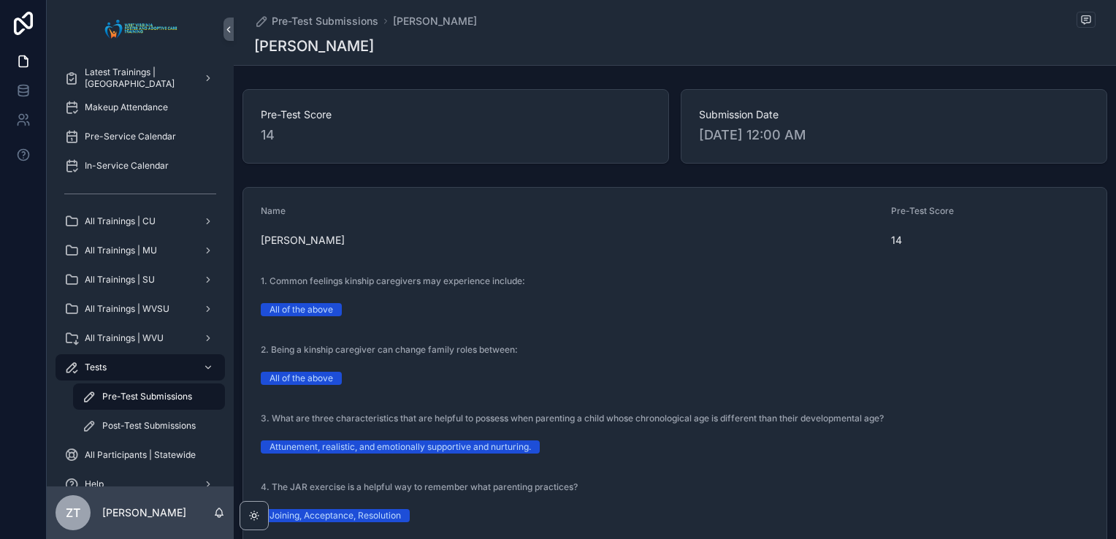
click at [891, 241] on span "14" at bounding box center [990, 240] width 199 height 15
click at [430, 209] on div "Name" at bounding box center [570, 214] width 619 height 18
click at [153, 399] on span "Pre-Test Submissions" at bounding box center [147, 397] width 90 height 12
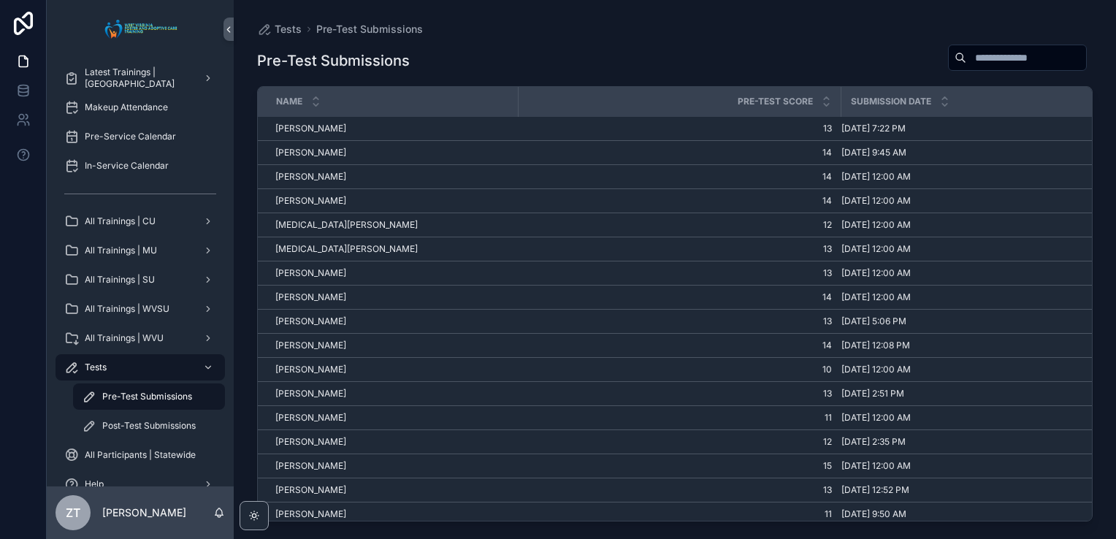
click at [966, 57] on input "scrollable content" at bounding box center [1026, 57] width 120 height 20
click at [822, 53] on div "Pre-Test Submissions" at bounding box center [675, 61] width 836 height 34
click at [147, 421] on span "Post-Test Submissions" at bounding box center [148, 426] width 93 height 12
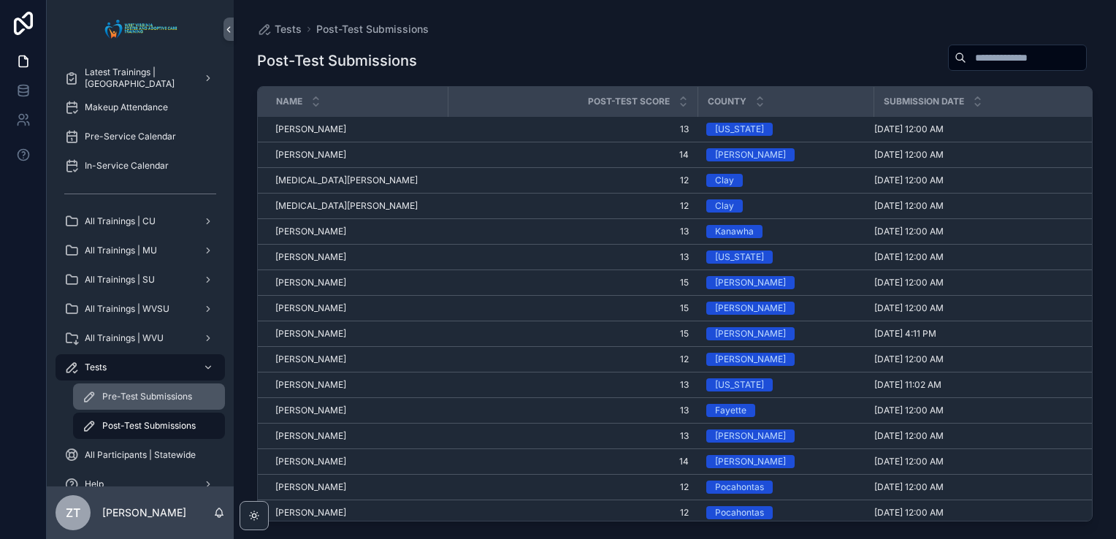
click at [148, 397] on span "Pre-Test Submissions" at bounding box center [147, 397] width 90 height 12
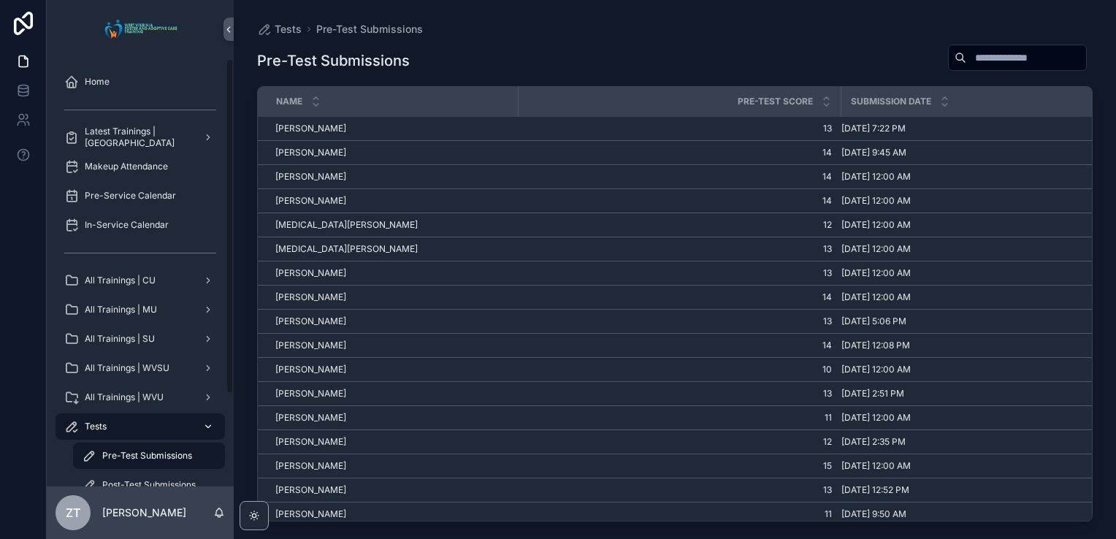
scroll to position [118, 0]
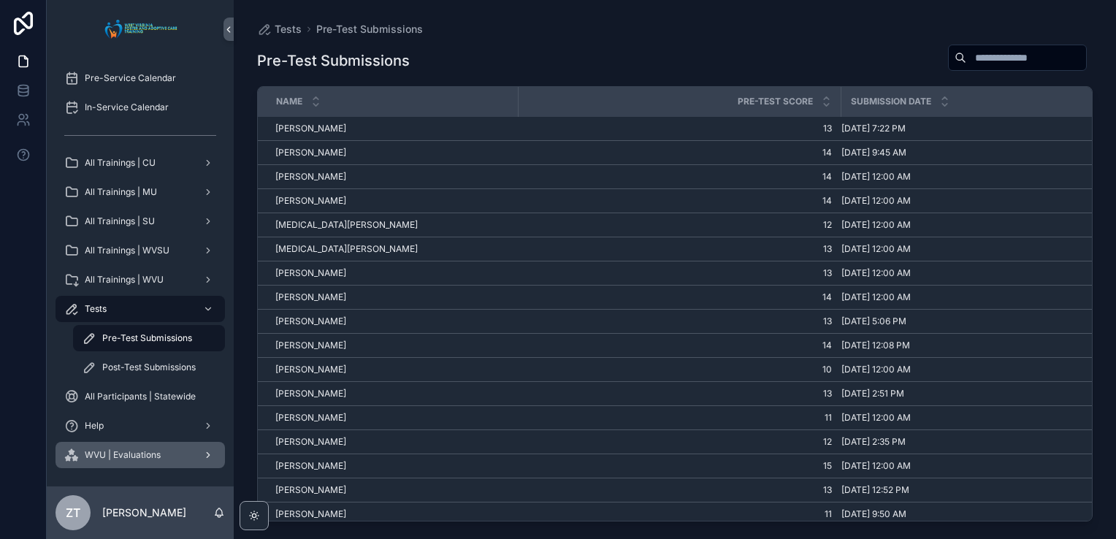
click at [111, 456] on span "WVU | Evaluations" at bounding box center [123, 455] width 76 height 12
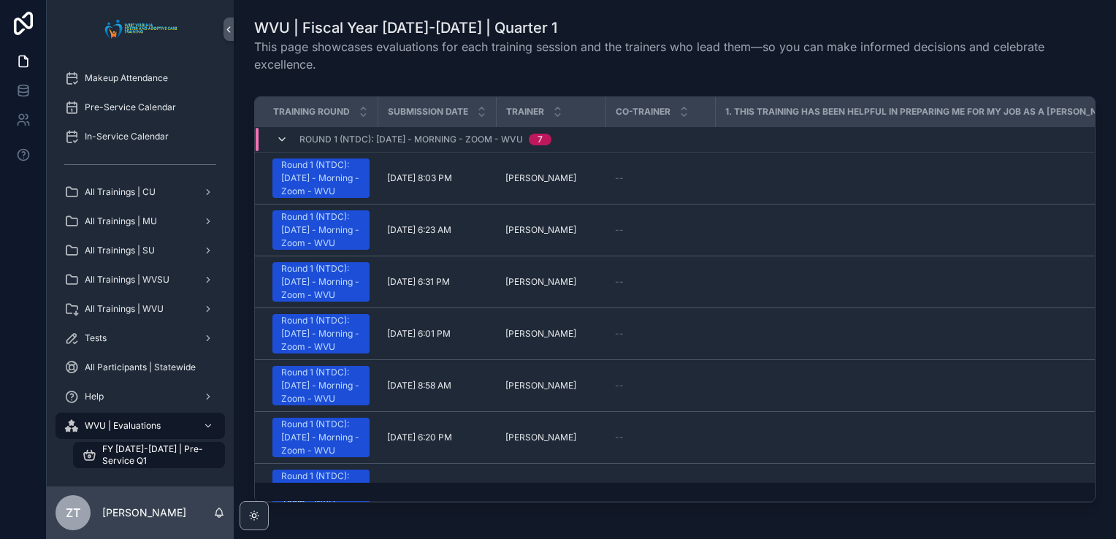
click at [277, 137] on icon "scrollable content" at bounding box center [282, 140] width 12 height 12
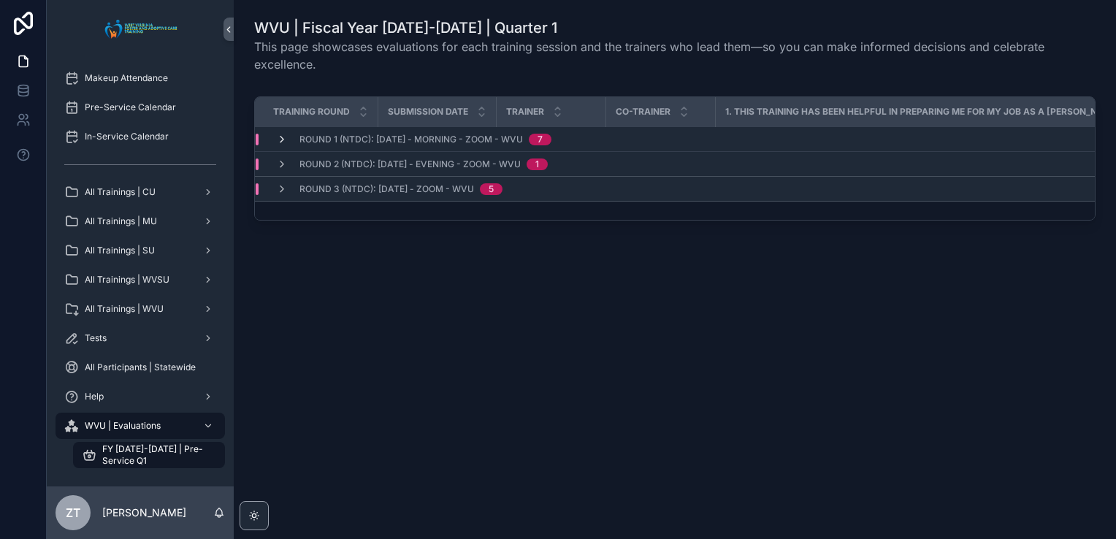
click at [284, 141] on icon "scrollable content" at bounding box center [282, 140] width 12 height 12
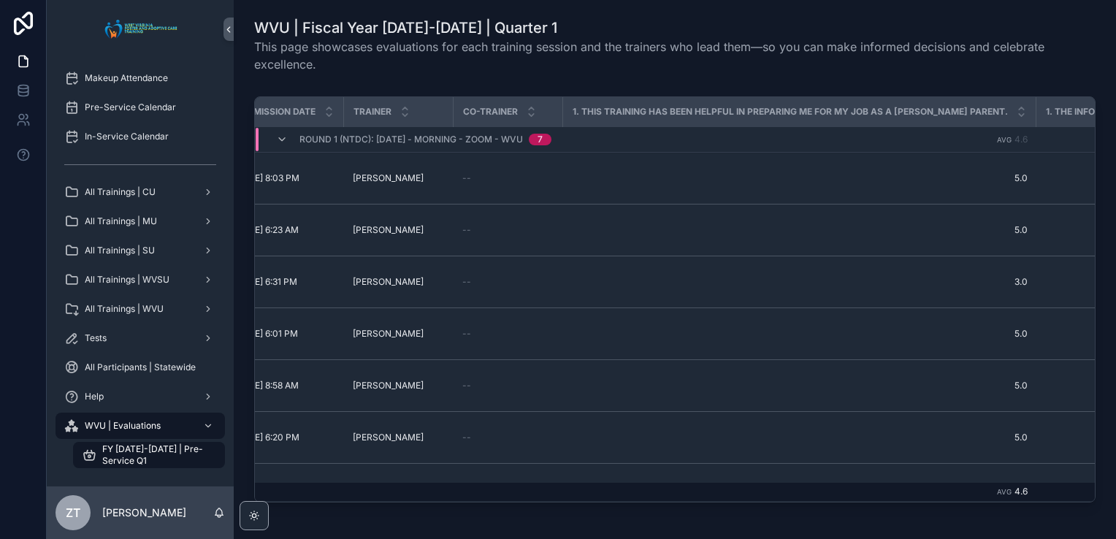
scroll to position [0, 0]
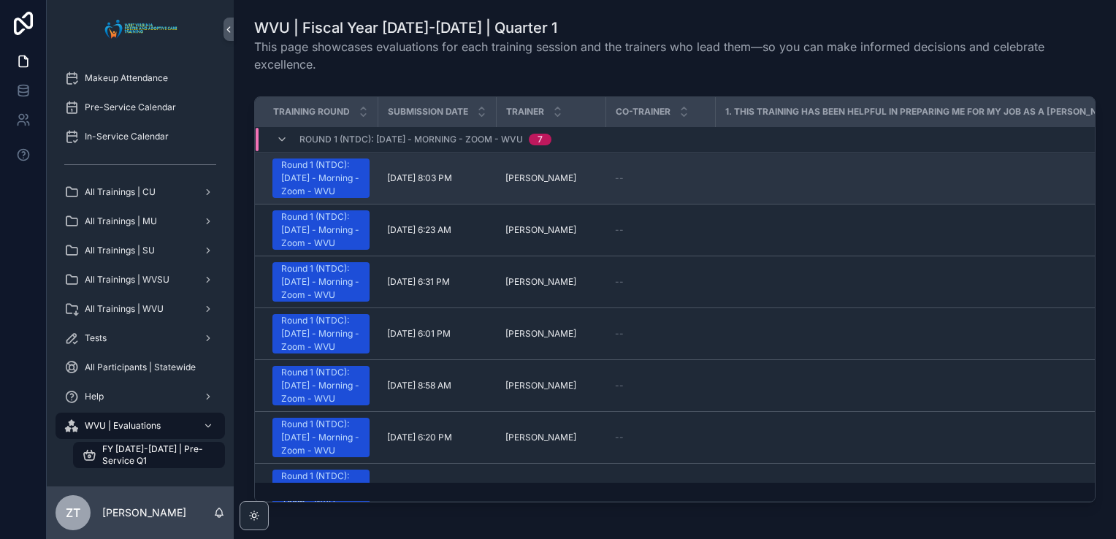
click at [332, 180] on div "Round 1 (NTDC): 7/9/2025 - Morning - Zoom - WVU" at bounding box center [321, 178] width 80 height 39
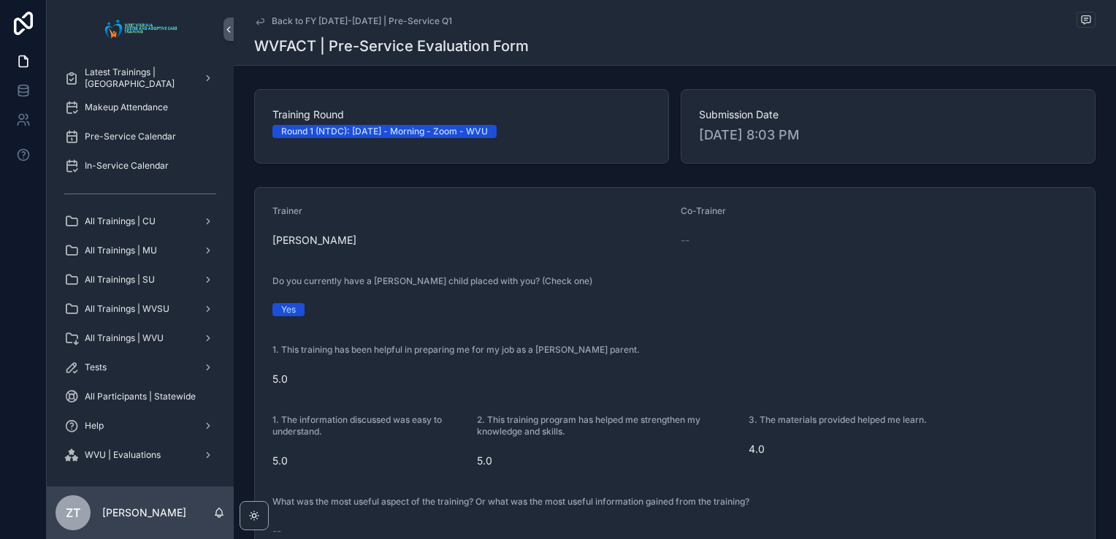
click at [255, 20] on icon "scrollable content" at bounding box center [260, 21] width 12 height 12
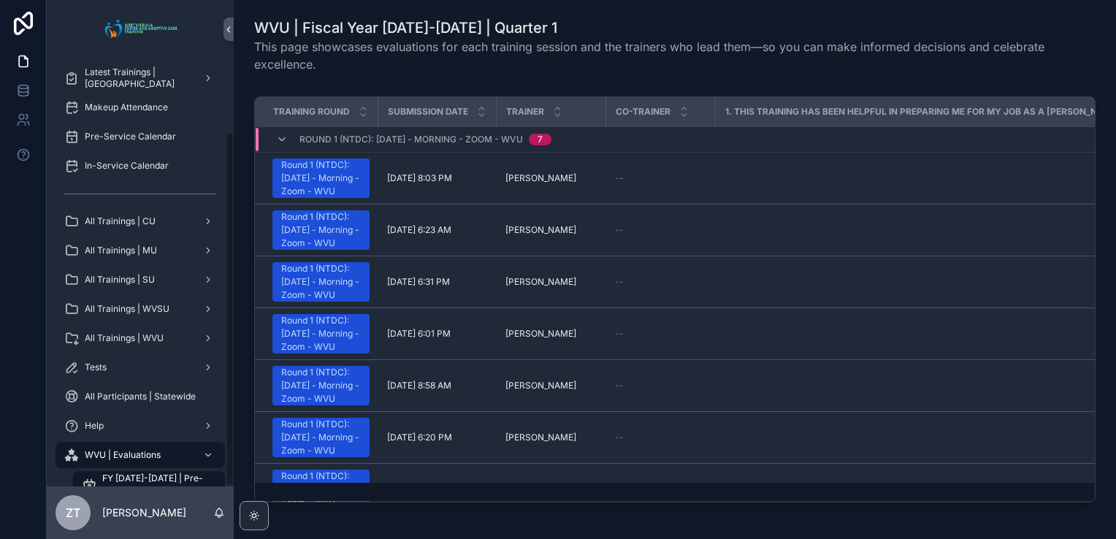
scroll to position [88, 0]
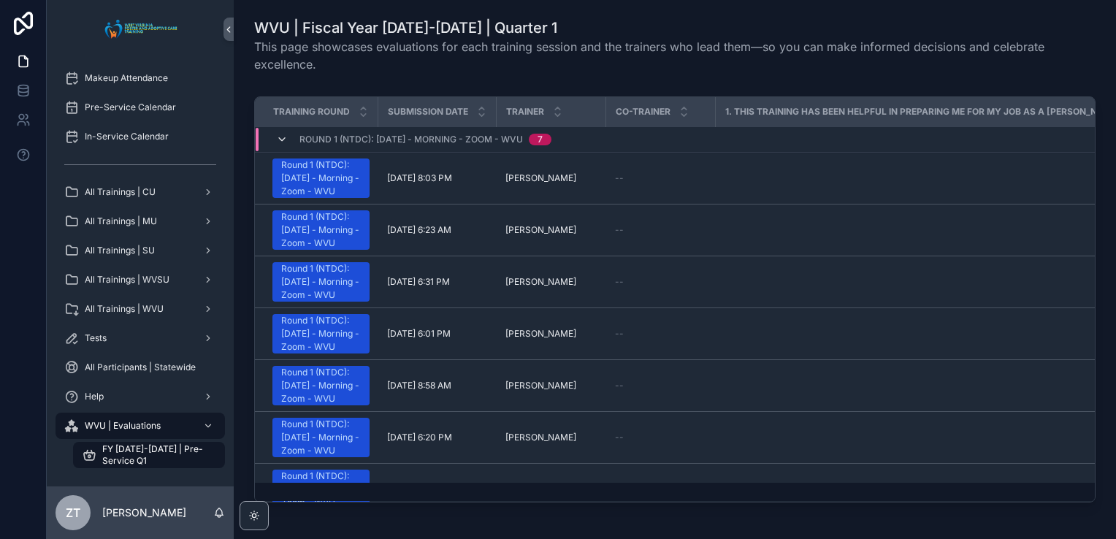
click at [283, 141] on icon "scrollable content" at bounding box center [282, 140] width 12 height 12
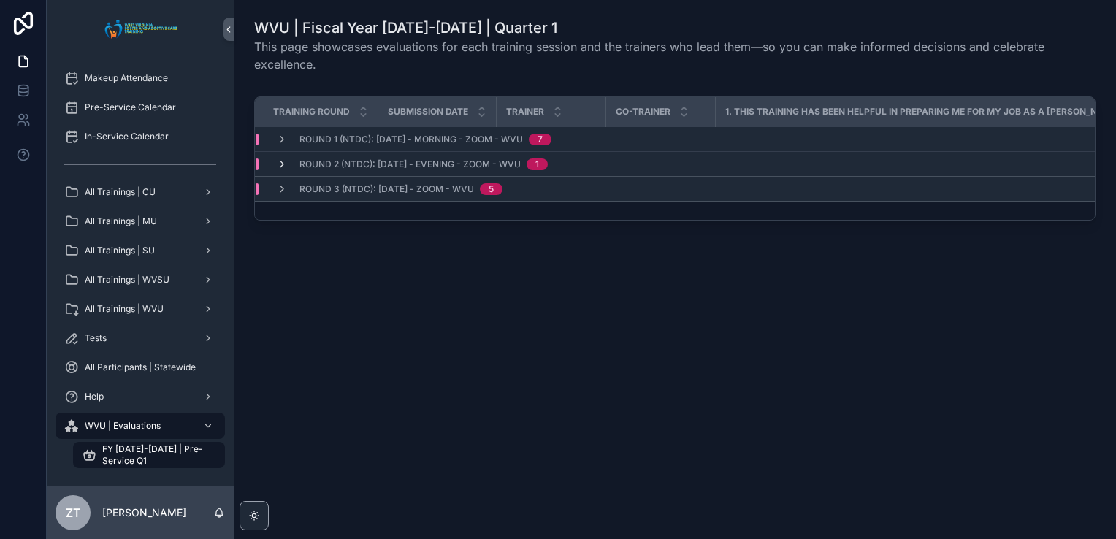
click at [280, 159] on icon "scrollable content" at bounding box center [282, 165] width 12 height 12
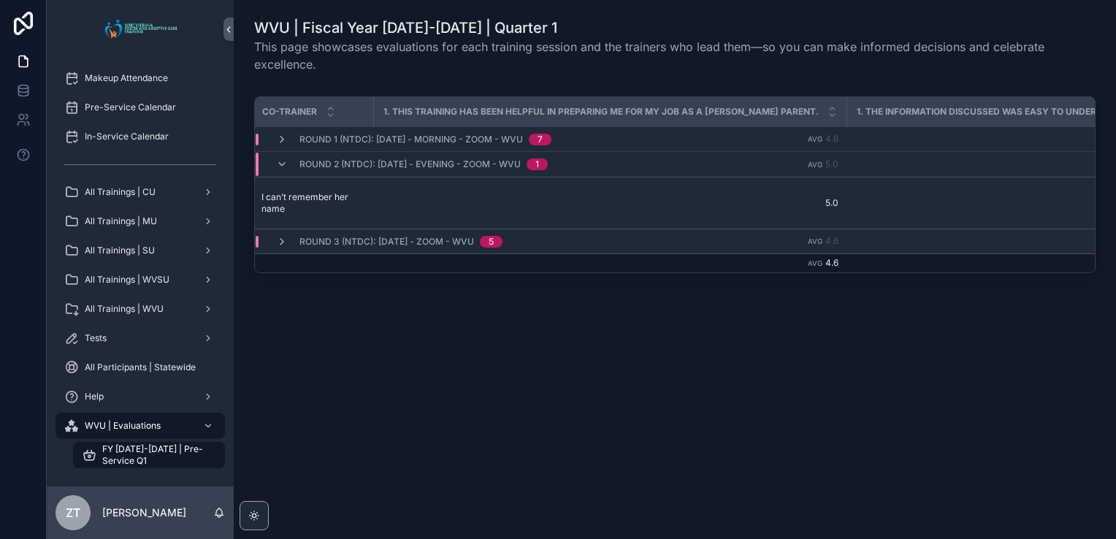
scroll to position [0, 0]
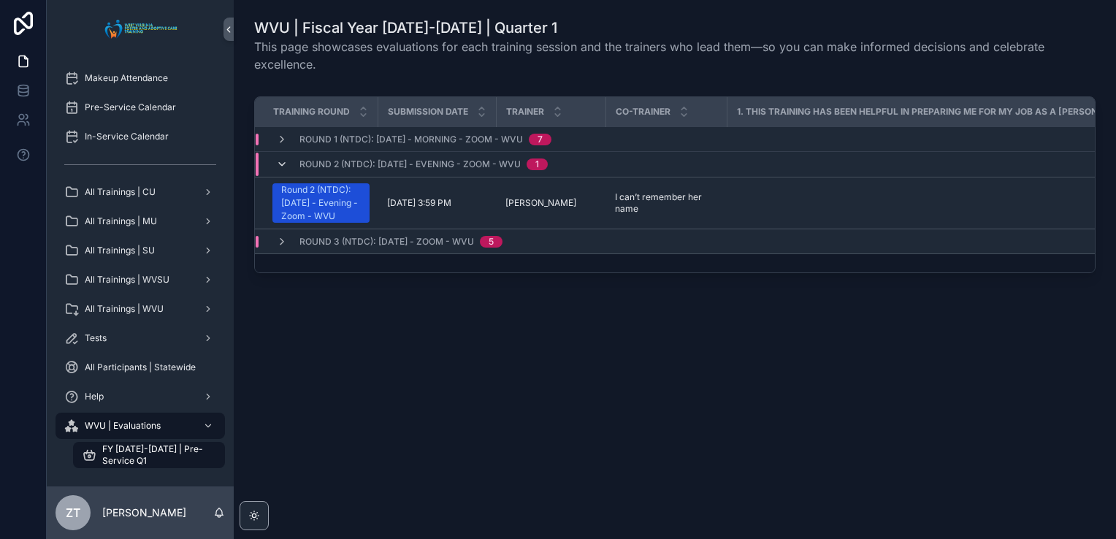
click at [279, 159] on icon "scrollable content" at bounding box center [282, 165] width 12 height 12
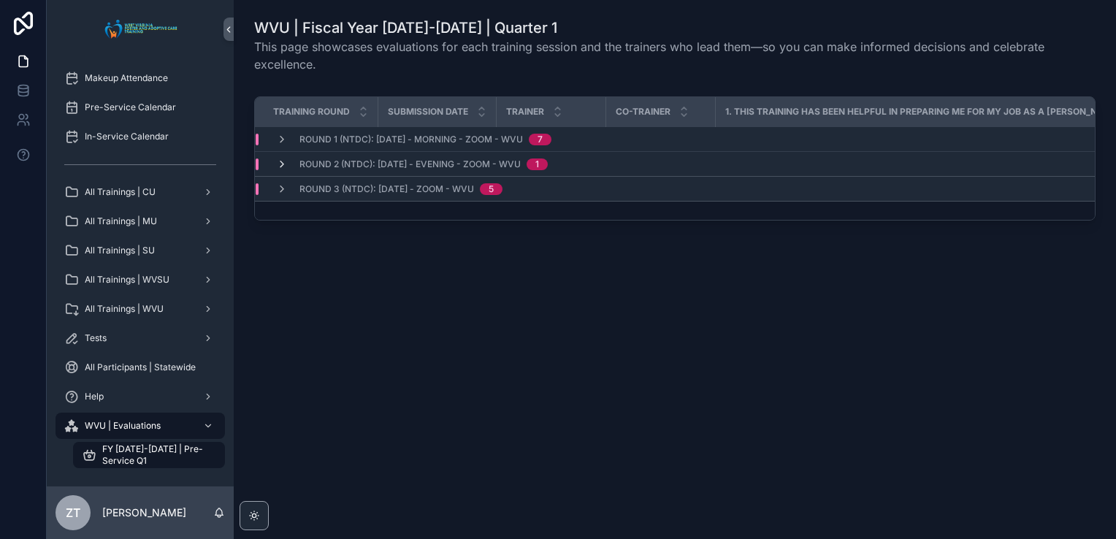
click at [280, 161] on icon "scrollable content" at bounding box center [282, 165] width 12 height 12
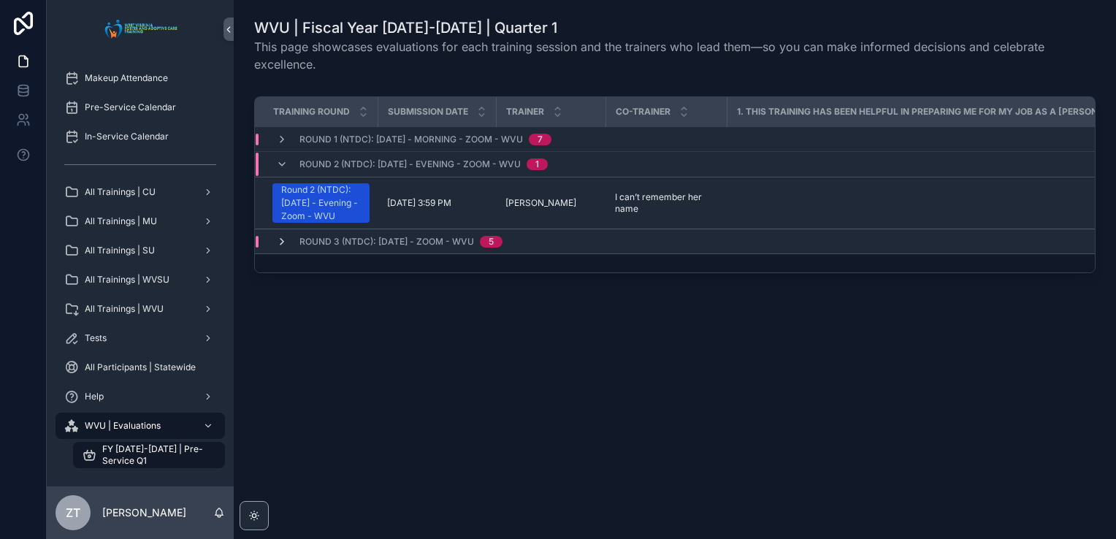
click at [280, 248] on icon "scrollable content" at bounding box center [282, 242] width 12 height 12
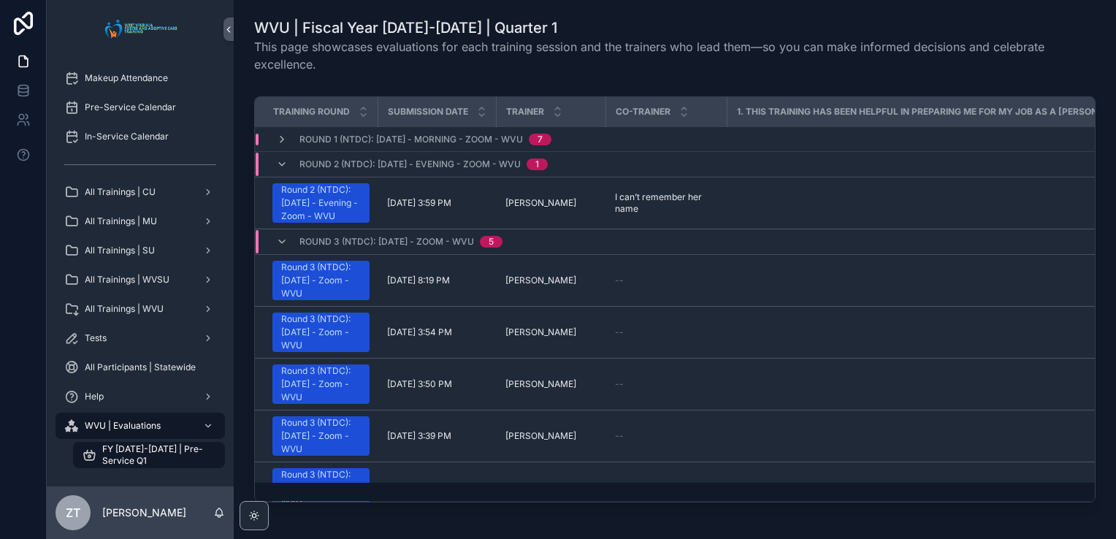
click at [280, 131] on td "Round 1 (NTDC): 7/9/2025 - Morning - Zoom - WVU 7" at bounding box center [430, 139] width 351 height 25
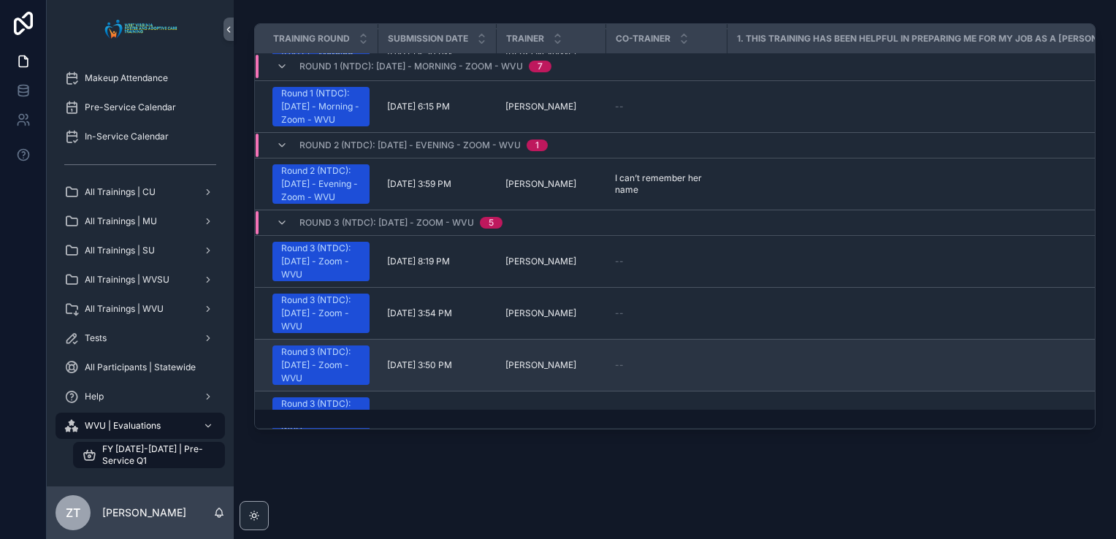
scroll to position [286, 0]
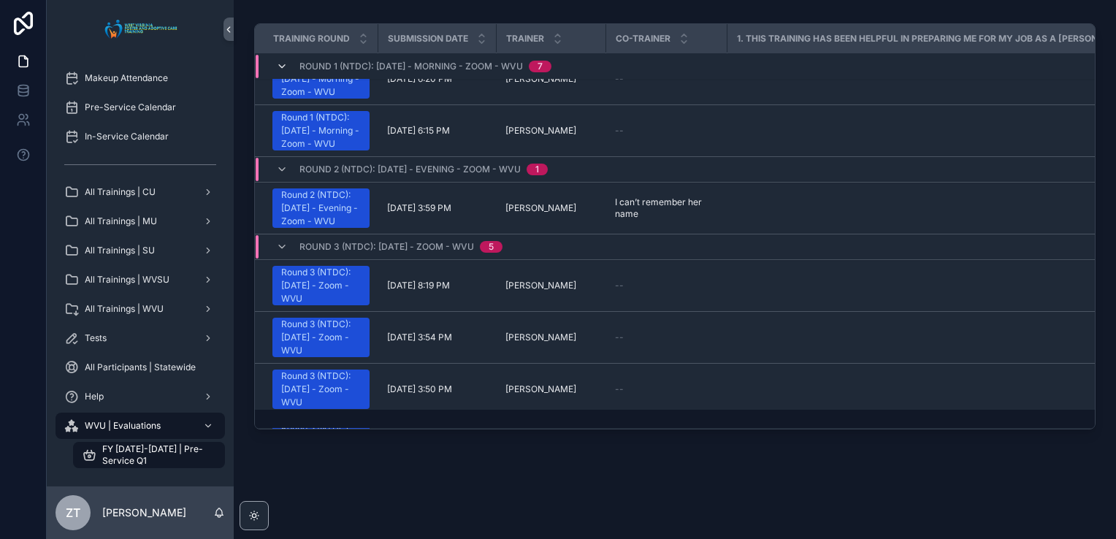
click at [281, 67] on icon "scrollable content" at bounding box center [282, 67] width 12 height 12
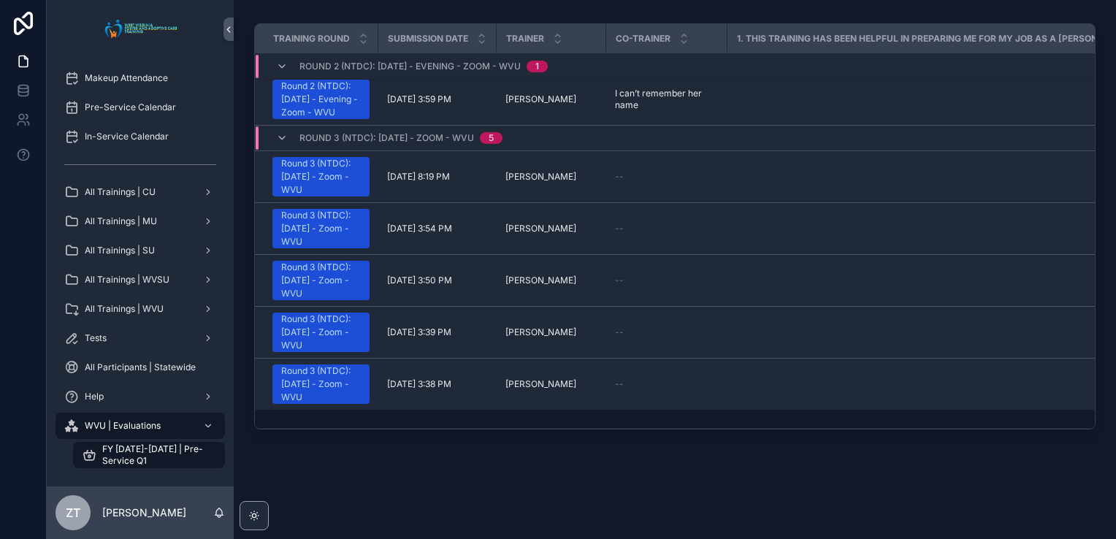
scroll to position [50, 0]
click at [280, 132] on icon "scrollable content" at bounding box center [282, 138] width 12 height 12
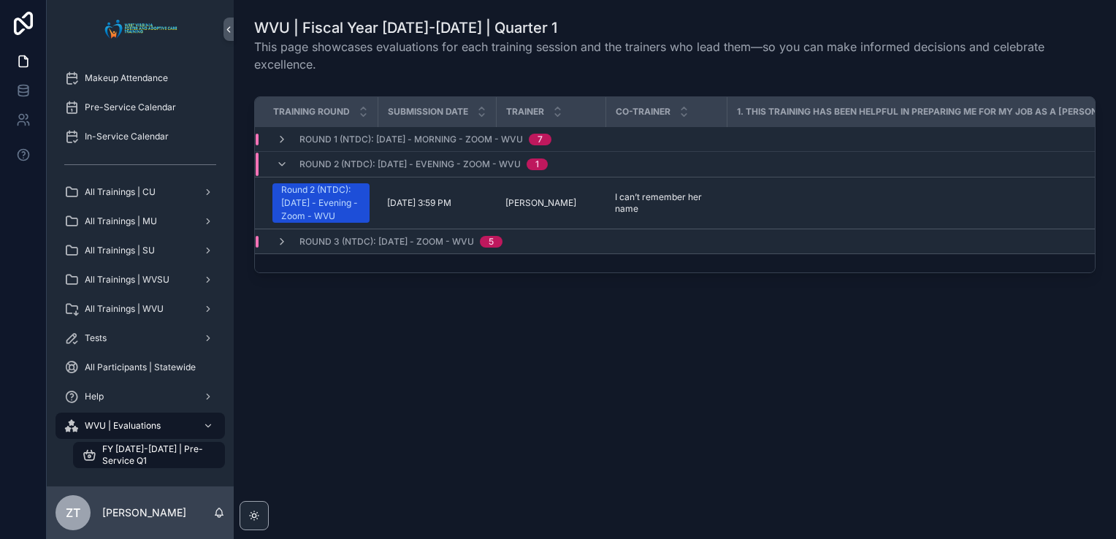
scroll to position [0, 0]
click at [279, 248] on icon "scrollable content" at bounding box center [282, 242] width 12 height 12
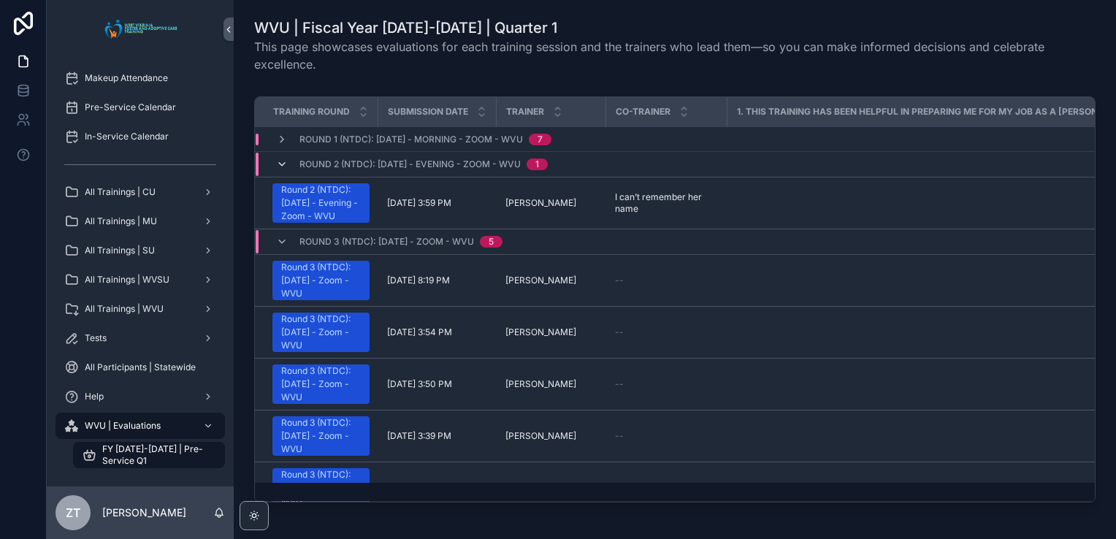
click at [278, 165] on icon "scrollable content" at bounding box center [282, 165] width 12 height 12
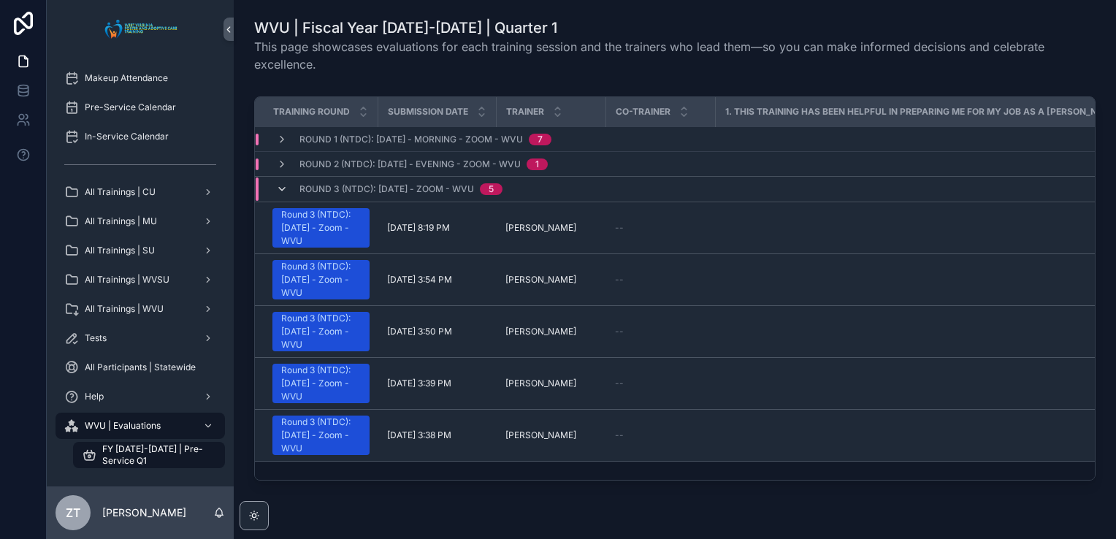
click at [281, 188] on icon "scrollable content" at bounding box center [282, 189] width 12 height 12
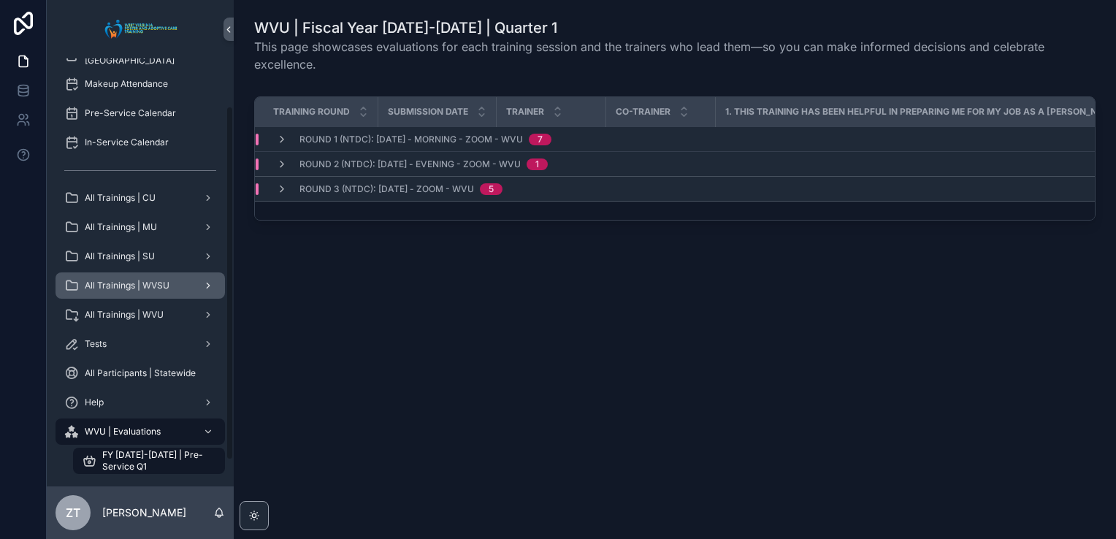
scroll to position [88, 0]
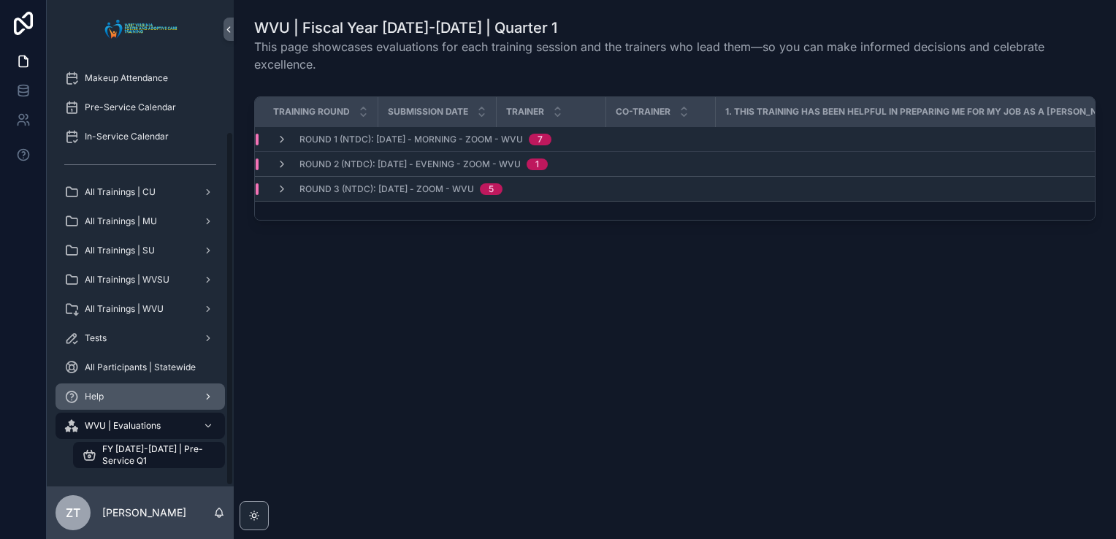
click at [187, 399] on div "Help" at bounding box center [140, 396] width 152 height 23
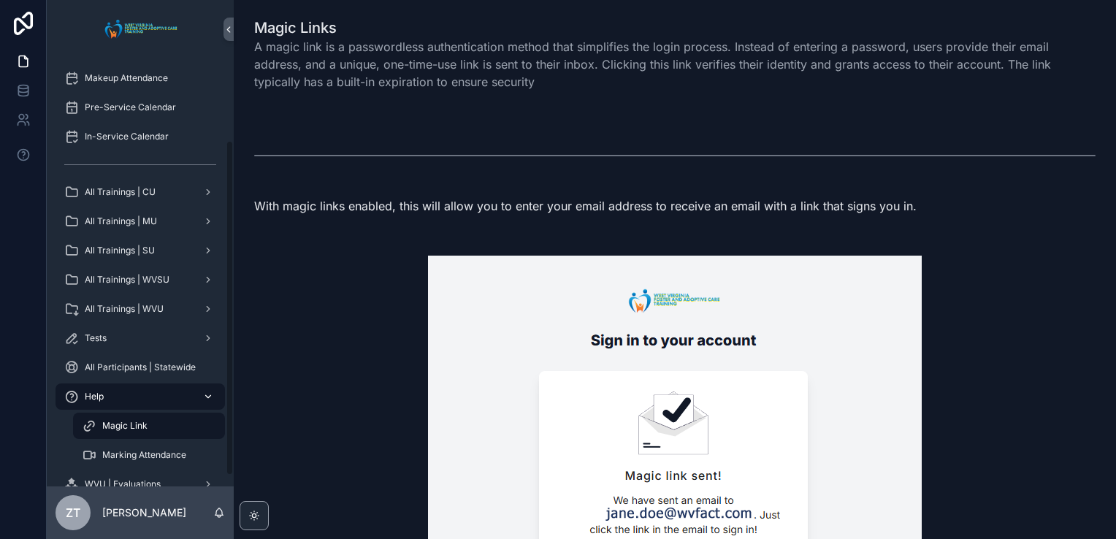
scroll to position [118, 0]
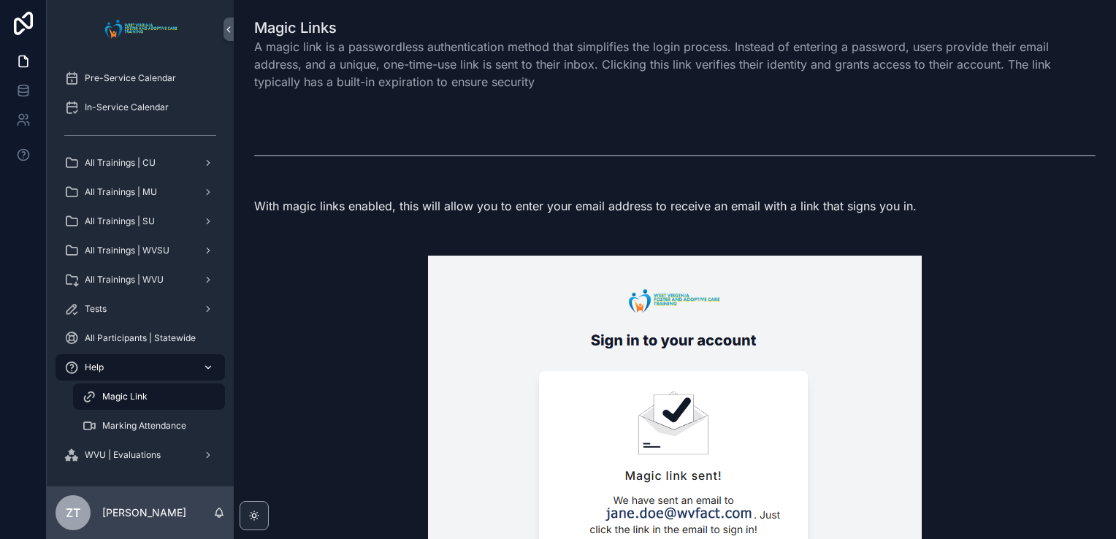
click at [201, 370] on div "scrollable content" at bounding box center [206, 367] width 19 height 23
click at [205, 366] on icon "scrollable content" at bounding box center [208, 367] width 10 height 10
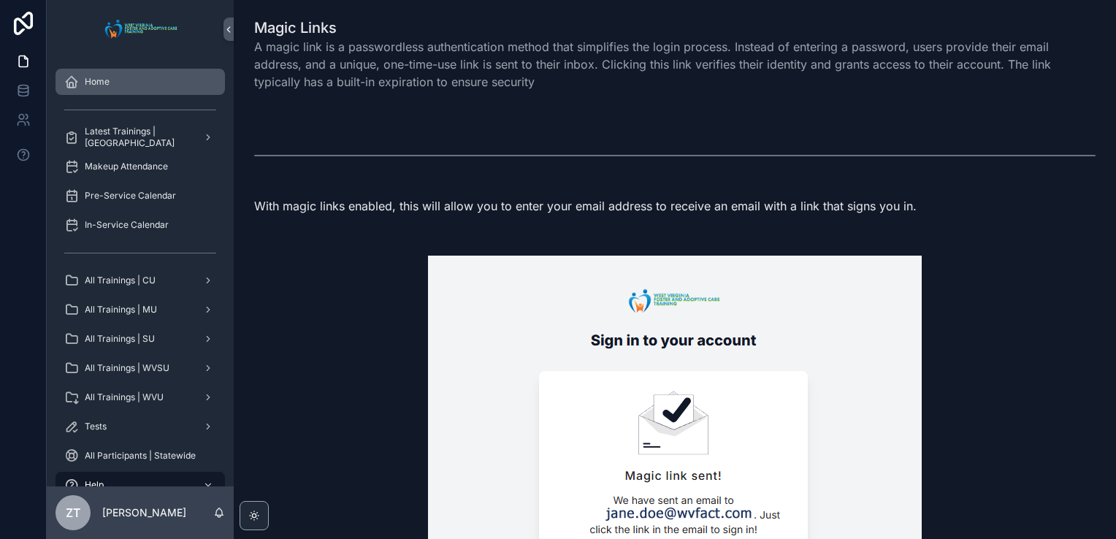
click at [167, 87] on div "Home" at bounding box center [140, 81] width 152 height 23
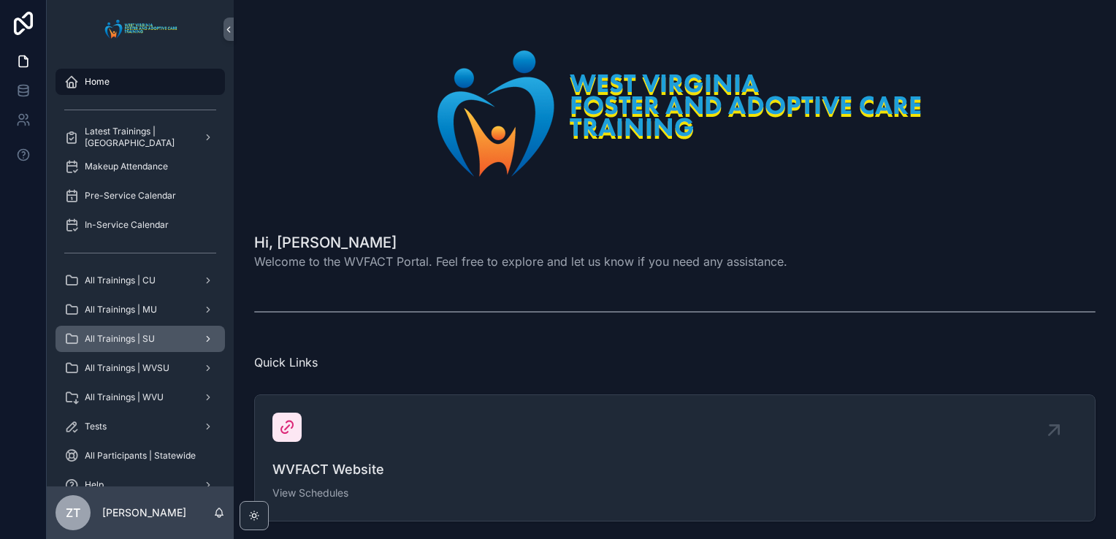
click at [141, 343] on span "All Trainings | SU" at bounding box center [120, 339] width 70 height 12
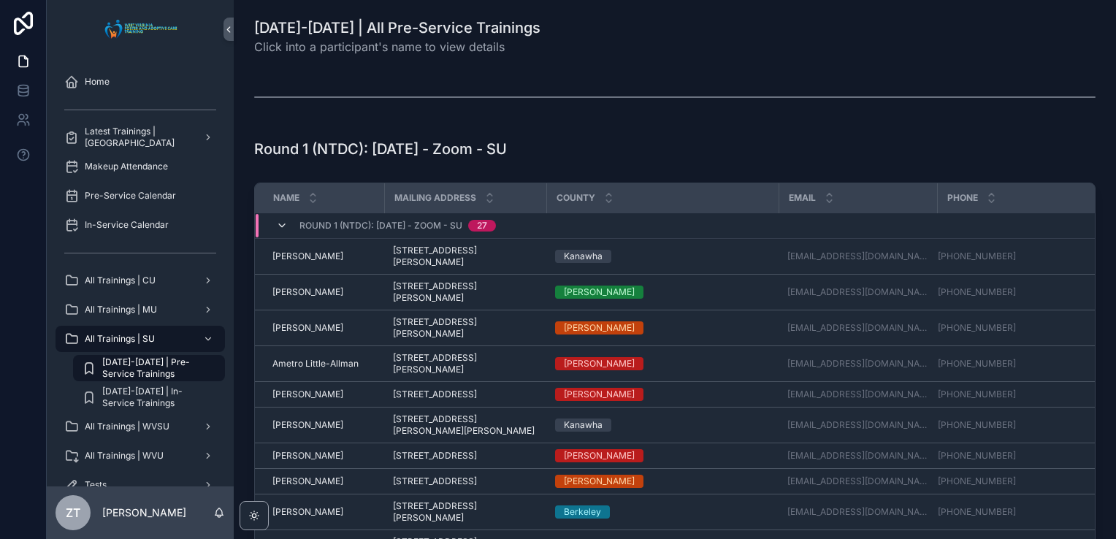
click at [278, 221] on icon "scrollable content" at bounding box center [282, 226] width 12 height 12
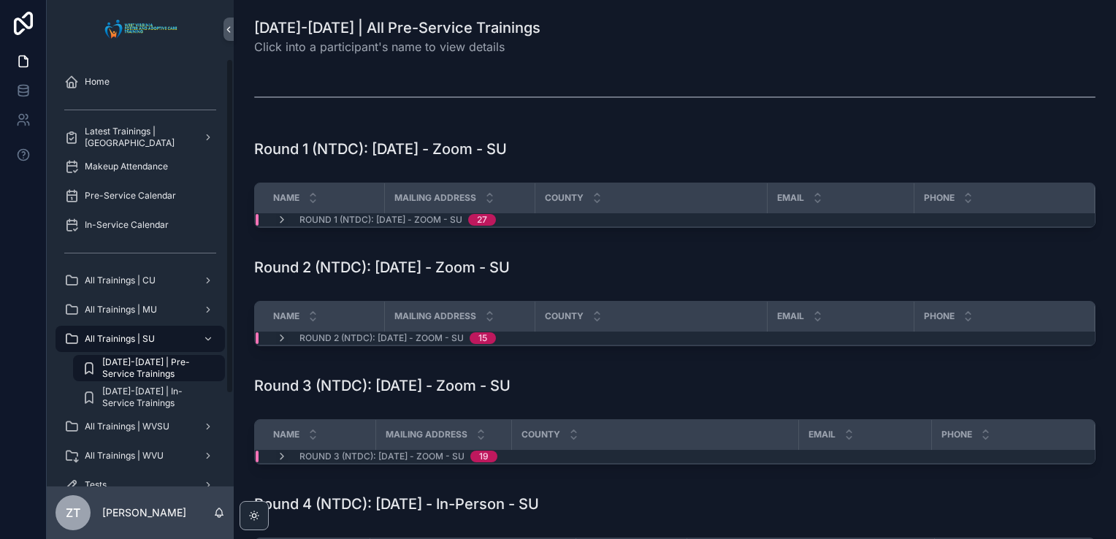
click at [135, 96] on div "scrollable content" at bounding box center [140, 109] width 187 height 26
click at [135, 70] on div "Home" at bounding box center [140, 81] width 152 height 23
